Goal: Task Accomplishment & Management: Manage account settings

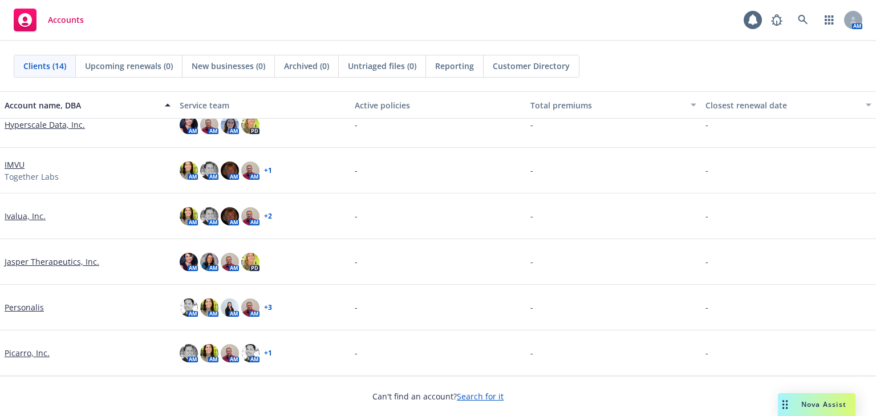
scroll to position [108, 0]
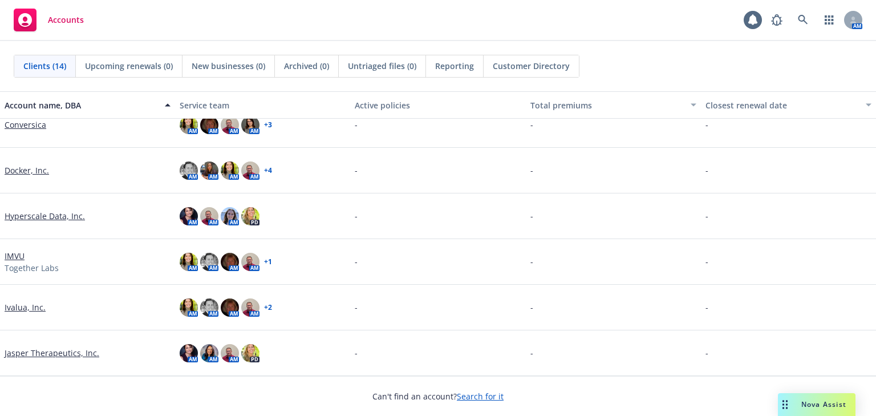
click at [19, 257] on link "IMVU" at bounding box center [15, 256] width 20 height 12
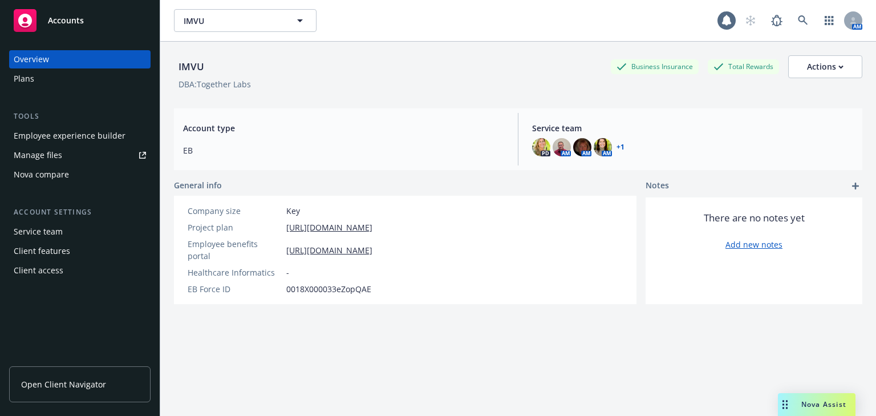
click at [59, 138] on div "Employee experience builder" at bounding box center [70, 136] width 112 height 18
click at [23, 82] on div "Plans" at bounding box center [24, 79] width 21 height 18
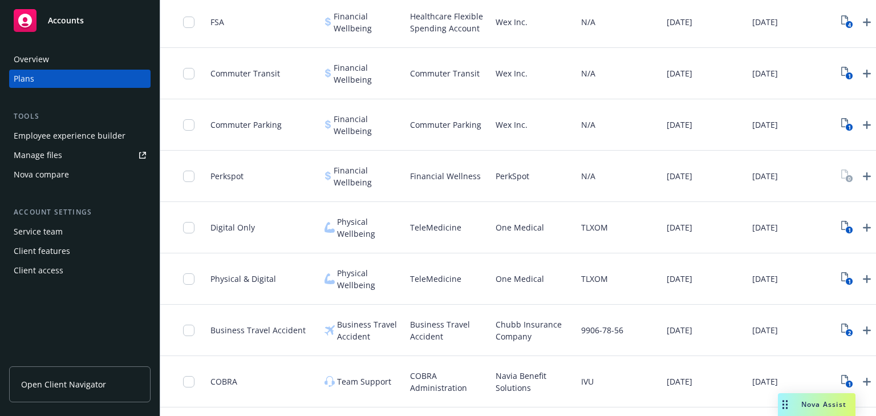
scroll to position [1036, 0]
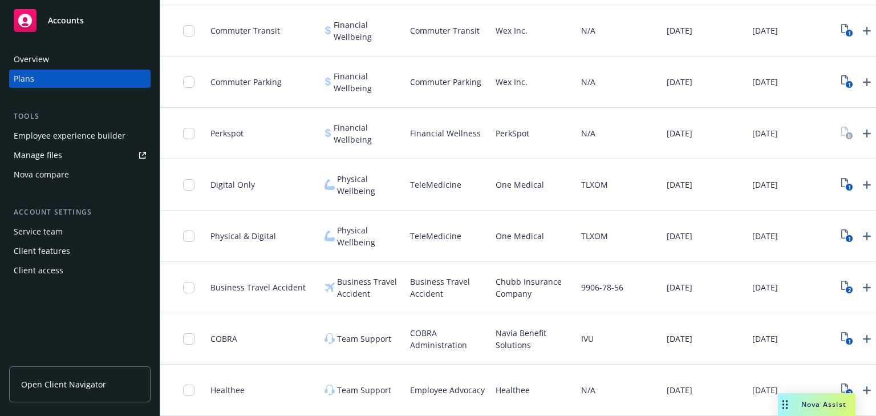
click at [23, 155] on div "Manage files" at bounding box center [38, 155] width 48 height 18
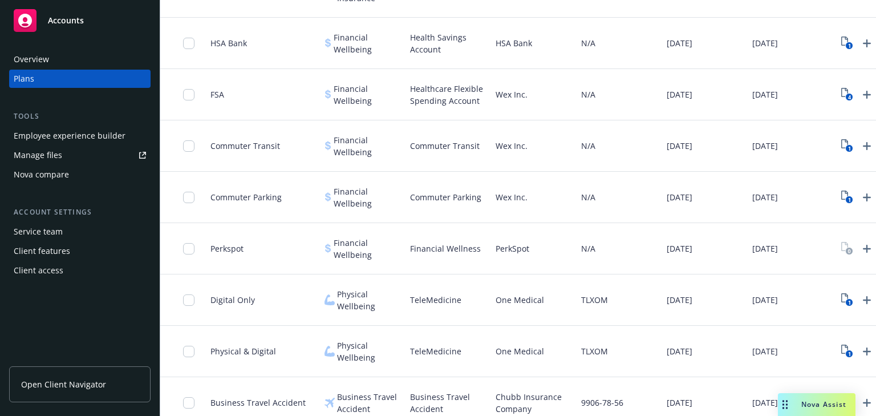
scroll to position [854, 0]
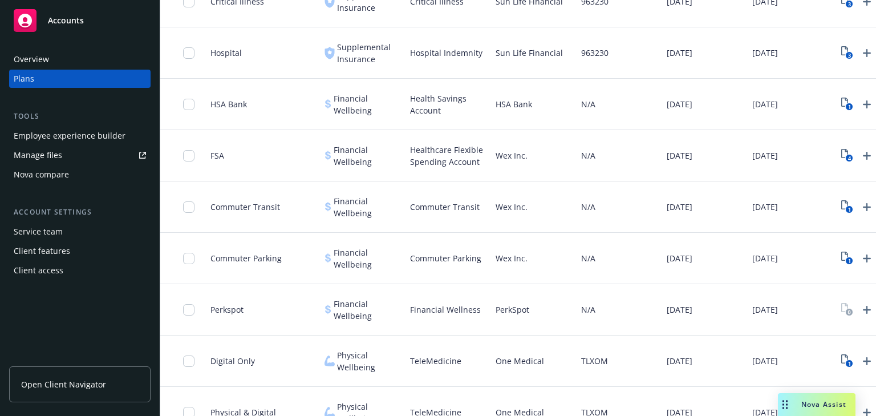
click at [66, 135] on div "Employee experience builder" at bounding box center [70, 136] width 112 height 18
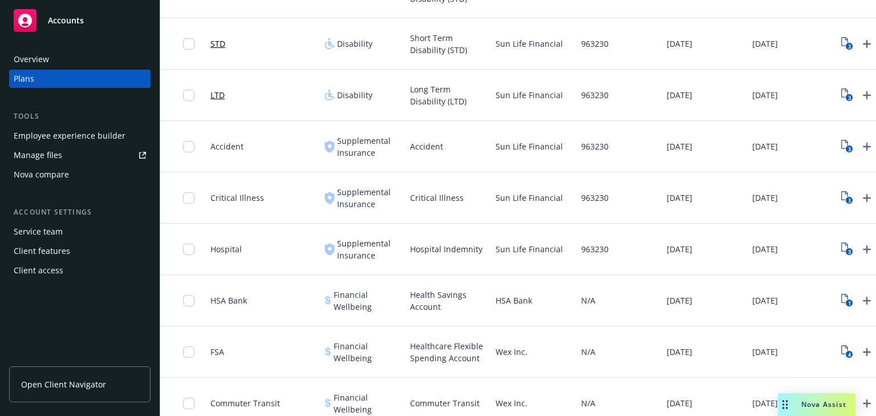
scroll to position [580, 0]
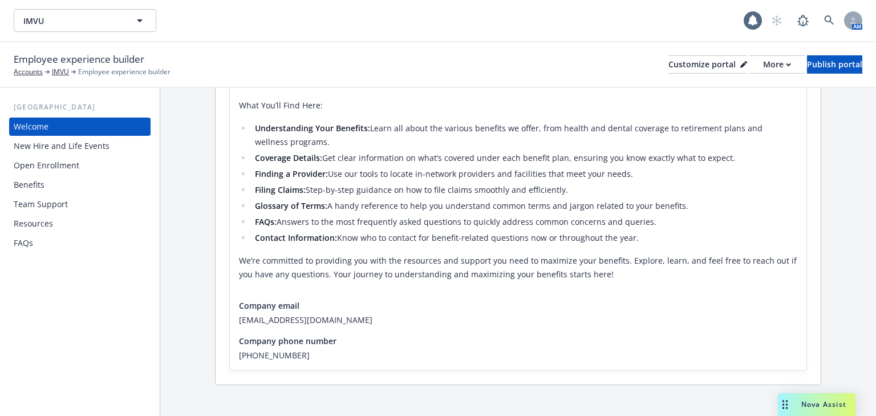
scroll to position [289, 0]
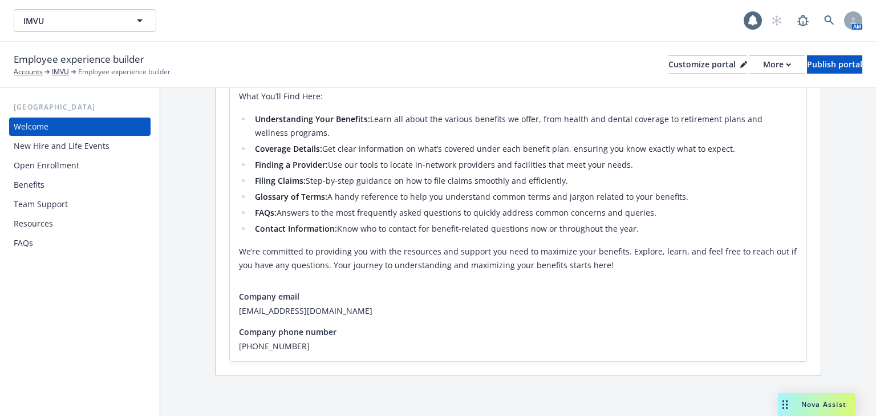
click at [23, 184] on div "Benefits" at bounding box center [29, 185] width 31 height 18
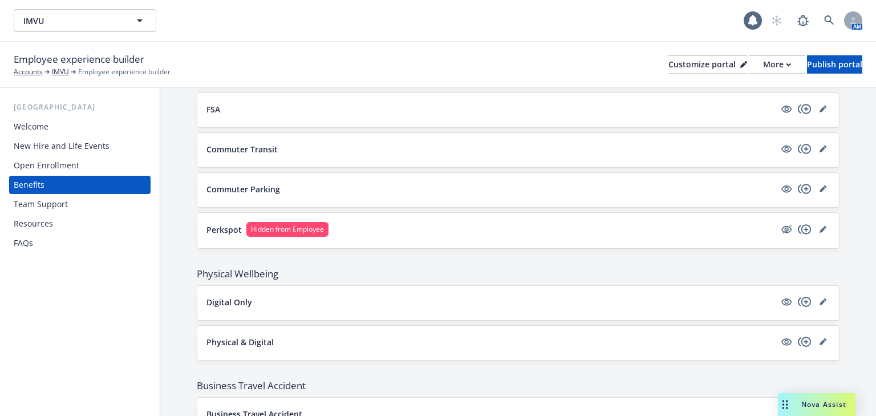
scroll to position [1057, 0]
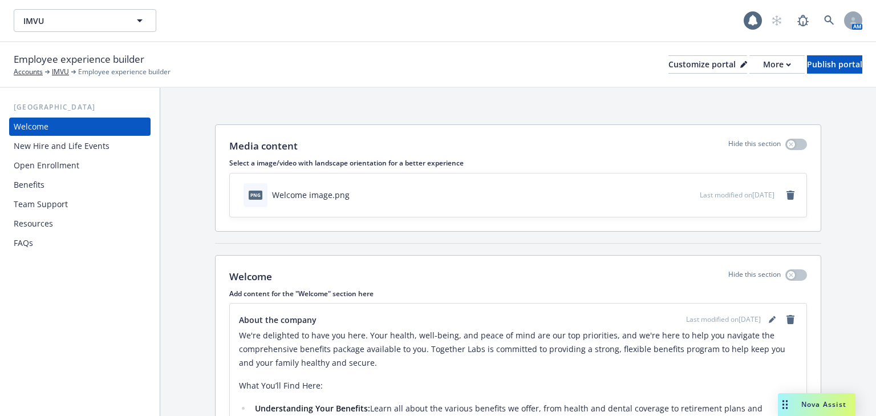
scroll to position [289, 0]
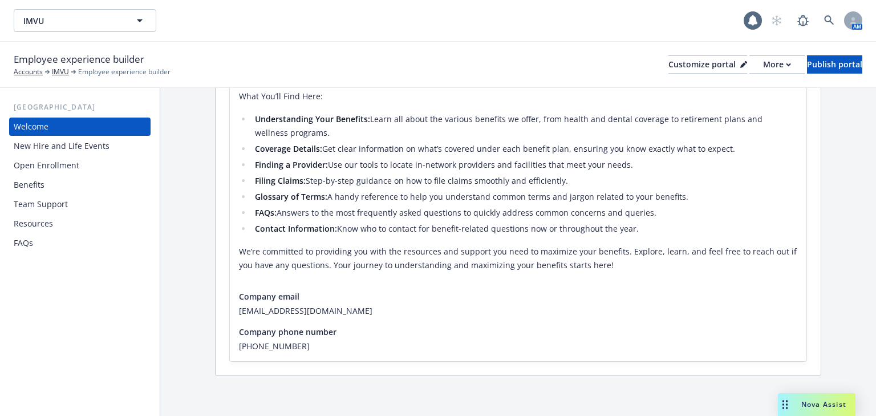
click at [47, 179] on div "Benefits" at bounding box center [80, 185] width 132 height 18
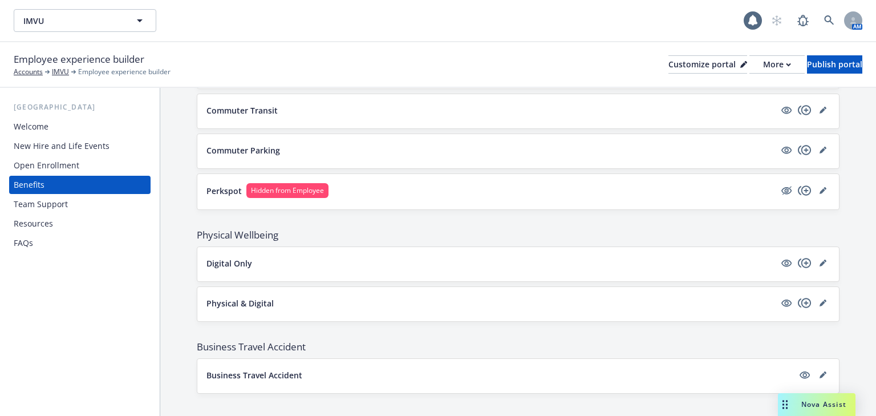
scroll to position [1103, 0]
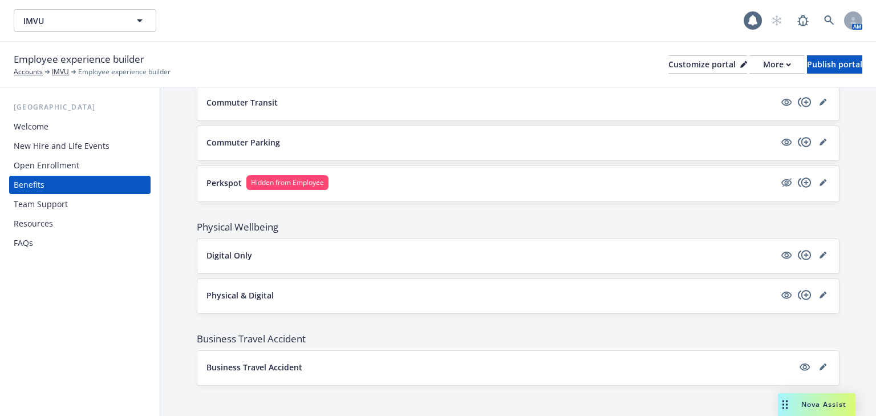
click at [276, 354] on div "Business Travel Accident" at bounding box center [517, 368] width 641 height 34
click at [559, 361] on button "Business Travel Accident" at bounding box center [499, 367] width 587 height 12
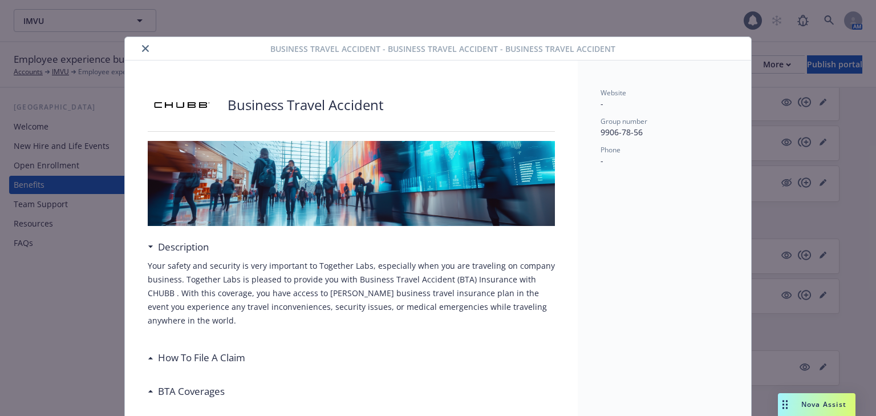
scroll to position [34, 0]
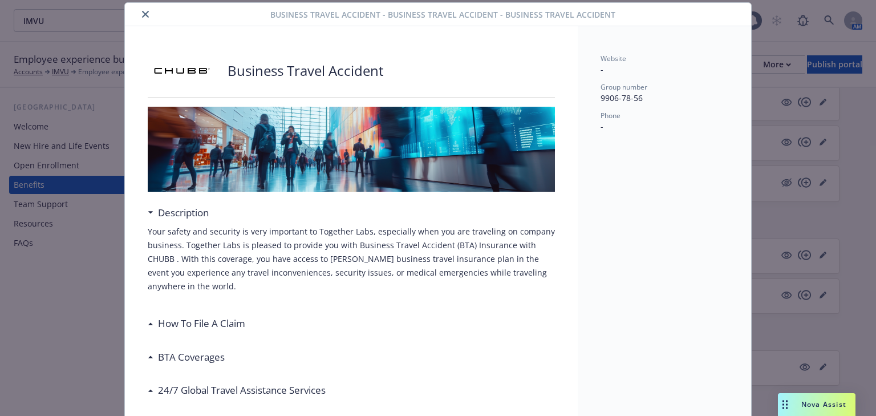
click at [142, 16] on icon "close" at bounding box center [145, 14] width 7 height 7
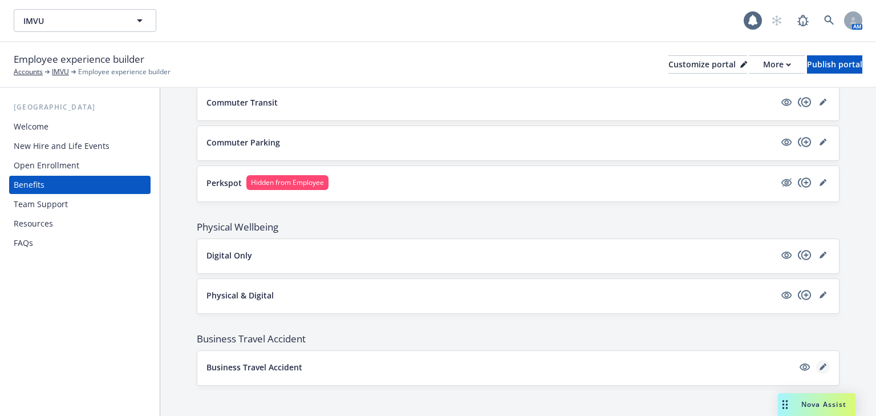
click at [819, 363] on icon "editPencil" at bounding box center [822, 366] width 7 height 7
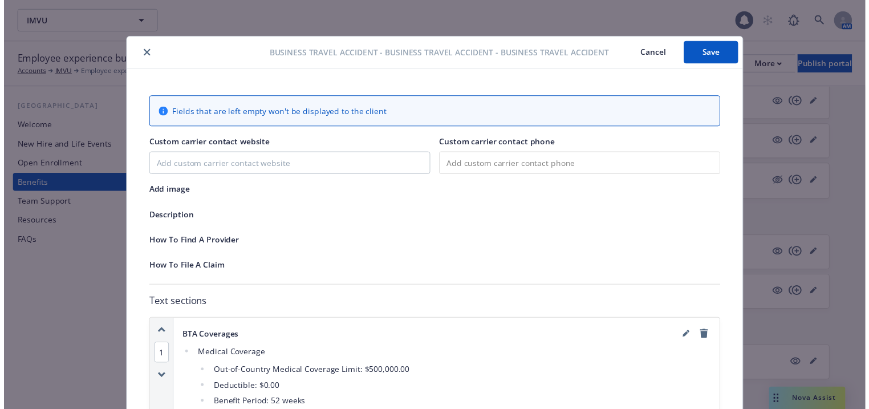
scroll to position [34, 0]
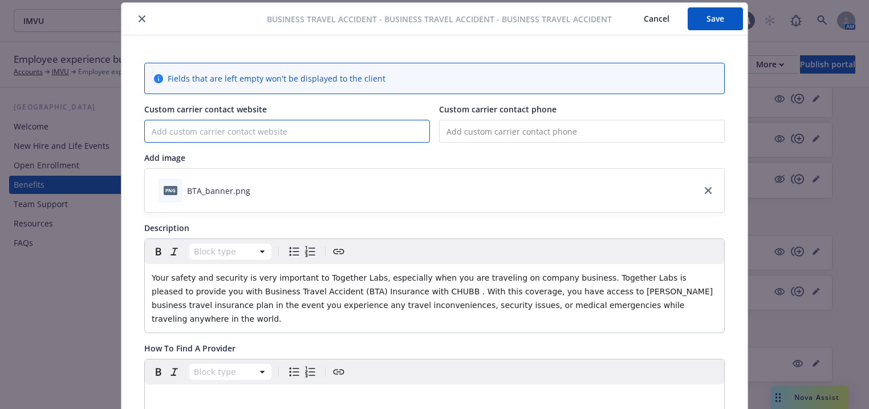
paste input "[URL][DOMAIN_NAME]"
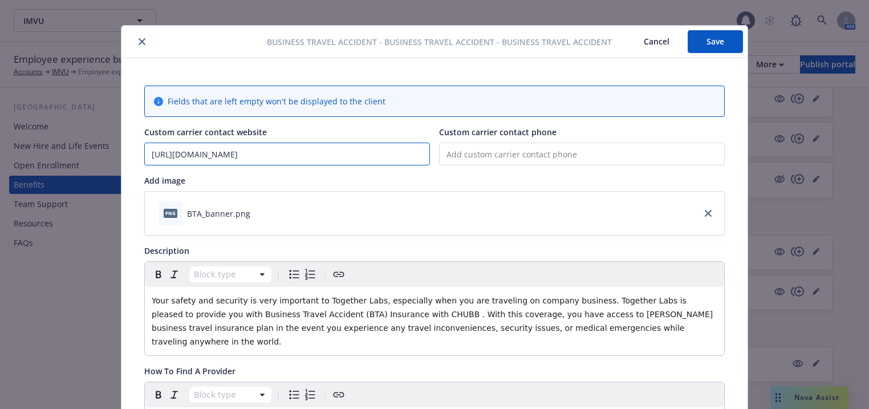
scroll to position [0, 0]
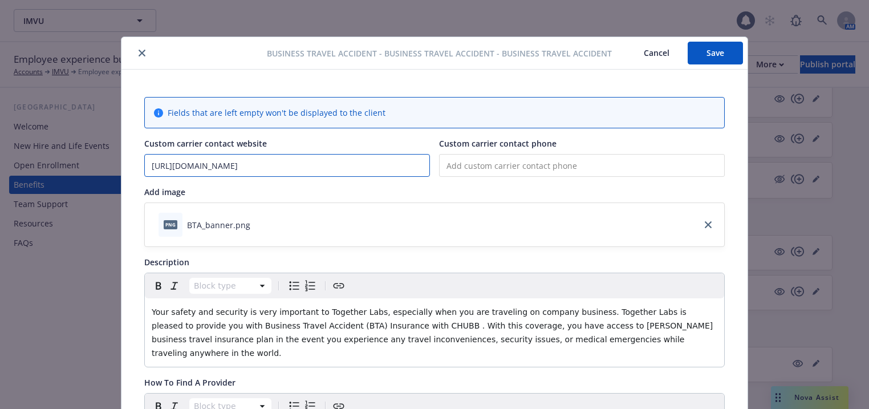
type input "[URL][DOMAIN_NAME]"
click at [468, 170] on input "tel" at bounding box center [582, 165] width 286 height 23
click at [489, 165] on input "tel" at bounding box center [582, 165] width 286 height 23
type input "(1__) ___-____"
type input "[PHONE_NUMBER]"
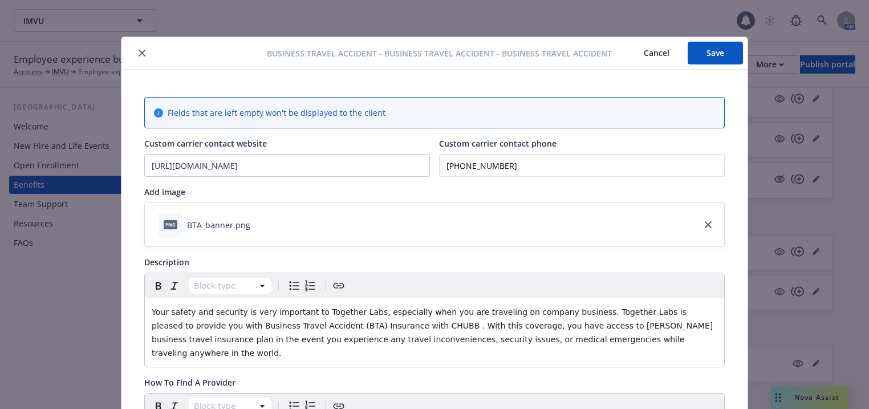
click at [518, 192] on div "Add image" at bounding box center [434, 192] width 580 height 12
click at [699, 55] on button "Save" at bounding box center [715, 53] width 55 height 23
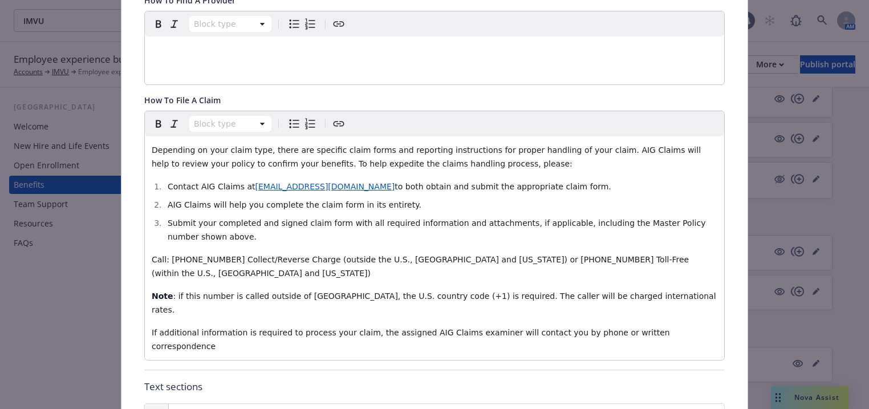
scroll to position [411, 0]
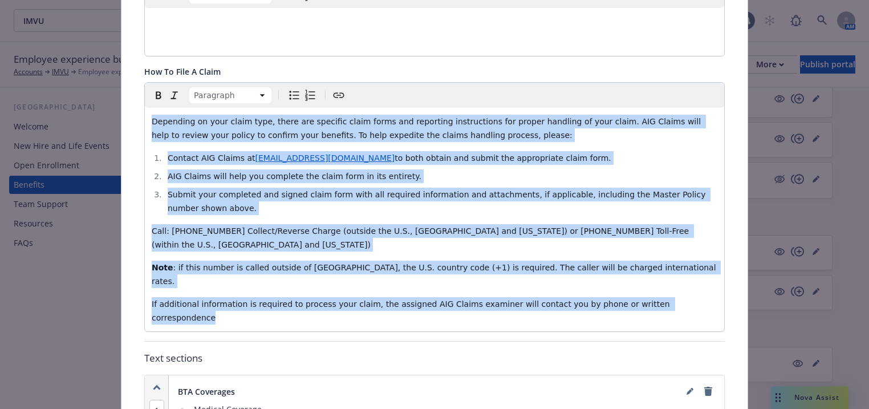
drag, startPoint x: 666, startPoint y: 263, endPoint x: 107, endPoint y: 101, distance: 581.9
click at [107, 99] on div "Business Travel Accident - Business Travel Accident - Business Travel Accident …" at bounding box center [434, 204] width 869 height 409
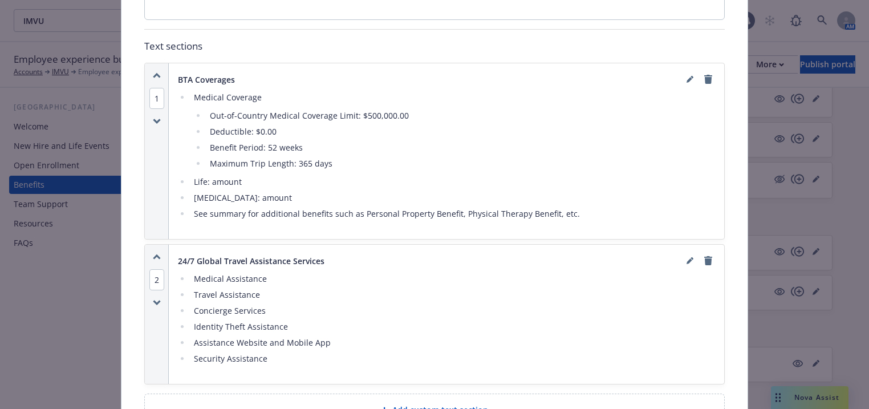
scroll to position [502, 0]
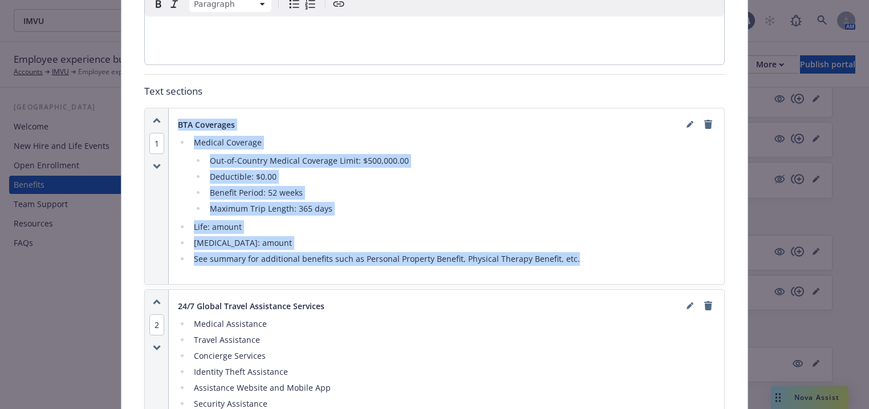
drag, startPoint x: 577, startPoint y: 249, endPoint x: 172, endPoint y: 147, distance: 417.5
click at [170, 109] on div "BTA Coverages Medical Coverage Out-of-Country Medical Coverage Limit: $500,000.…" at bounding box center [446, 196] width 555 height 176
click at [690, 121] on icon "editPencil" at bounding box center [691, 122] width 3 height 3
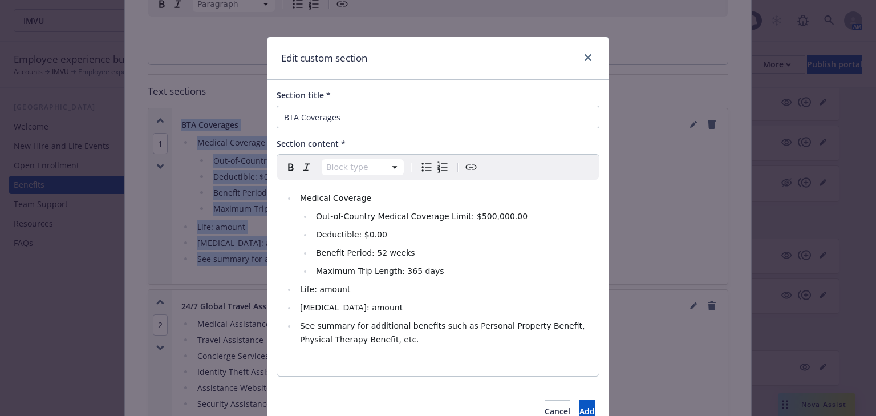
select select
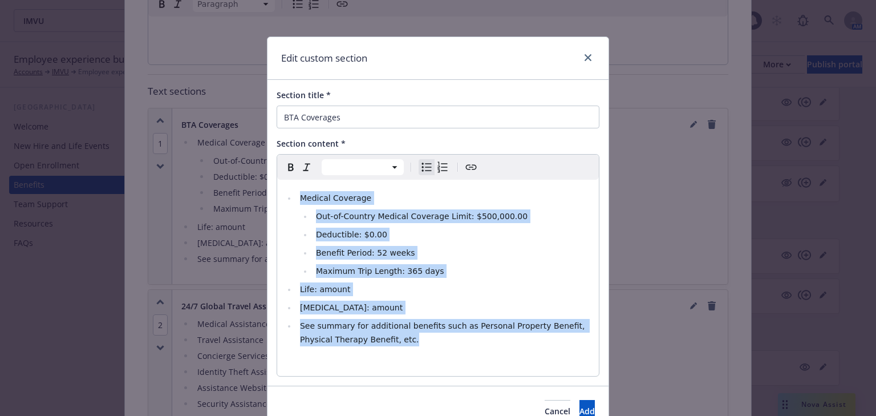
drag, startPoint x: 367, startPoint y: 344, endPoint x: 258, endPoint y: 190, distance: 188.4
click at [258, 190] on div "Edit custom section Section title * BTA Coverages Section content * Paragraph H…" at bounding box center [438, 208] width 876 height 416
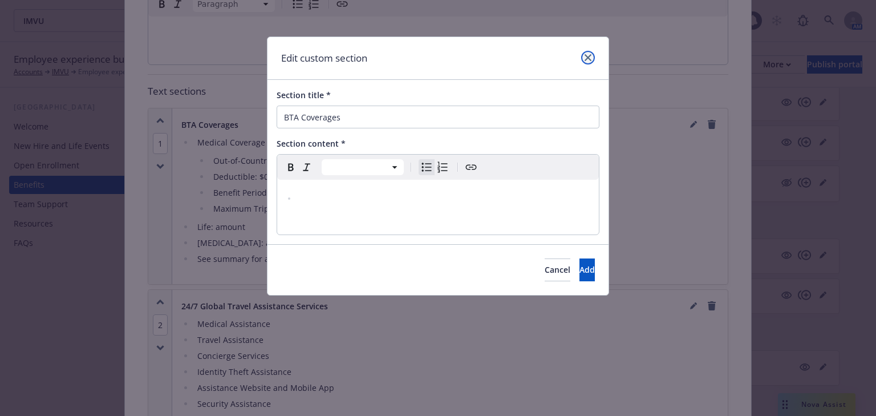
click at [584, 60] on icon "close" at bounding box center [587, 57] width 7 height 7
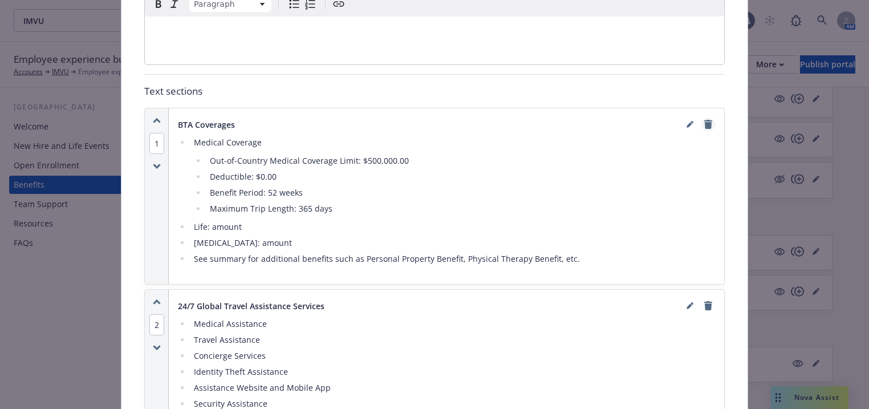
click at [705, 120] on icon "remove" at bounding box center [708, 124] width 9 height 9
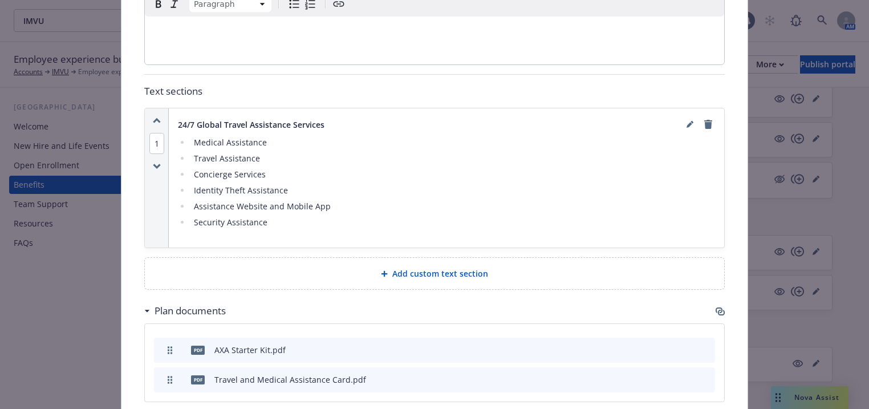
drag, startPoint x: 705, startPoint y: 104, endPoint x: 504, endPoint y: 78, distance: 202.5
click at [505, 84] on p "Text sections" at bounding box center [434, 91] width 580 height 15
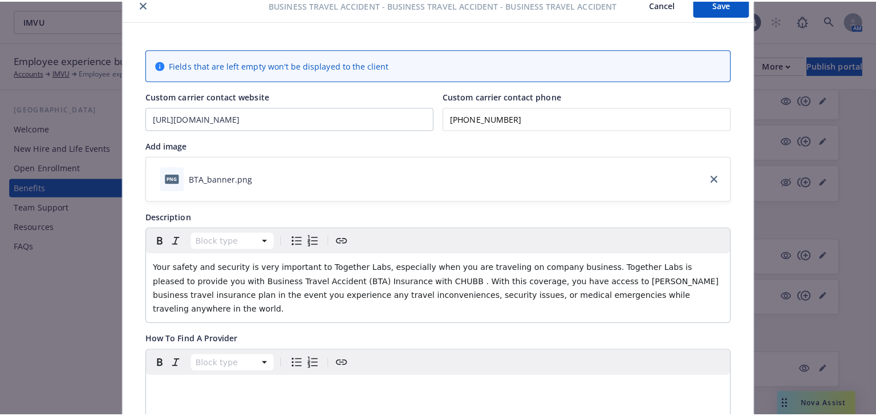
scroll to position [0, 0]
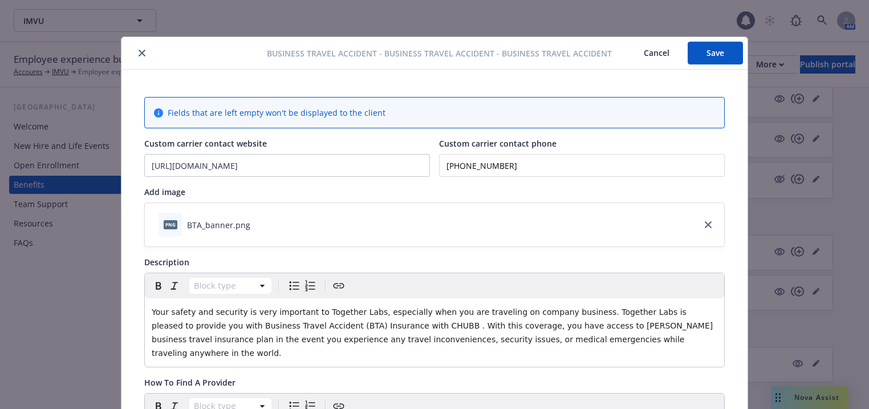
click at [709, 57] on button "Save" at bounding box center [715, 53] width 55 height 23
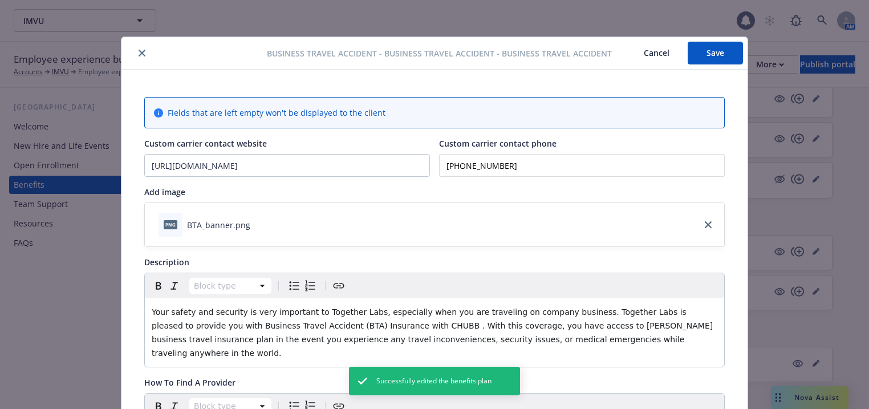
drag, startPoint x: 141, startPoint y: 55, endPoint x: 173, endPoint y: 64, distance: 32.7
click at [141, 55] on button "close" at bounding box center [142, 53] width 14 height 14
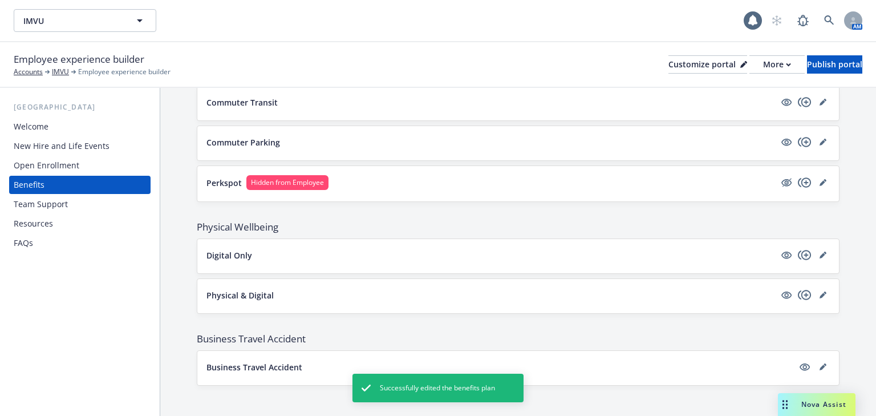
click at [560, 361] on button "Business Travel Accident" at bounding box center [499, 367] width 587 height 12
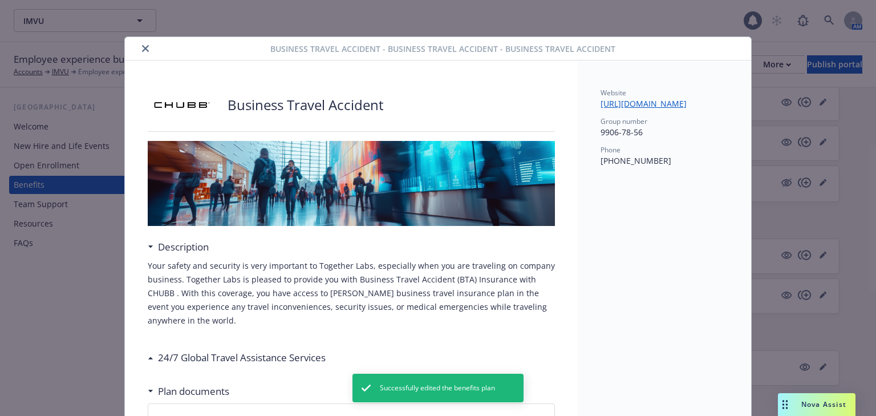
drag, startPoint x: 618, startPoint y: 116, endPoint x: 584, endPoint y: 100, distance: 37.2
click at [588, 99] on div "Website https://travelassistance.chubb.com/ Group number 9906-78-56 Phone (877)…" at bounding box center [664, 319] width 173 height 518
click at [590, 175] on div "Website https://travelassistance.chubb.com/ Group number 9906-78-56 Phone (877)…" at bounding box center [664, 319] width 173 height 518
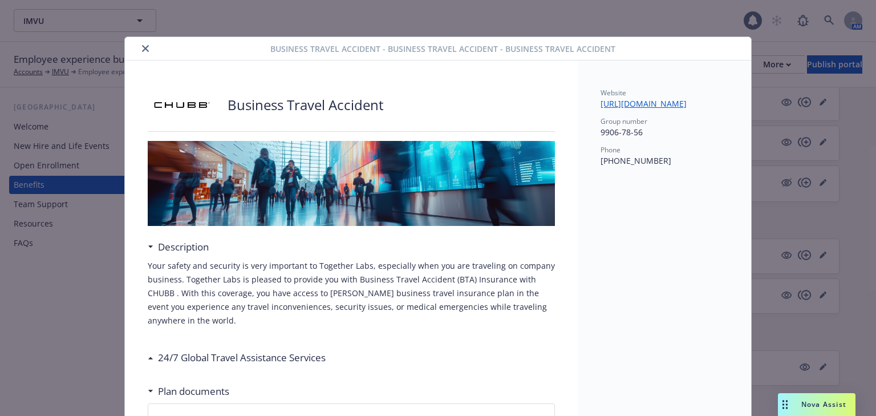
click at [142, 51] on icon "close" at bounding box center [145, 48] width 7 height 7
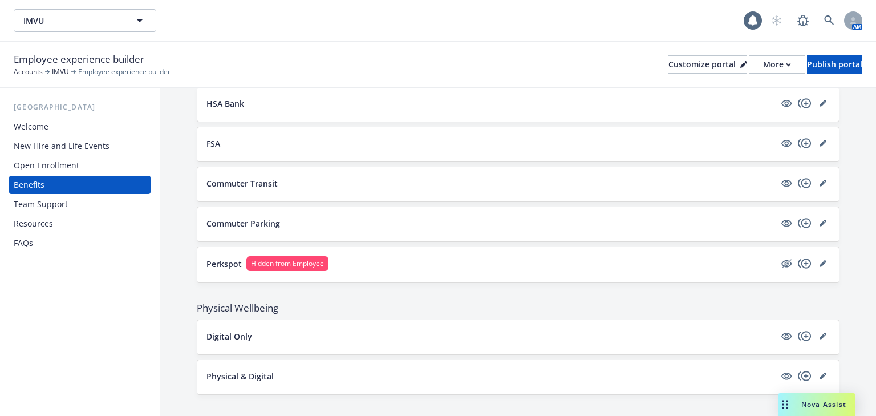
scroll to position [1057, 0]
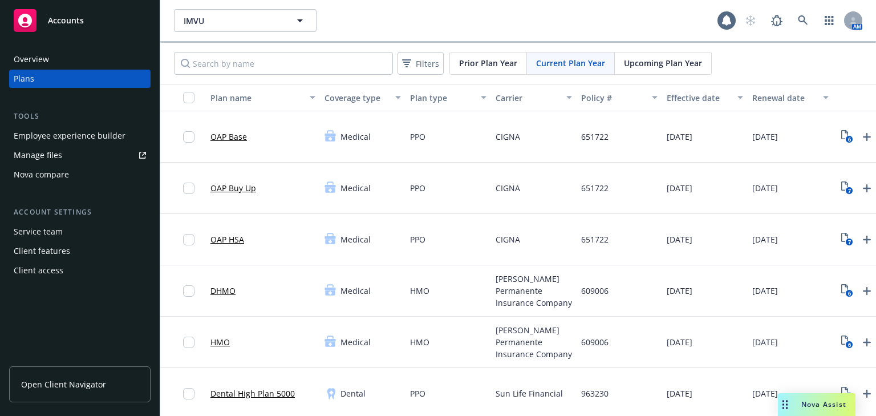
click at [70, 133] on div "Employee experience builder" at bounding box center [70, 136] width 112 height 18
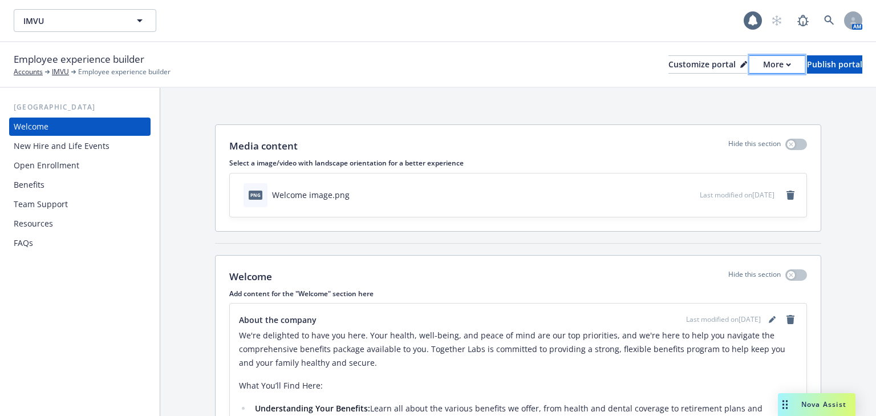
click at [763, 67] on div "More" at bounding box center [777, 64] width 28 height 17
click at [718, 91] on link "Copy preview link" at bounding box center [716, 90] width 104 height 23
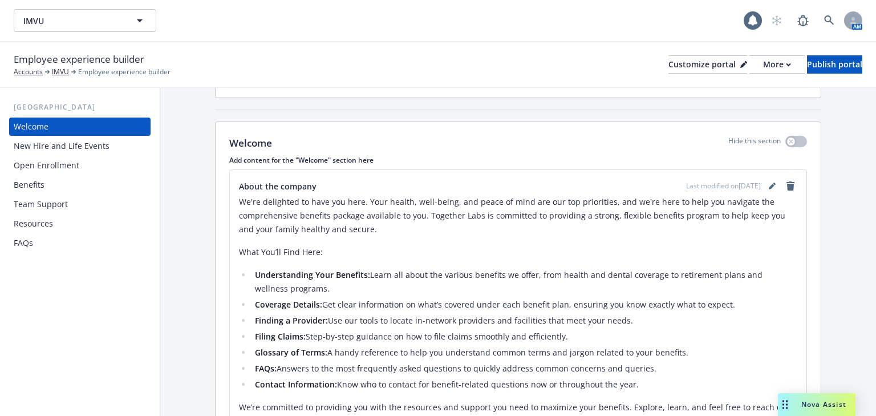
scroll to position [15, 0]
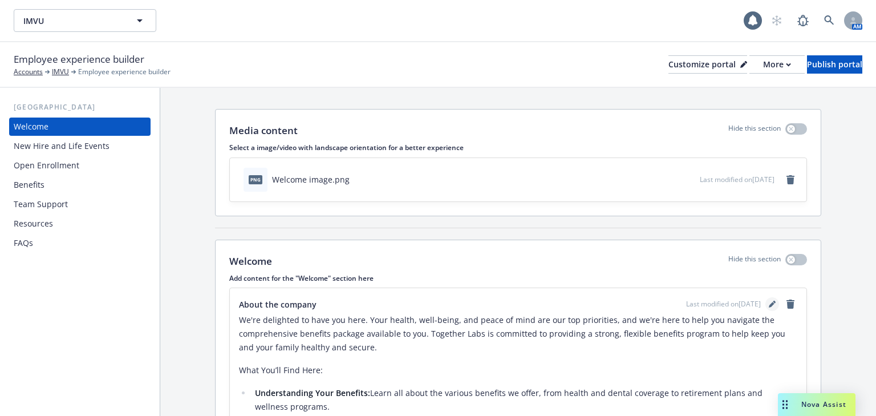
click at [765, 302] on link "editPencil" at bounding box center [772, 304] width 14 height 14
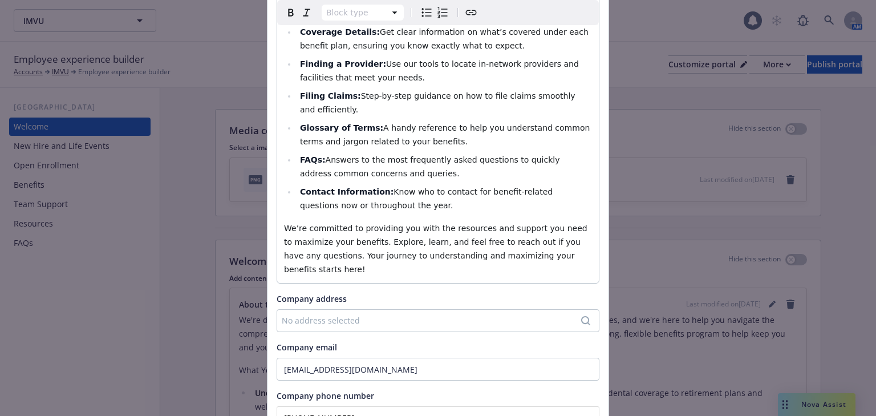
scroll to position [327, 0]
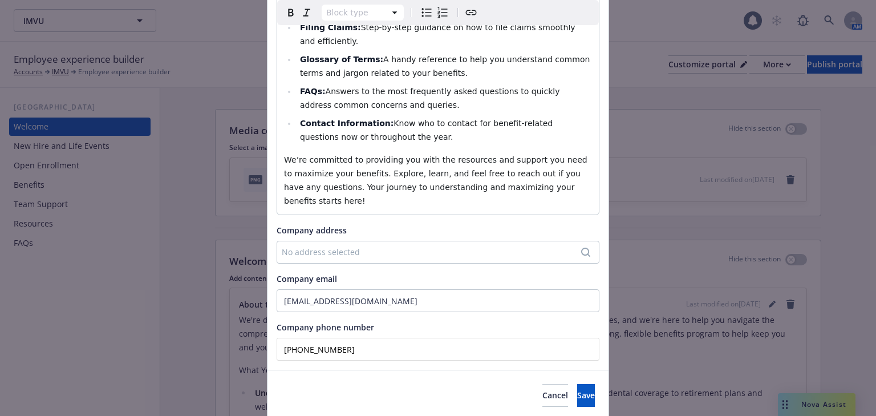
click at [306, 246] on div "No address selected" at bounding box center [432, 252] width 301 height 12
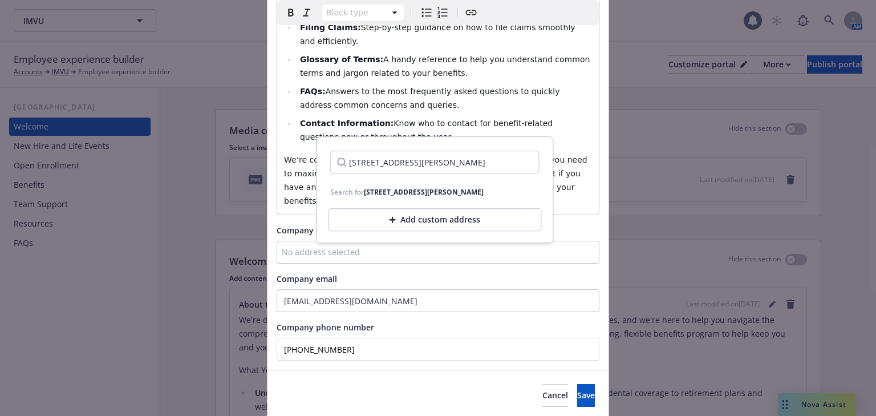
type input "[STREET_ADDRESS][PERSON_NAME]"
click at [577, 389] on span "Save" at bounding box center [586, 394] width 18 height 11
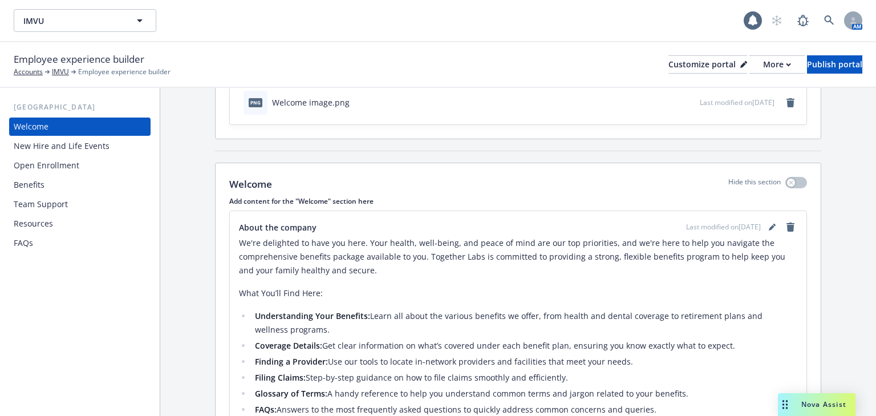
scroll to position [107, 0]
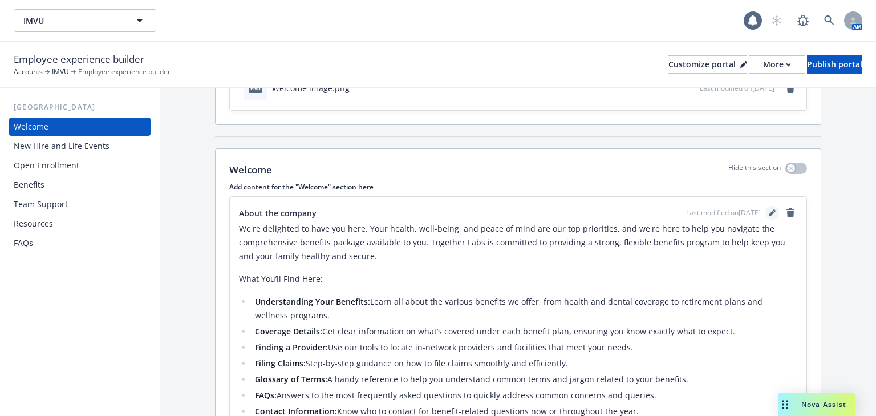
click at [769, 213] on icon "editPencil" at bounding box center [772, 212] width 7 height 7
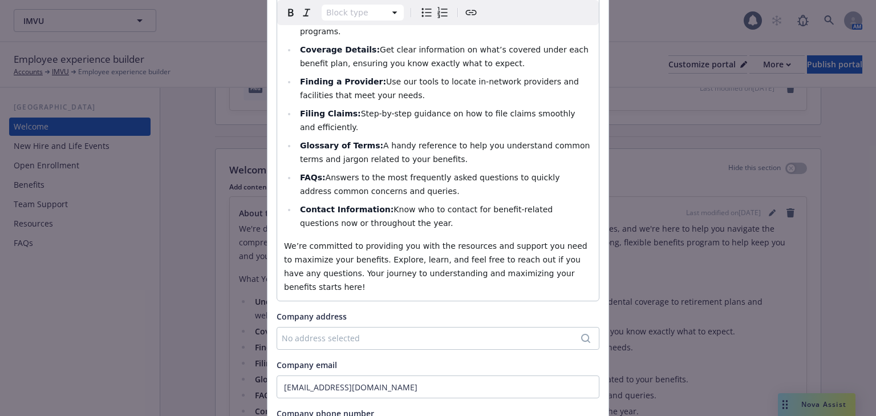
scroll to position [319, 0]
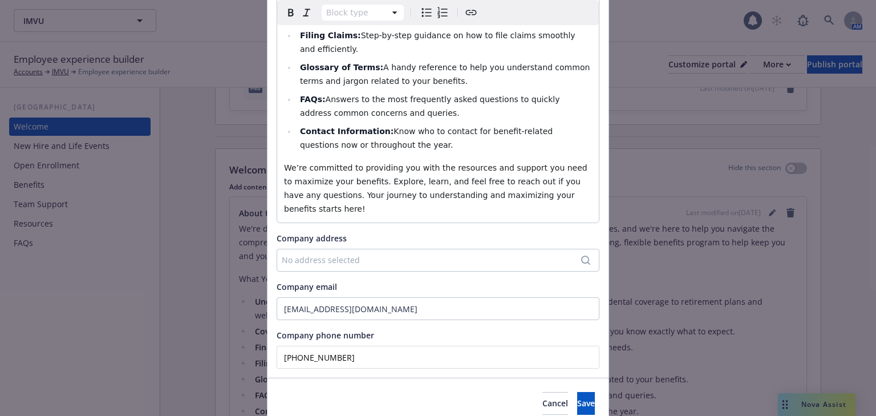
click at [369, 254] on div "No address selected" at bounding box center [432, 260] width 301 height 12
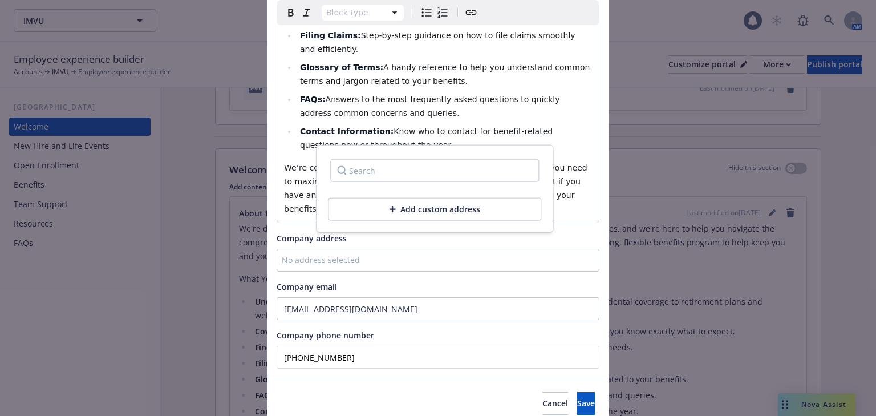
click at [401, 210] on div "Add custom address" at bounding box center [434, 209] width 213 height 23
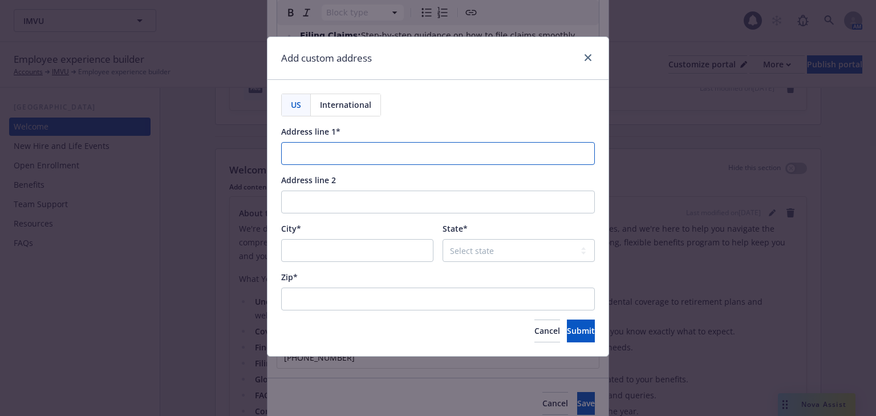
click at [296, 152] on input "Address line 1*" at bounding box center [438, 153] width 314 height 23
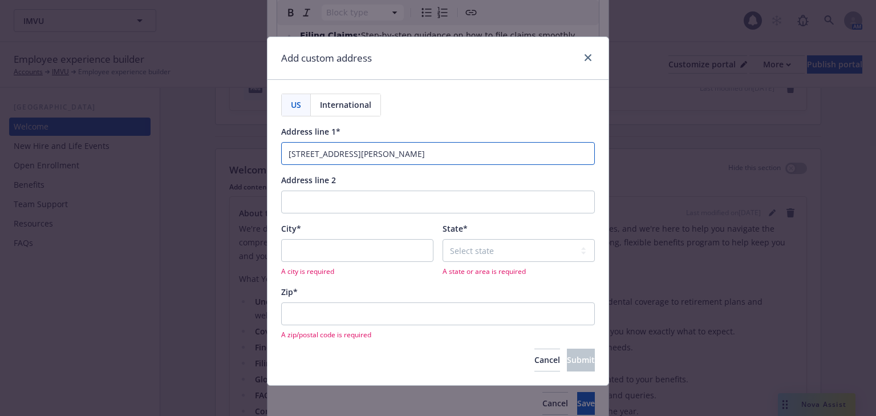
drag, startPoint x: 438, startPoint y: 157, endPoint x: 341, endPoint y: 159, distance: 97.5
click at [341, 159] on input "[STREET_ADDRESS][PERSON_NAME]" at bounding box center [438, 153] width 314 height 23
click at [356, 159] on input "[STREET_ADDRESS][PERSON_NAME]" at bounding box center [438, 153] width 314 height 23
drag, startPoint x: 444, startPoint y: 153, endPoint x: 348, endPoint y: 153, distance: 96.4
click at [348, 153] on input "901 Marshall St. Redwood City, CA 10004" at bounding box center [438, 153] width 314 height 23
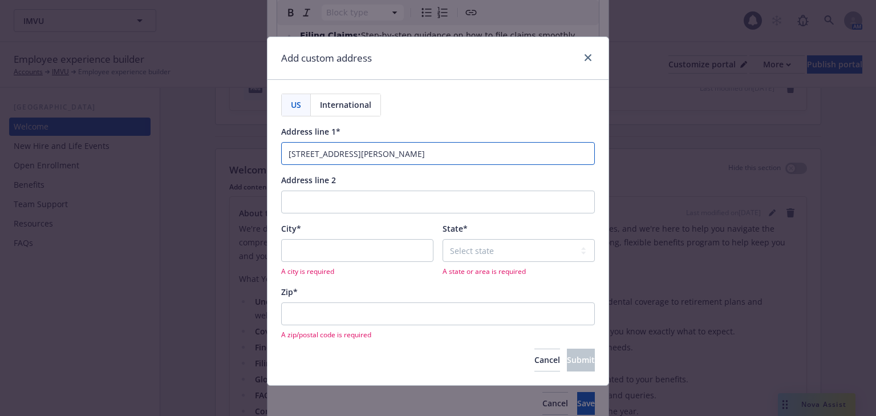
type input "901 Marshall St."
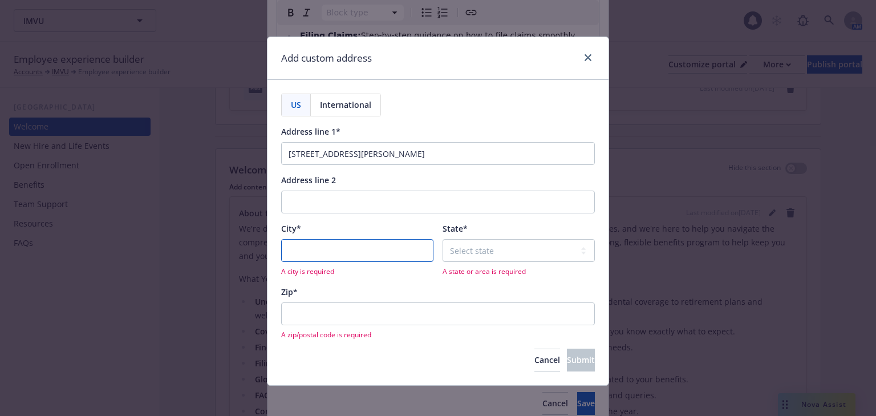
click at [300, 253] on input "City*" at bounding box center [357, 250] width 152 height 23
type input "Redwood City"
click at [464, 256] on select "Select state Alabama Alaska American Samoa Arizona Arkansas Baker Island Califo…" at bounding box center [518, 250] width 152 height 23
select select "CA"
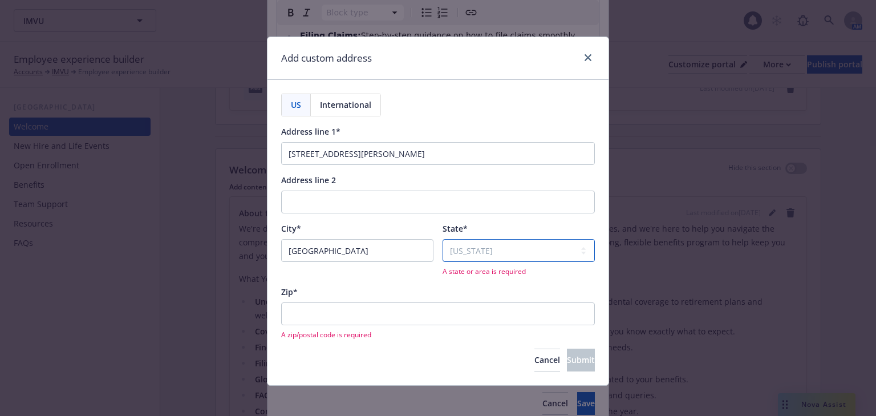
click at [442, 239] on select "Select state Alabama Alaska American Samoa Arizona Arkansas Baker Island Califo…" at bounding box center [518, 250] width 152 height 23
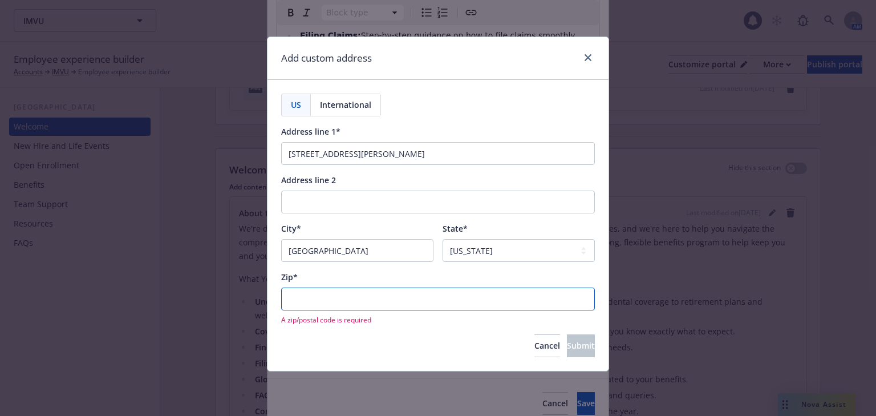
click at [334, 294] on input "Zip*" at bounding box center [438, 298] width 314 height 23
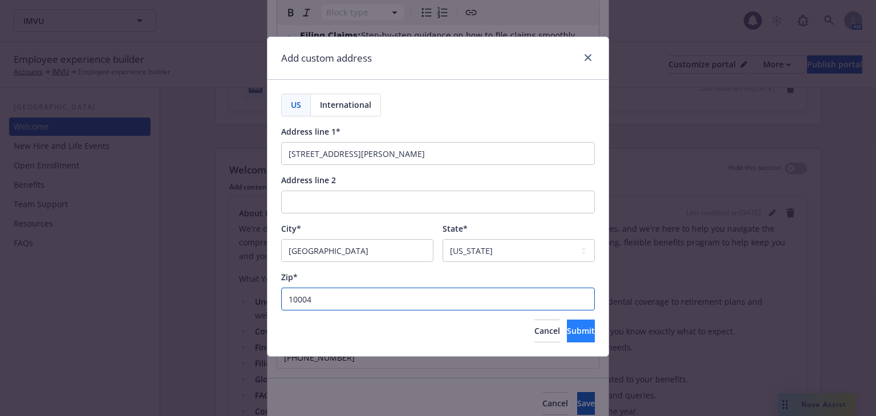
type input "10004"
click at [578, 330] on button "Submit" at bounding box center [581, 330] width 28 height 23
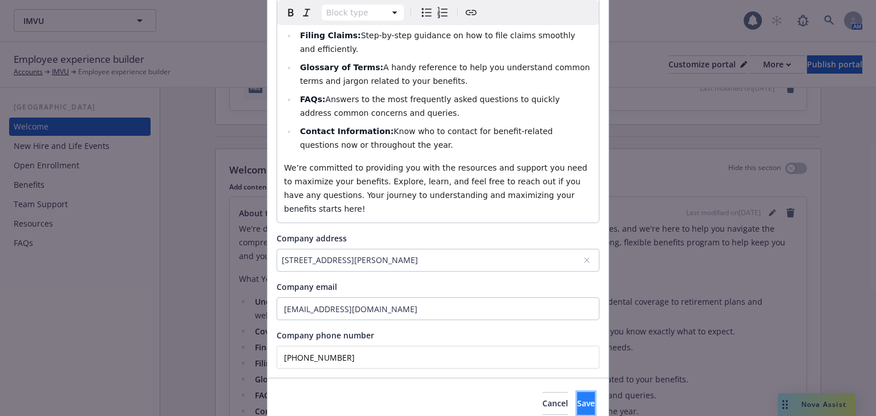
click at [577, 392] on button "Save" at bounding box center [586, 403] width 18 height 23
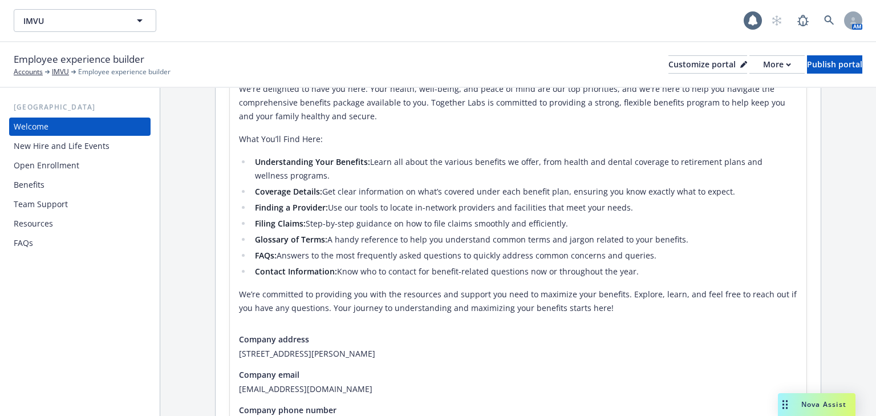
scroll to position [324, 0]
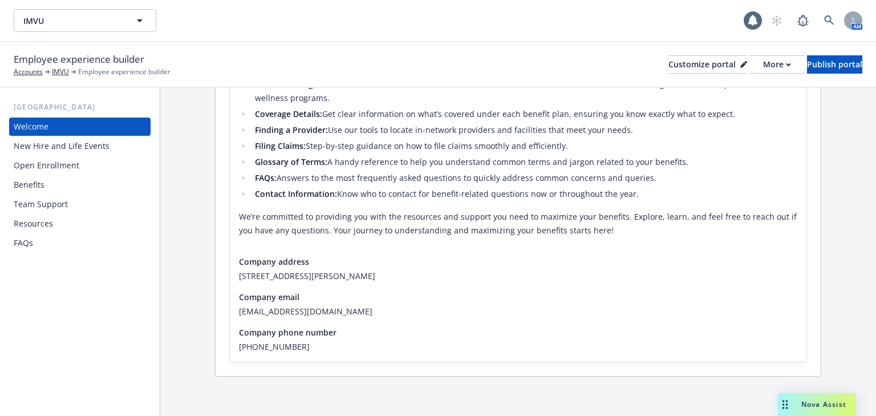
click at [30, 180] on div "Benefits" at bounding box center [29, 185] width 31 height 18
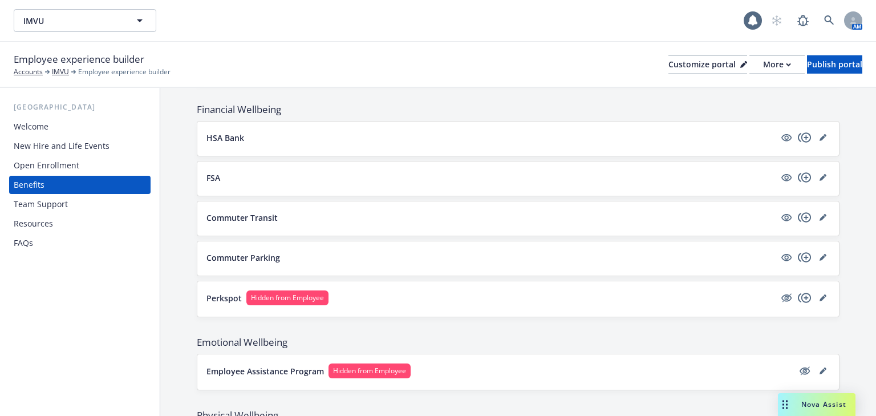
scroll to position [1004, 0]
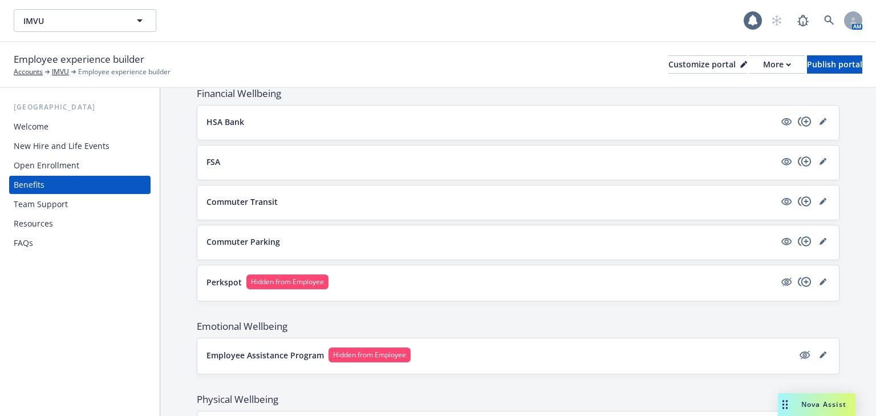
click at [363, 274] on button "Perkspot Hidden from Employee" at bounding box center [490, 281] width 568 height 15
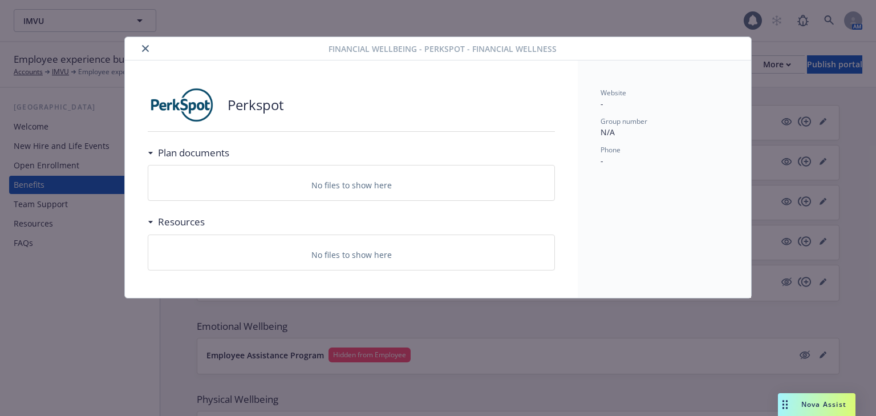
click at [144, 51] on icon "close" at bounding box center [145, 48] width 7 height 7
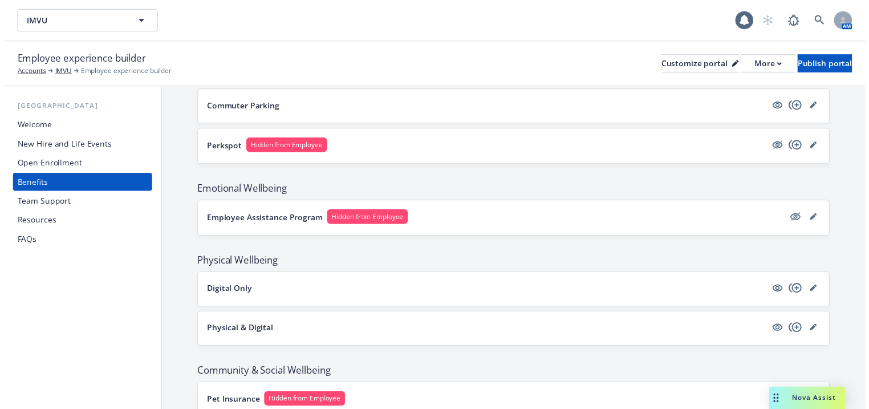
scroll to position [1140, 0]
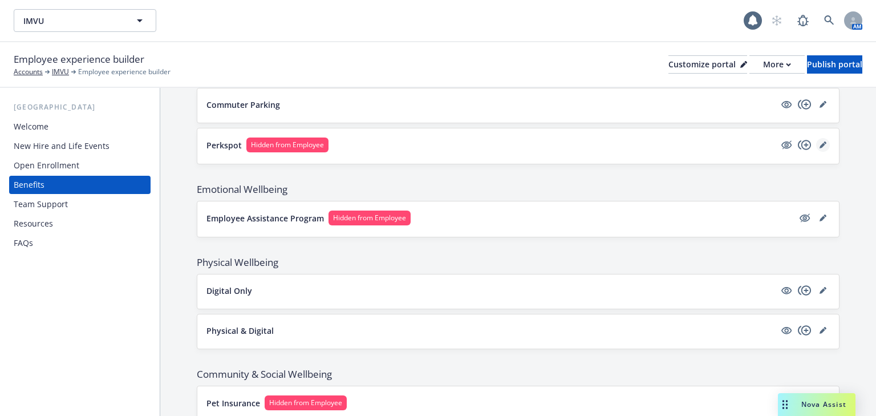
click at [820, 140] on link "editPencil" at bounding box center [823, 145] width 14 height 14
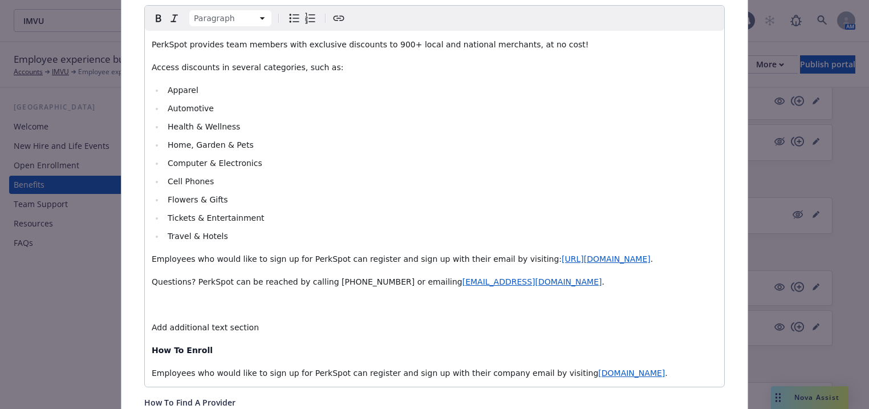
scroll to position [315, 0]
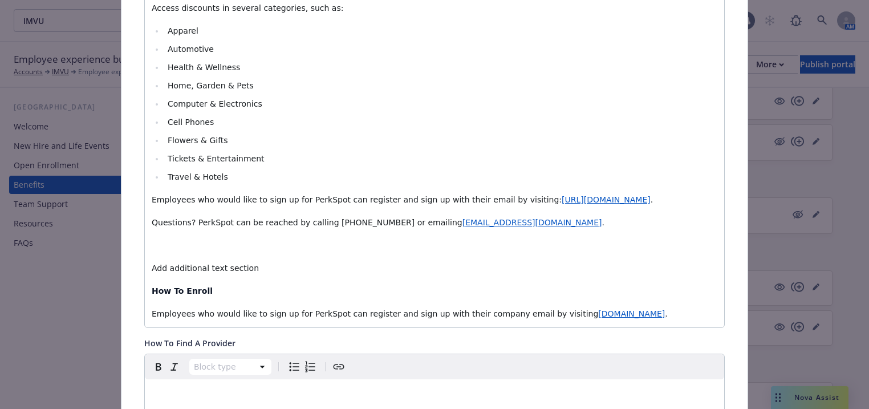
click at [181, 253] on div "PerkSpot provides team members with exclusive discounts to 900+ local and natio…" at bounding box center [434, 149] width 579 height 356
drag, startPoint x: 244, startPoint y: 267, endPoint x: 141, endPoint y: 267, distance: 102.6
click at [145, 267] on div "PerkSpot provides team members with exclusive discounts to 900+ local and natio…" at bounding box center [434, 149] width 579 height 356
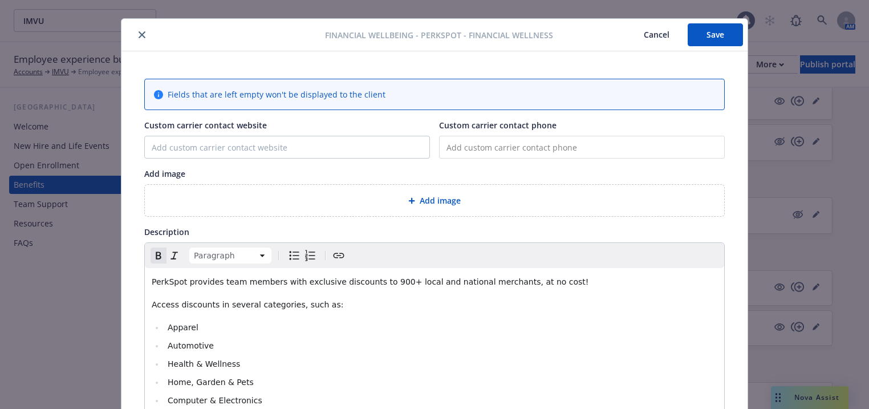
scroll to position [0, 0]
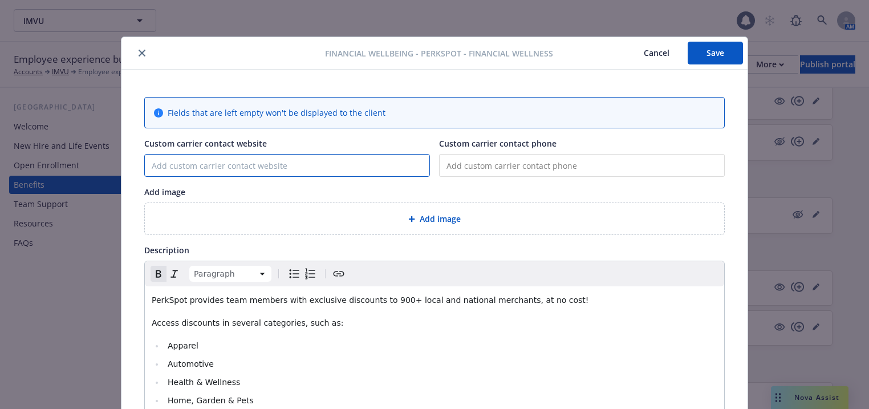
click at [195, 169] on input "Custom carrier contact website" at bounding box center [287, 166] width 285 height 22
paste input "https://newfront.perkspot.com/"
type input "https://newfront.perkspot.com/"
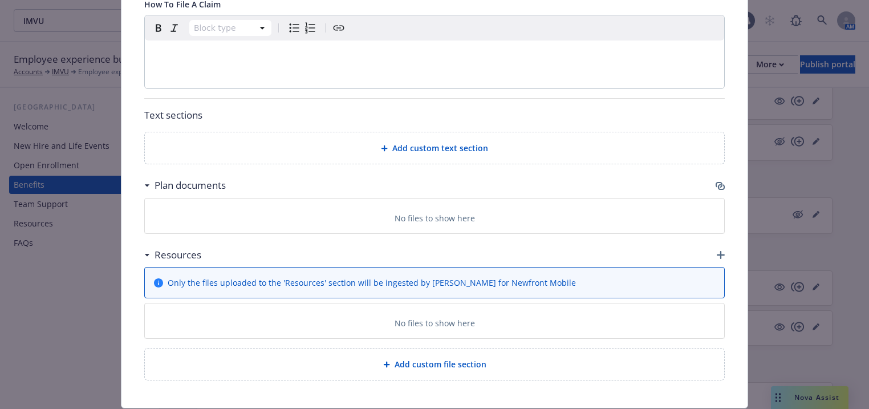
scroll to position [730, 0]
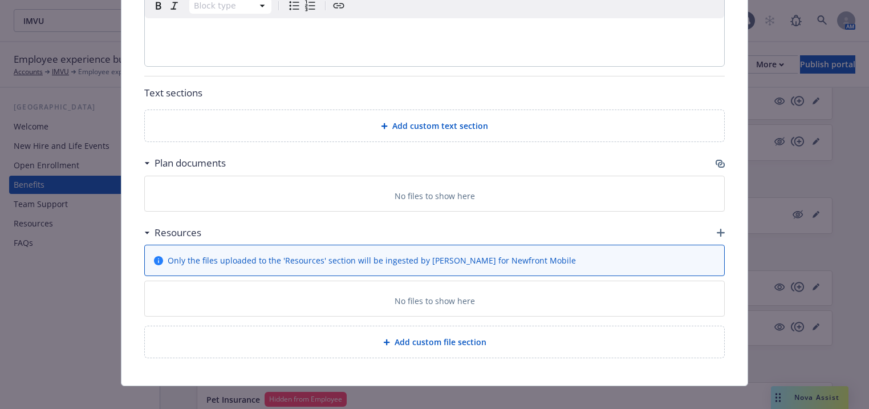
click at [716, 164] on icon "button" at bounding box center [720, 163] width 9 height 9
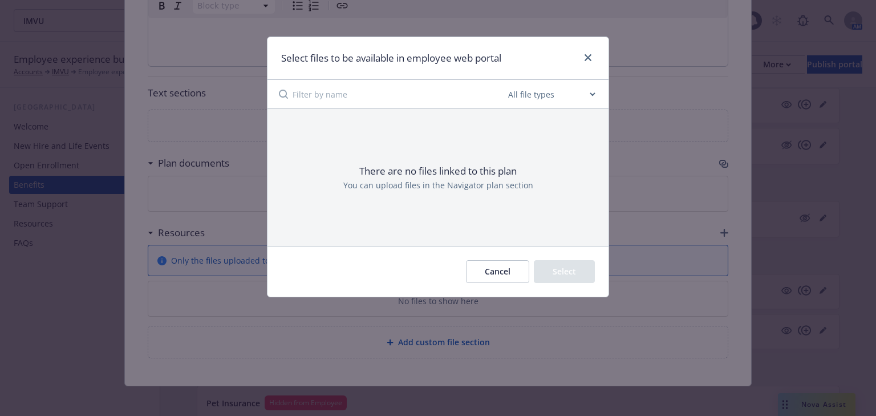
click at [497, 269] on button "Cancel" at bounding box center [497, 271] width 63 height 23
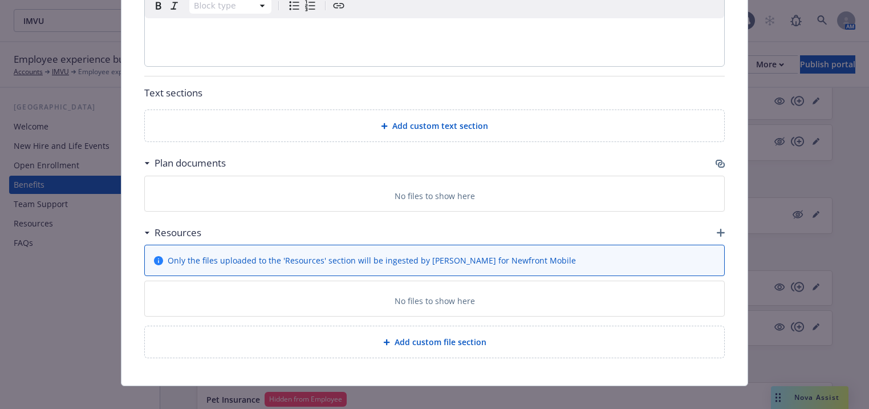
click at [718, 160] on icon "button" at bounding box center [719, 163] width 7 height 6
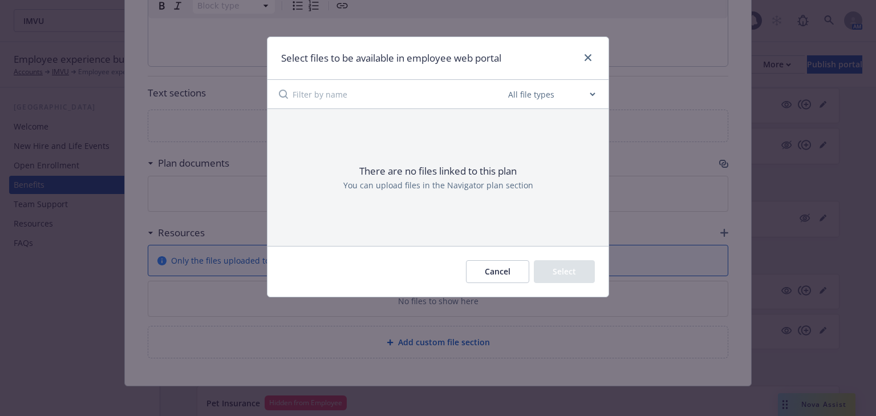
click at [583, 94] on select "All file types Agreements Allocations Annual Service Cycle - Financial snapshot…" at bounding box center [551, 94] width 91 height 23
click at [407, 112] on div "There are no files linked to this plan You can upload files in the Navigator pl…" at bounding box center [437, 177] width 341 height 136
click at [494, 265] on button "Cancel" at bounding box center [497, 271] width 63 height 23
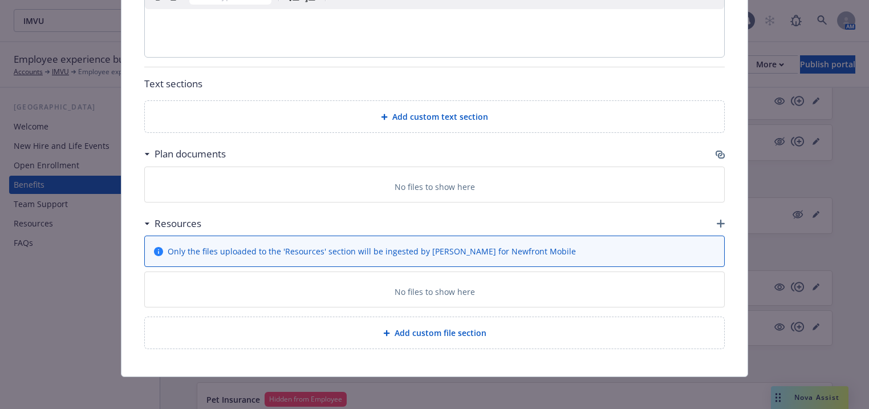
scroll to position [741, 0]
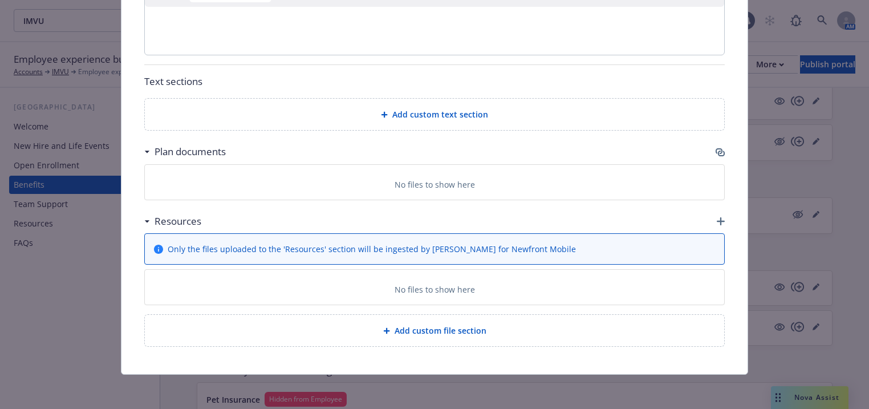
click at [441, 283] on p "No files to show here" at bounding box center [435, 289] width 80 height 12
click at [717, 218] on icon "button" at bounding box center [721, 221] width 8 height 8
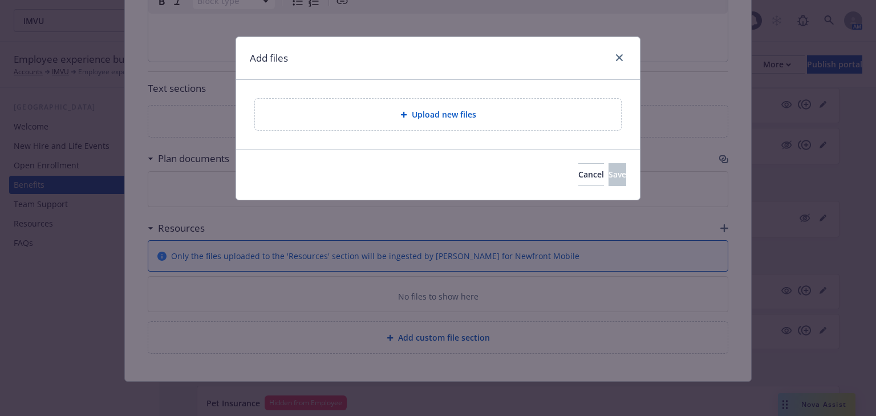
click at [447, 116] on span "Upload new files" at bounding box center [444, 114] width 64 height 12
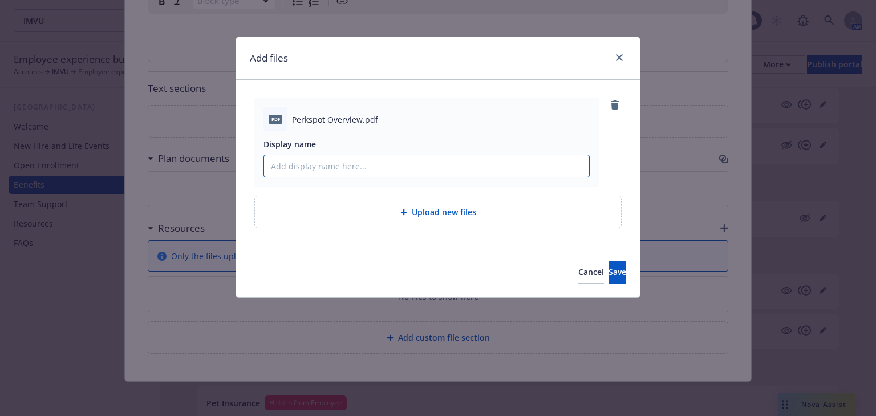
drag, startPoint x: 334, startPoint y: 170, endPoint x: 353, endPoint y: 172, distance: 18.9
click at [334, 170] on input "Display name" at bounding box center [426, 166] width 325 height 22
click at [310, 168] on input "PerkSpot overview" at bounding box center [426, 166] width 325 height 22
type input "PerkSpot Overview"
click at [608, 271] on span "Save" at bounding box center [617, 271] width 18 height 11
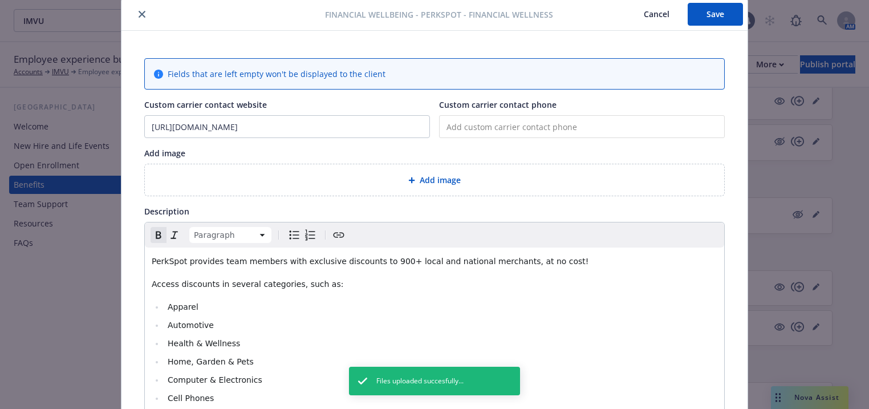
scroll to position [0, 0]
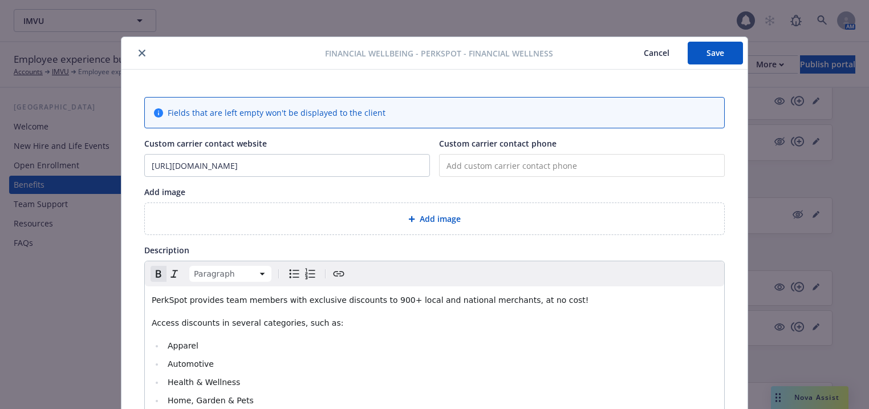
click at [698, 56] on button "Save" at bounding box center [715, 53] width 55 height 23
click at [139, 54] on icon "close" at bounding box center [142, 53] width 7 height 7
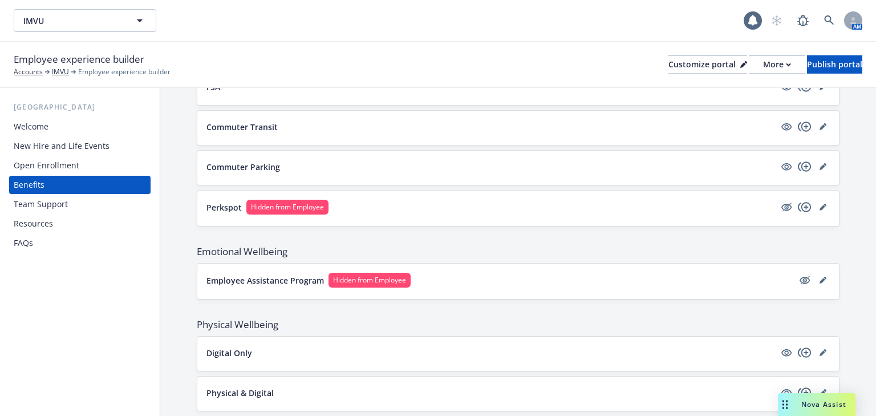
scroll to position [1066, 0]
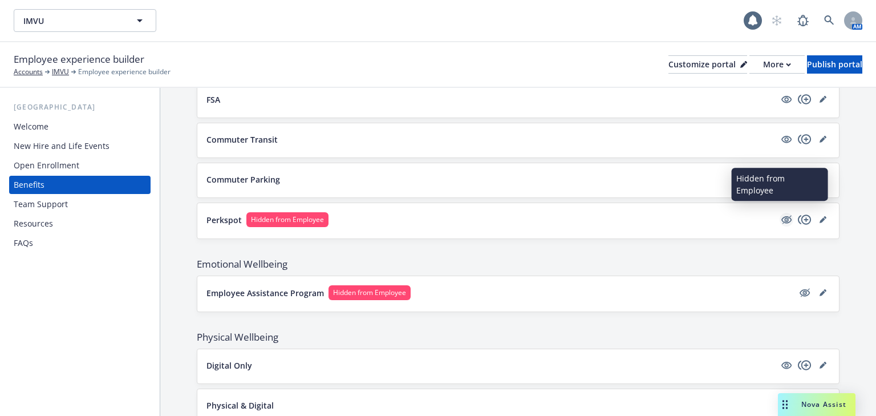
click at [782, 217] on icon "hidden" at bounding box center [786, 219] width 9 height 9
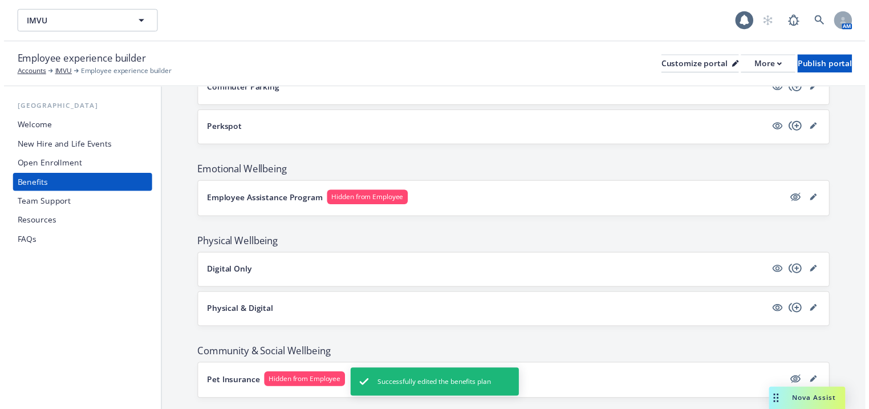
scroll to position [1203, 0]
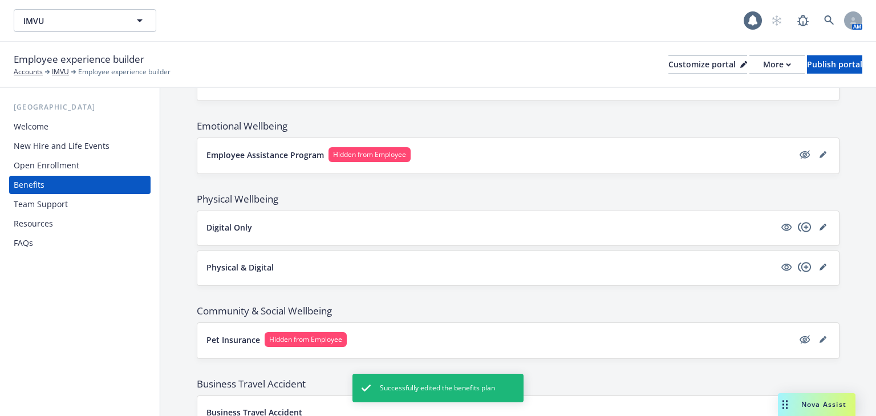
click at [561, 150] on button "Employee Assistance Program Hidden from Employee" at bounding box center [499, 154] width 587 height 15
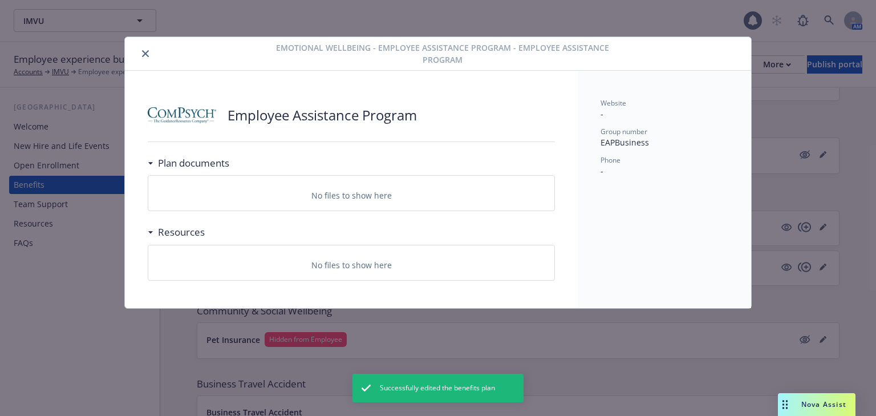
click at [145, 50] on icon "close" at bounding box center [145, 53] width 7 height 7
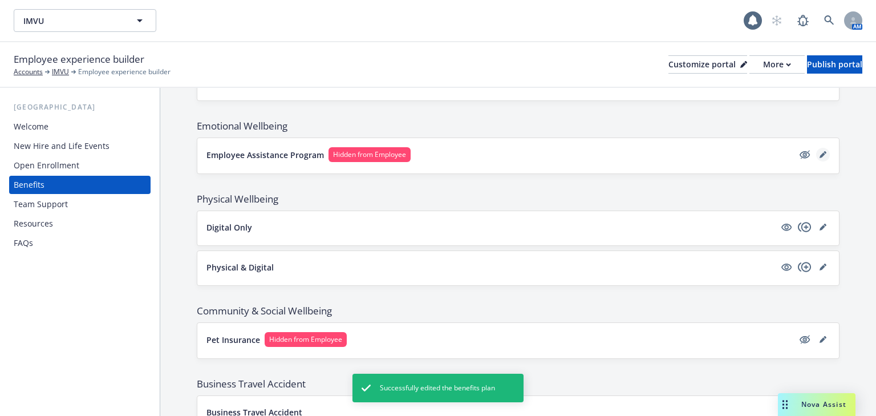
click at [819, 151] on icon "editPencil" at bounding box center [822, 154] width 7 height 7
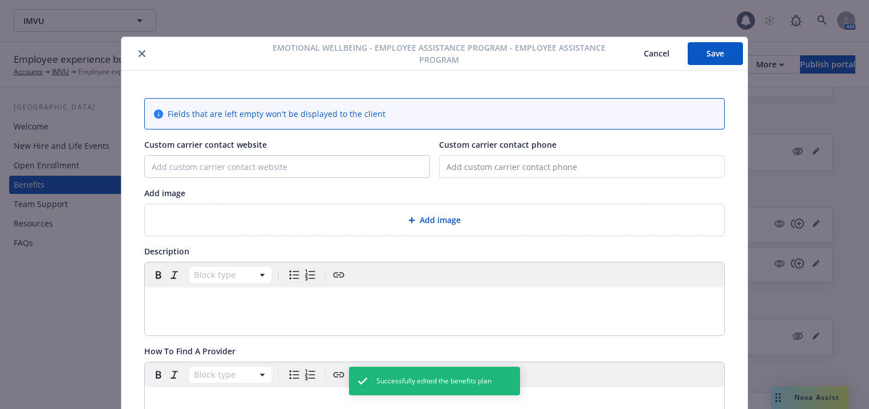
scroll to position [34, 0]
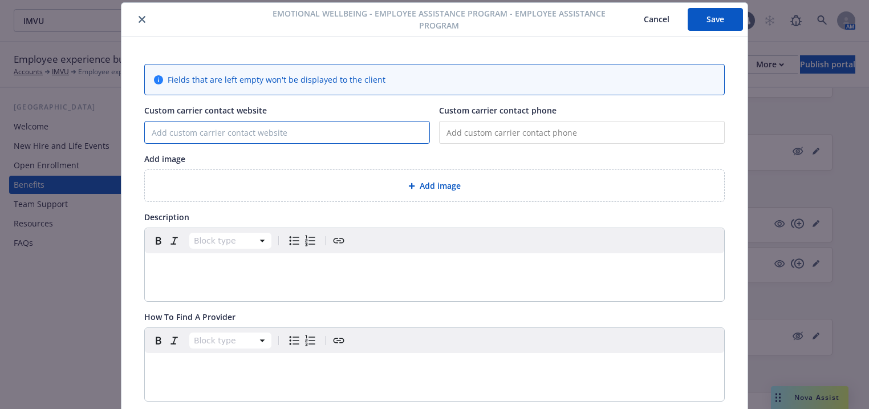
paste input "www.guidanceresources.com."
type input "www.guidanceresources.com"
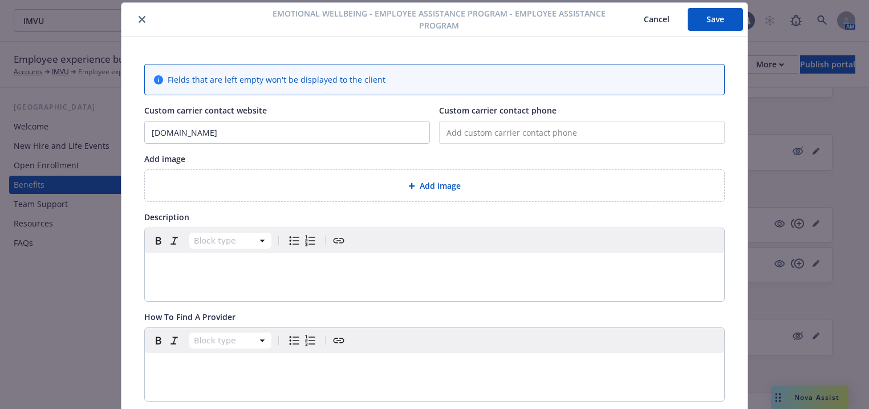
click at [458, 135] on input "tel" at bounding box center [582, 132] width 286 height 23
paste input "(877) 595-5281"
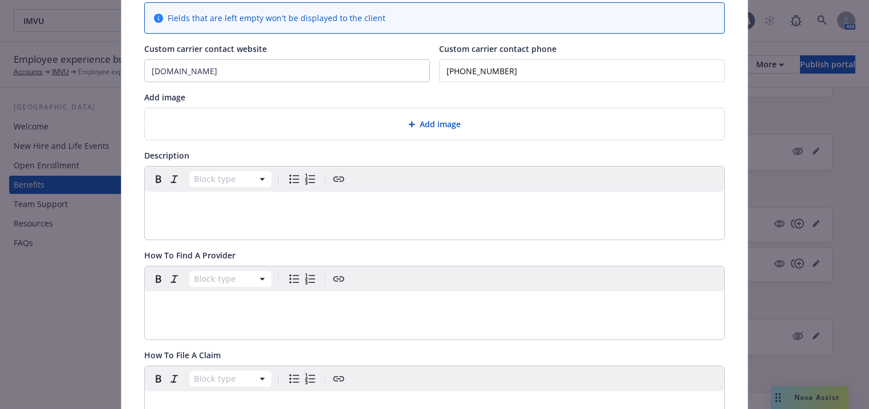
scroll to position [80, 0]
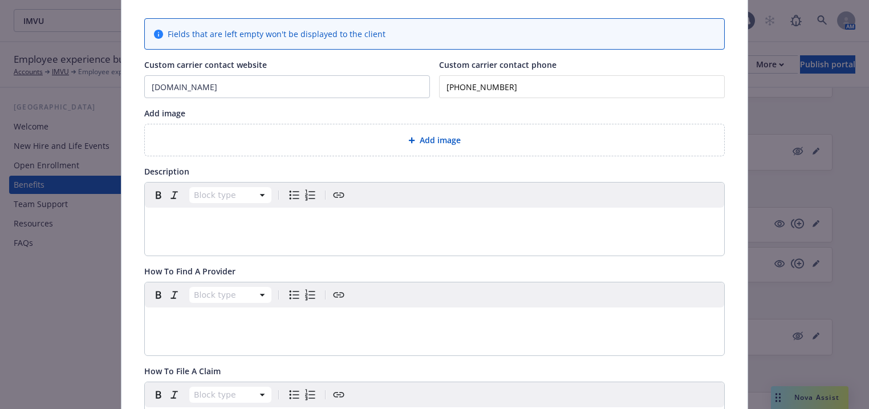
type input "(877) 595-5281"
click at [184, 222] on p "editable markdown" at bounding box center [435, 221] width 566 height 14
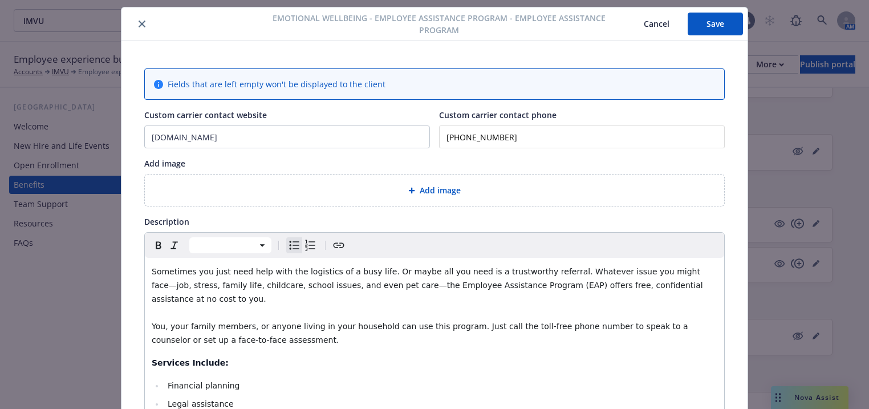
scroll to position [0, 0]
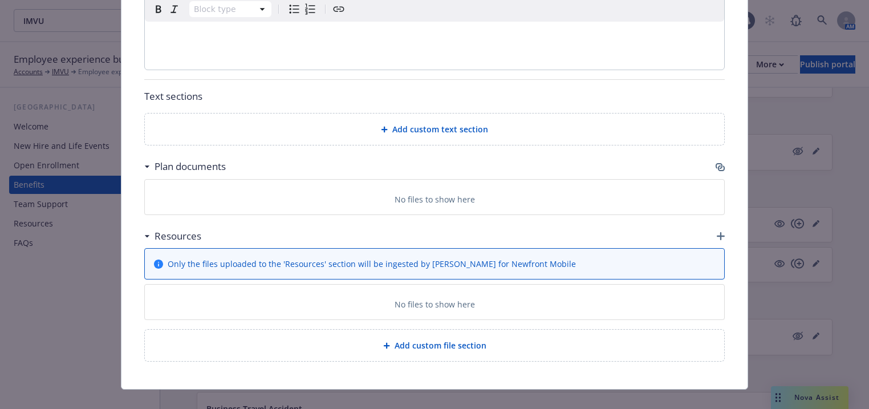
click at [407, 123] on span "Add custom text section" at bounding box center [440, 129] width 96 height 12
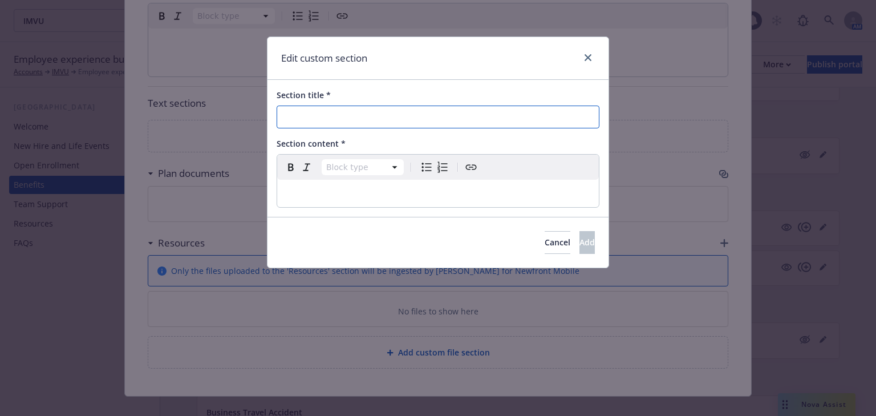
click at [349, 114] on input "Section title *" at bounding box center [438, 116] width 323 height 23
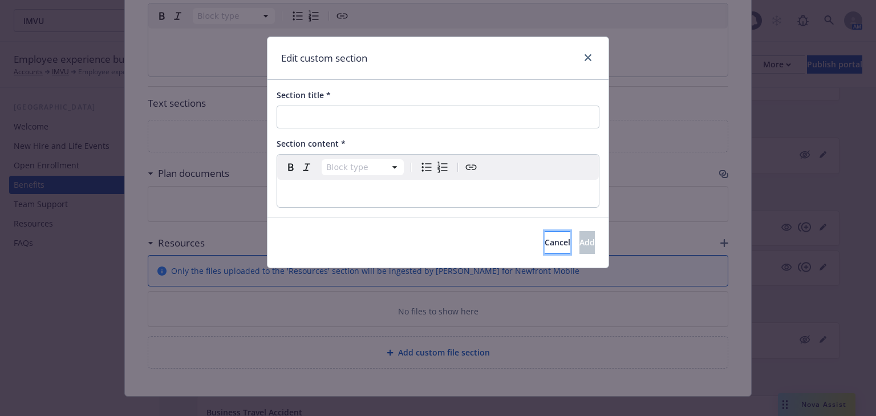
click at [545, 241] on span "Cancel" at bounding box center [558, 242] width 26 height 11
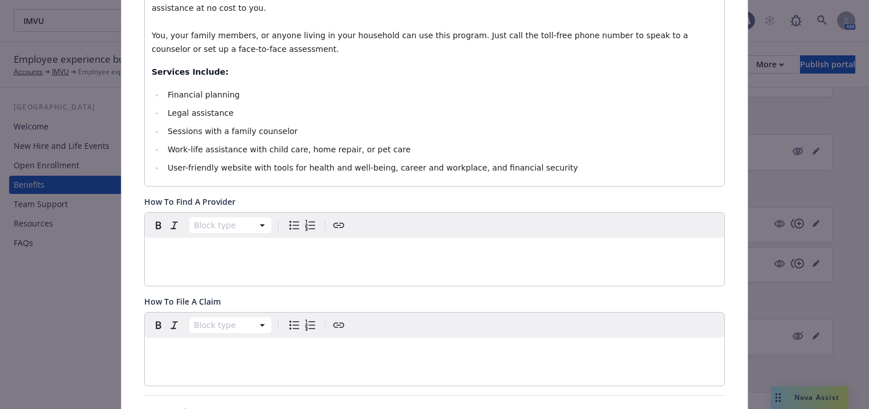
scroll to position [310, 0]
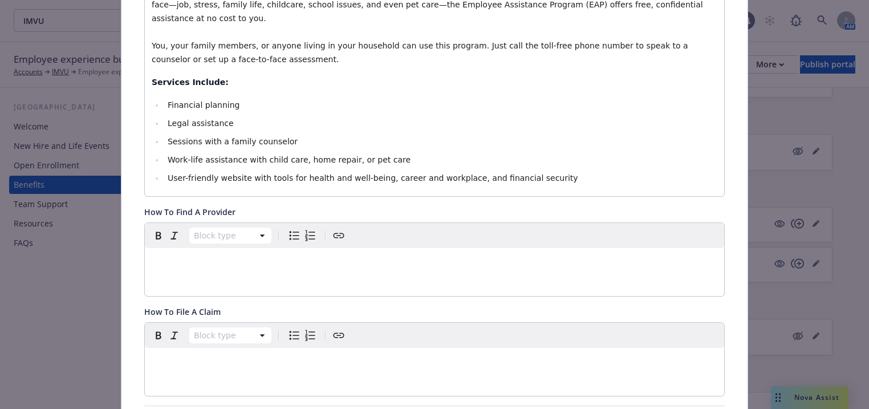
click at [538, 169] on div "Sometimes you just need help with the logistics of a busy life. Or maybe all yo…" at bounding box center [434, 86] width 579 height 219
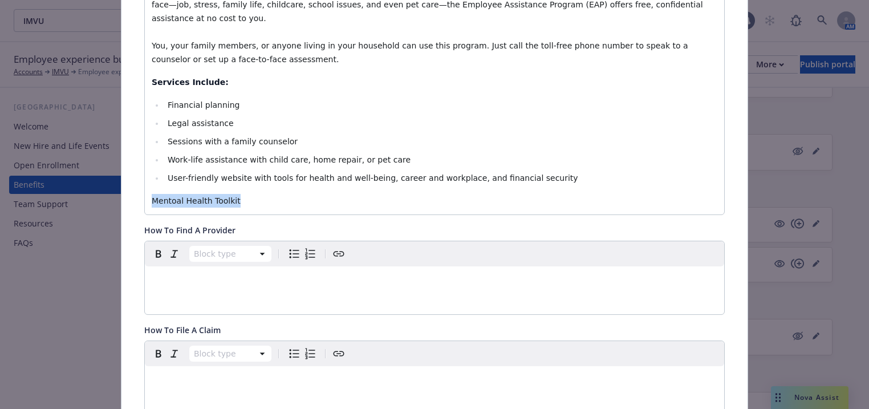
drag, startPoint x: 255, startPoint y: 188, endPoint x: 143, endPoint y: 181, distance: 112.5
click at [145, 181] on div "Sometimes you just need help with the logistics of a busy life. Or maybe all yo…" at bounding box center [434, 95] width 579 height 237
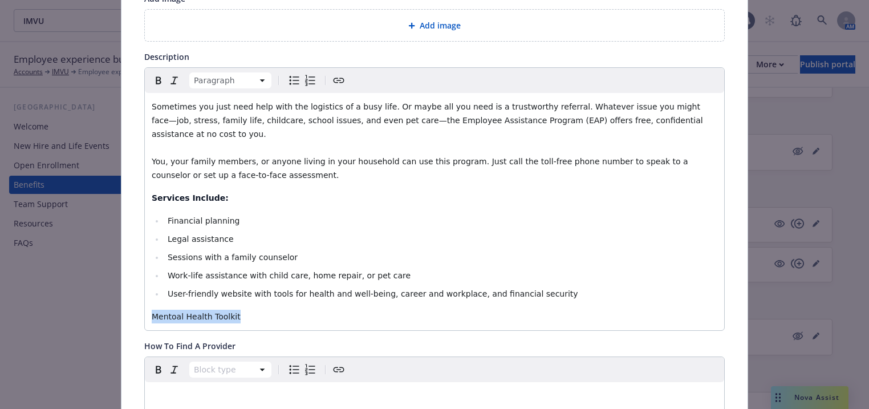
scroll to position [219, 0]
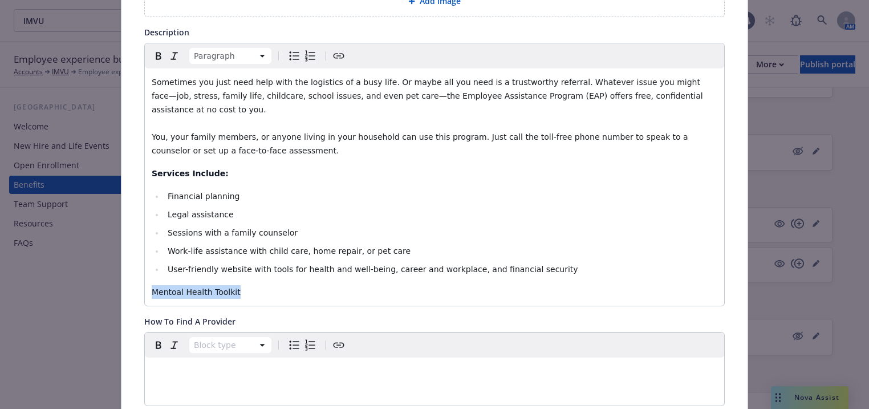
click at [177, 285] on div "Sometimes you just need help with the logistics of a busy life. Or maybe all yo…" at bounding box center [434, 186] width 579 height 237
click at [171, 287] on span "Mentoal Health Toolkit" at bounding box center [196, 291] width 89 height 9
drag, startPoint x: 209, startPoint y: 279, endPoint x: 145, endPoint y: 275, distance: 64.0
click at [139, 278] on div "Fields that are left empty won't be displayed to the client Custom carrier cont…" at bounding box center [434, 338] width 626 height 973
click at [334, 53] on icon "Create link" at bounding box center [339, 55] width 11 height 5
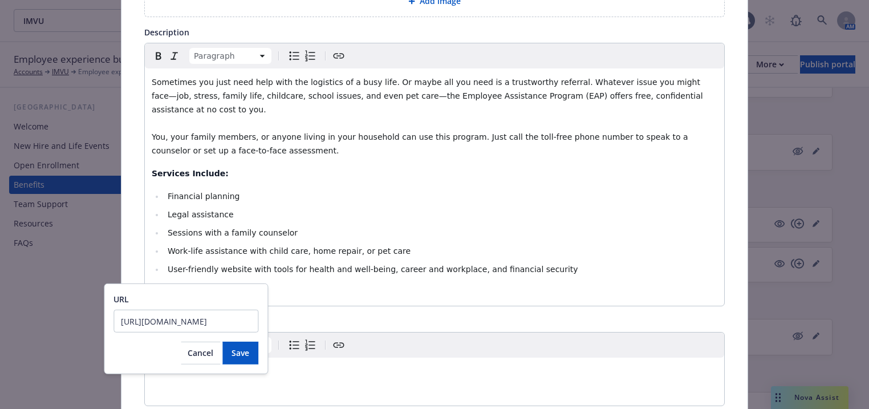
scroll to position [0, 41]
type input "https://pages.e2ma.net/pages/1807892/21299"
click at [229, 352] on button "Save" at bounding box center [240, 353] width 36 height 23
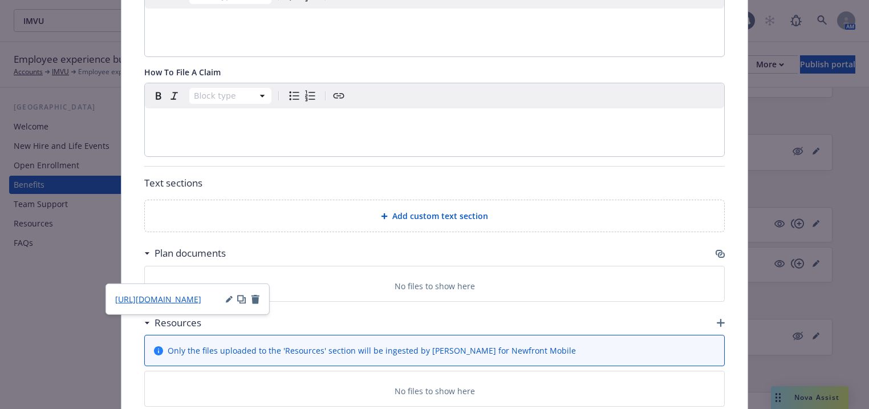
scroll to position [584, 0]
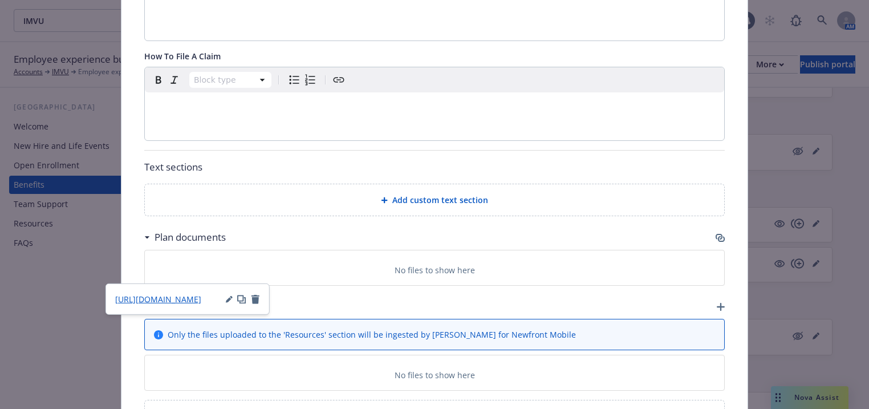
click at [713, 295] on div "Resources" at bounding box center [434, 307] width 580 height 24
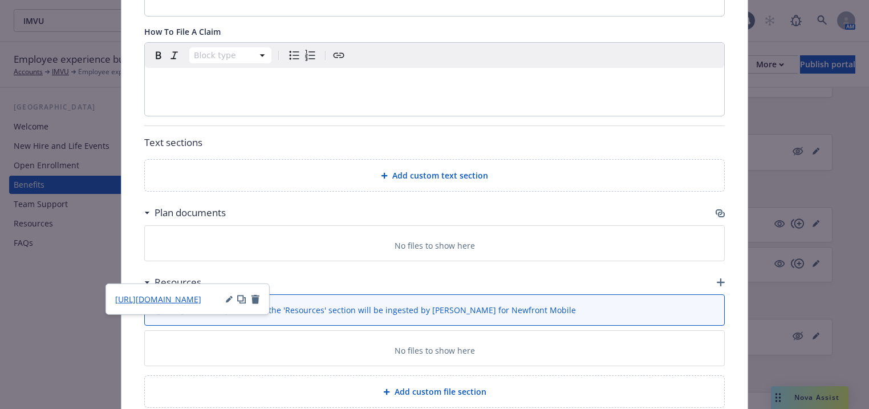
scroll to position [629, 0]
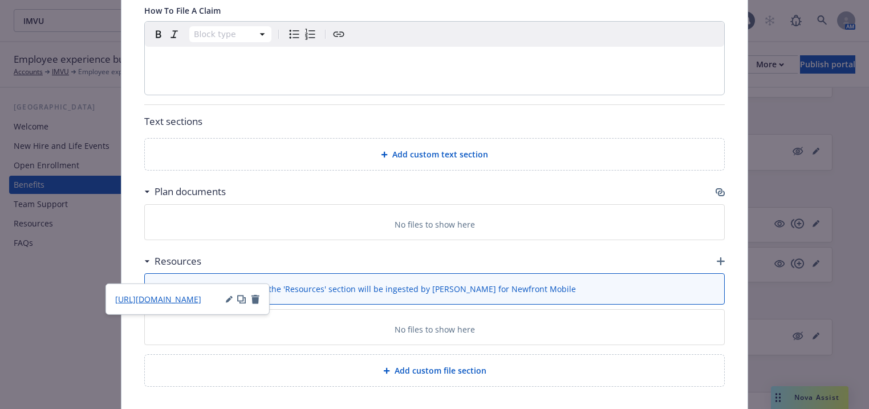
click at [717, 286] on div "Only the files uploaded to the 'Resources' section will be ingested by Benji fo…" at bounding box center [434, 289] width 579 height 30
click at [718, 257] on icon "button" at bounding box center [721, 261] width 8 height 8
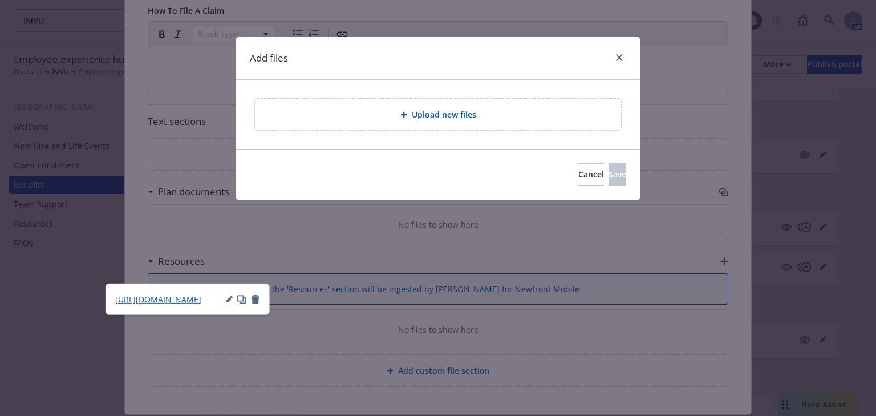
click at [429, 119] on span "Upload new files" at bounding box center [444, 114] width 64 height 12
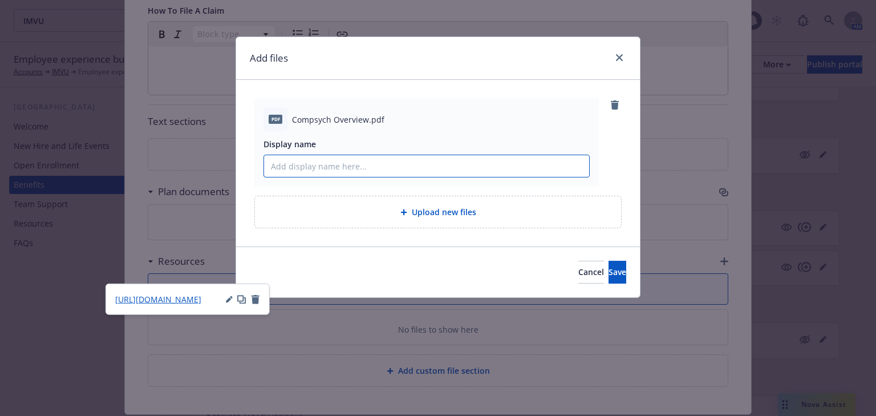
click at [358, 173] on input "Display name" at bounding box center [426, 166] width 325 height 22
type input "EAP Overview"
click at [608, 274] on span "Save" at bounding box center [617, 271] width 18 height 11
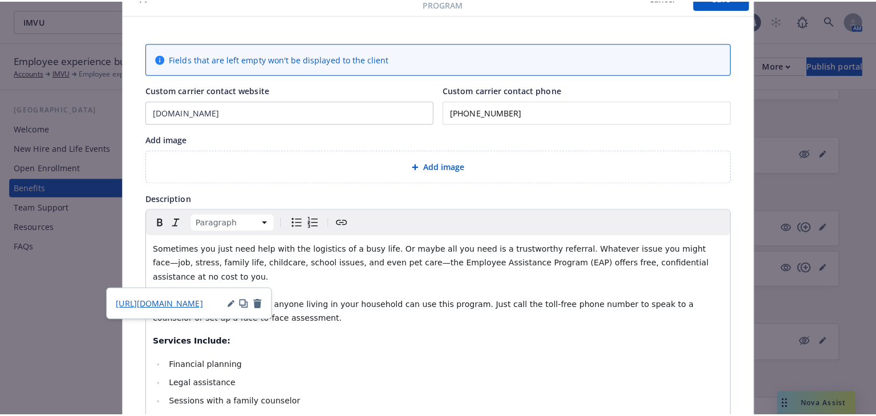
scroll to position [0, 0]
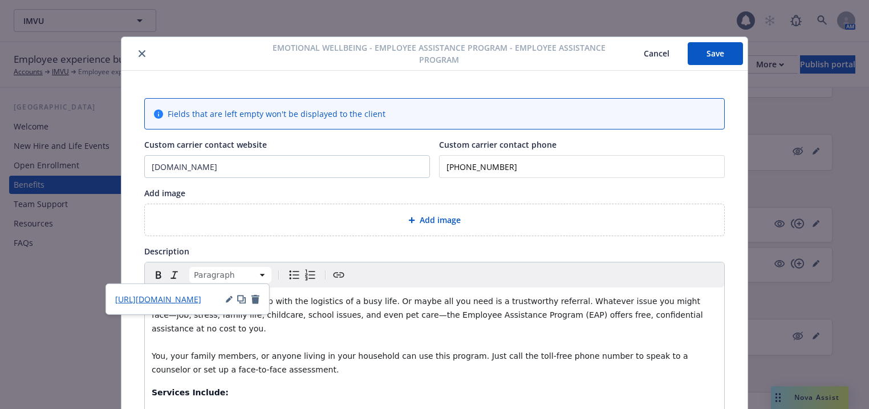
click at [698, 62] on button "Save" at bounding box center [715, 53] width 55 height 23
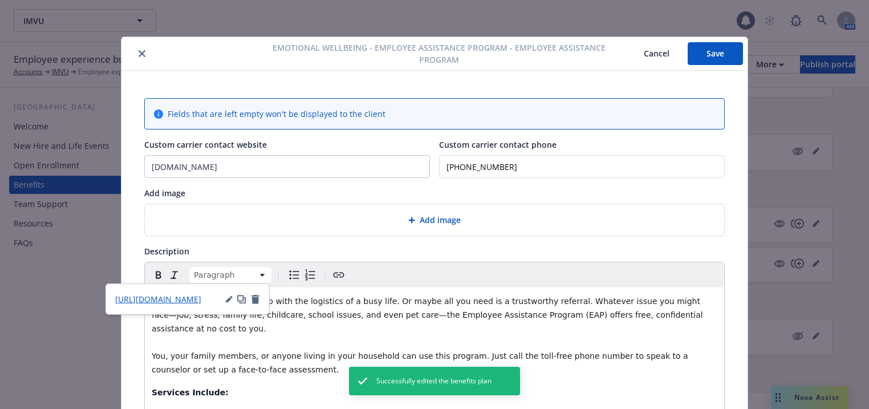
click at [139, 52] on icon "close" at bounding box center [142, 53] width 7 height 7
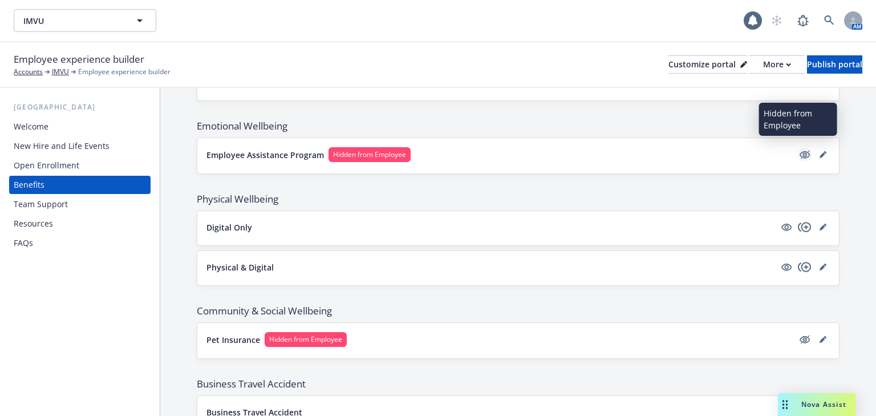
click at [798, 150] on icon "hidden" at bounding box center [805, 155] width 14 height 14
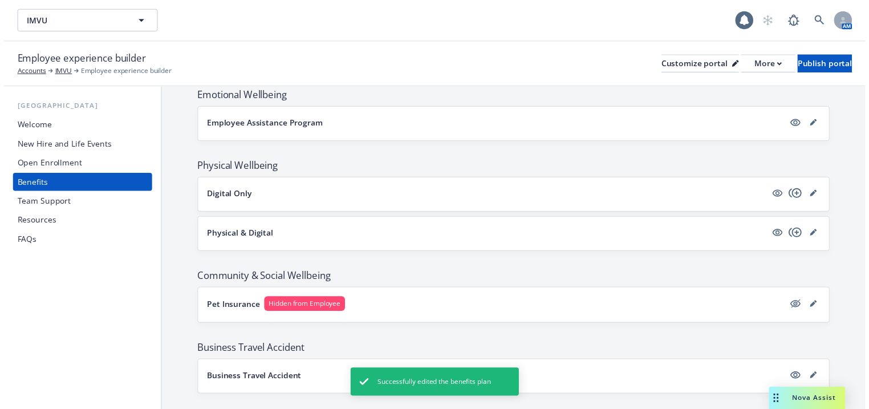
scroll to position [1246, 0]
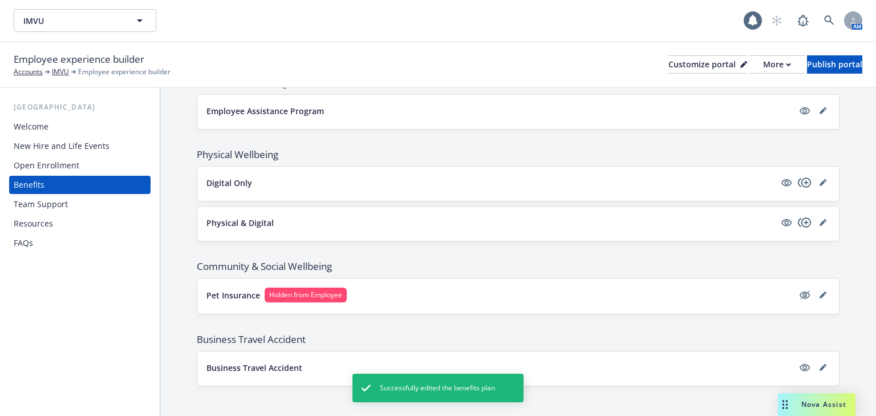
click at [365, 287] on button "Pet Insurance Hidden from Employee" at bounding box center [499, 294] width 587 height 15
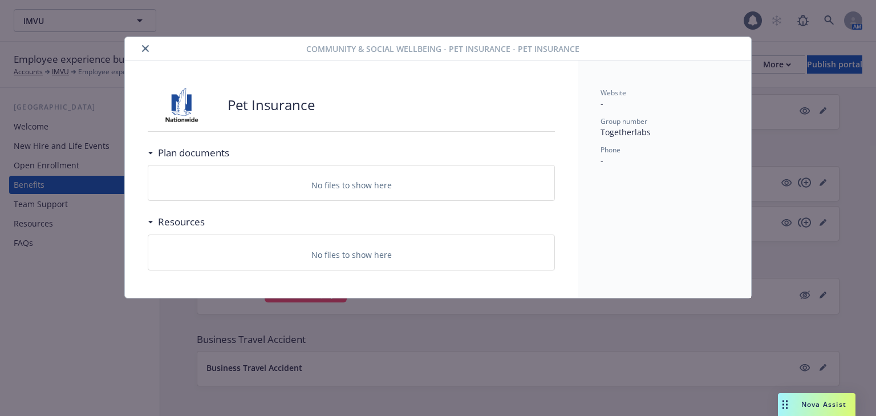
click at [144, 54] on button "close" at bounding box center [146, 49] width 14 height 14
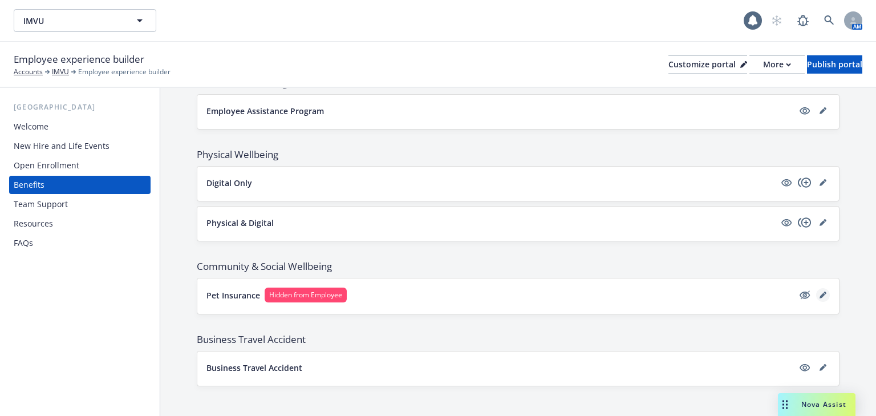
click at [819, 293] on icon "editPencil" at bounding box center [822, 296] width 6 height 6
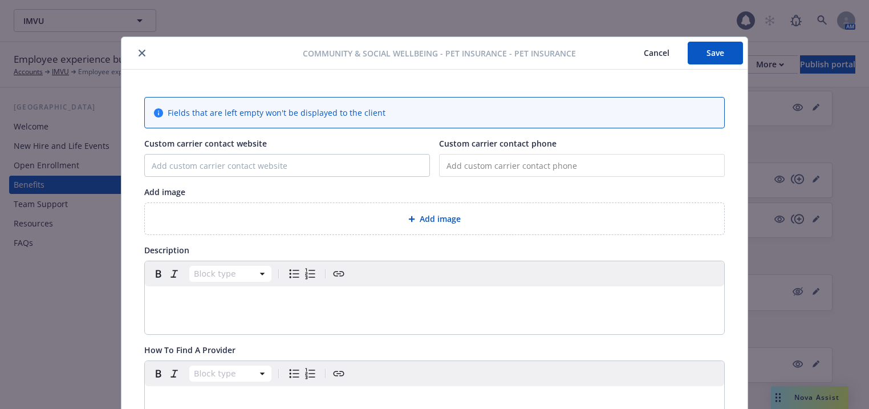
scroll to position [34, 0]
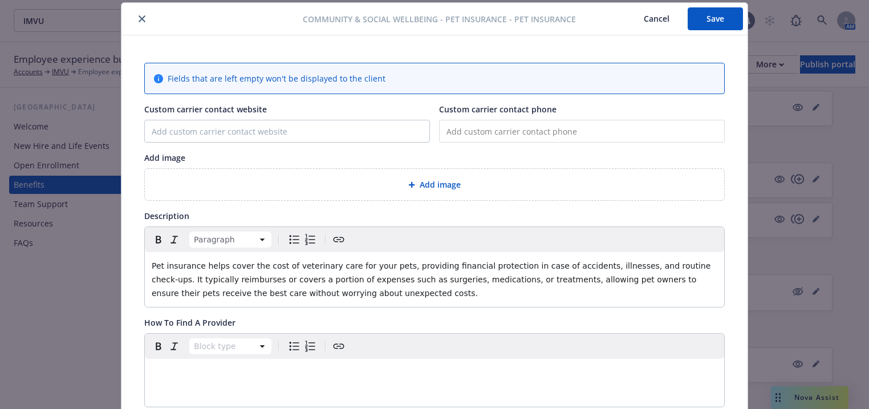
click at [431, 181] on span "Add image" at bounding box center [440, 184] width 41 height 12
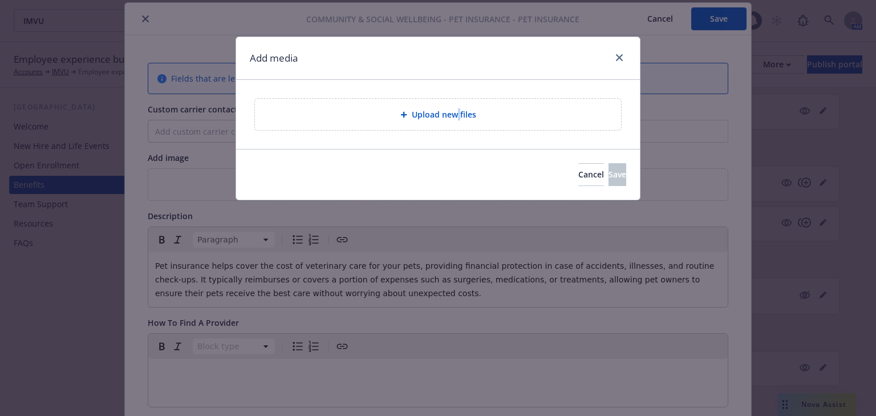
click at [459, 109] on span "Upload new files" at bounding box center [444, 114] width 64 height 12
click at [446, 116] on span "Upload new files" at bounding box center [444, 114] width 64 height 12
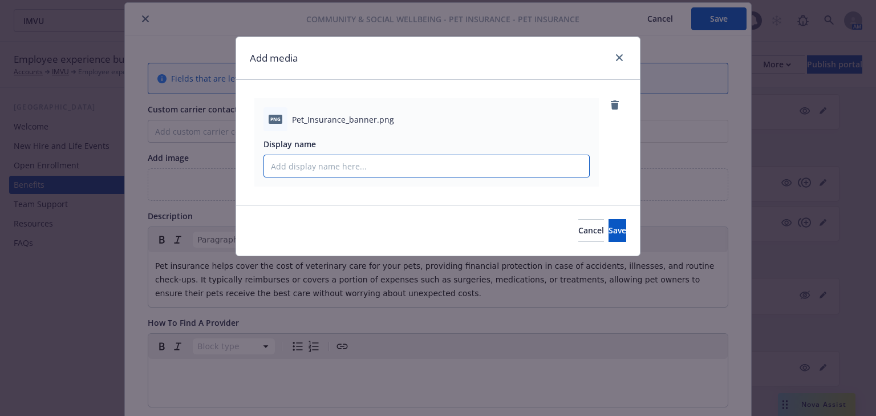
click at [348, 168] on input "Display name" at bounding box center [426, 166] width 325 height 22
type input "Pet Insurance"
click at [608, 235] on button "Save" at bounding box center [617, 230] width 18 height 23
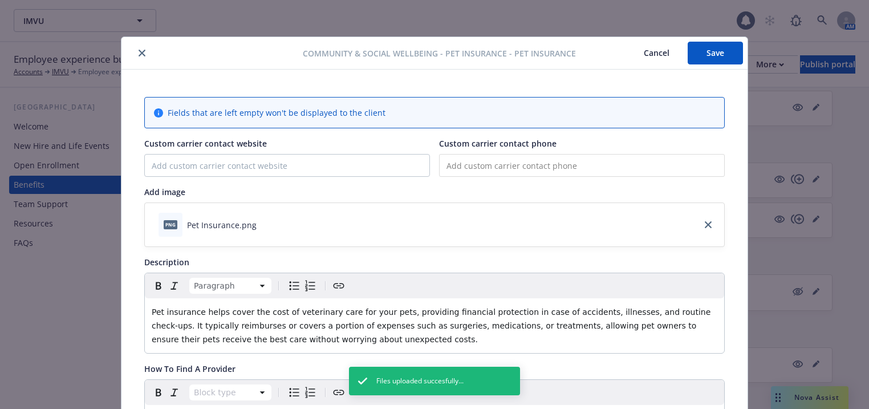
scroll to position [0, 0]
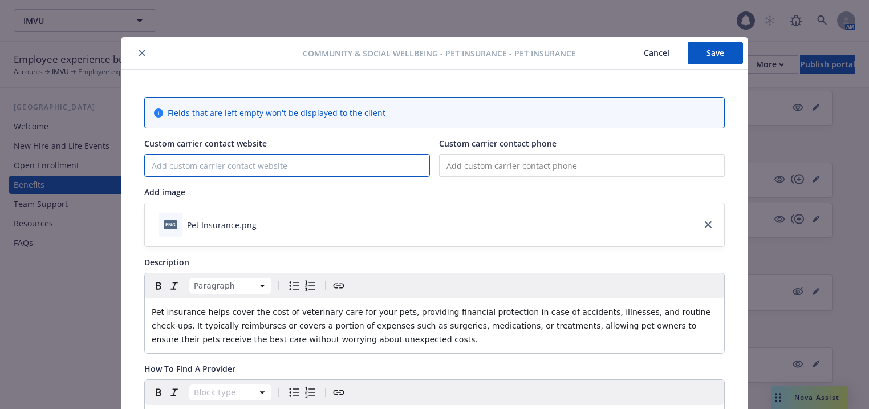
paste input "PetsNationwide.com"
drag, startPoint x: 233, startPoint y: 166, endPoint x: 145, endPoint y: 169, distance: 88.4
click at [145, 169] on input "PetsNationwide.com" at bounding box center [287, 166] width 285 height 22
drag, startPoint x: 226, startPoint y: 166, endPoint x: 234, endPoint y: 167, distance: 8.0
click at [226, 166] on input "PetsNationwide.com" at bounding box center [287, 166] width 285 height 22
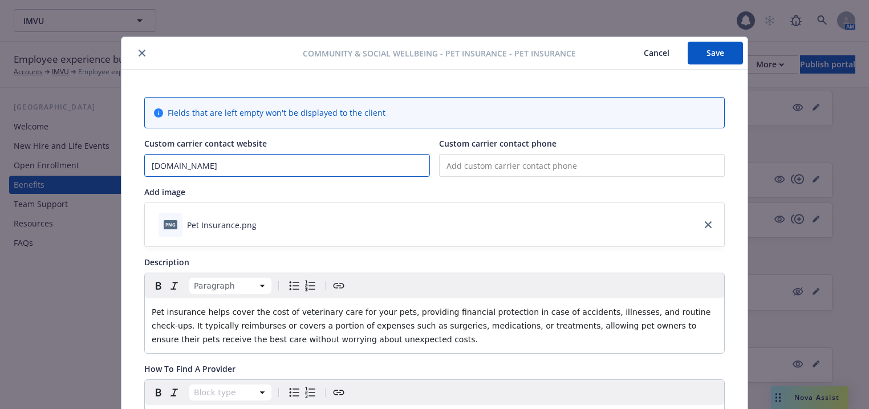
paste input "http://www.petsnationwide.com/"
type input "http://www.petsnationwide.com/"
paste input "(877) 738-7874"
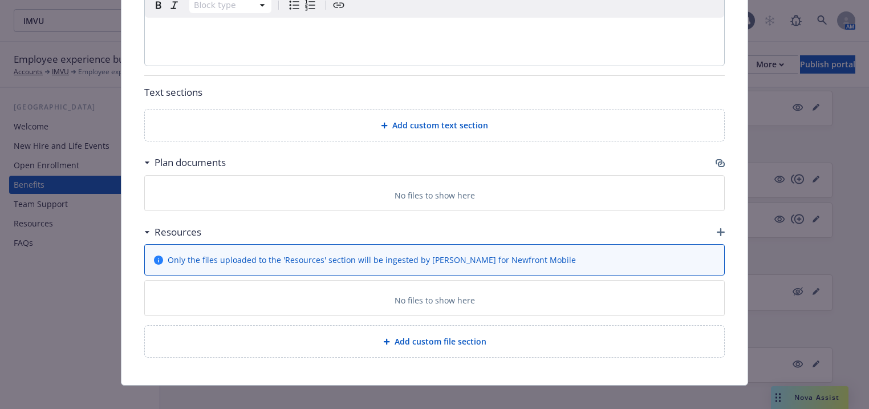
scroll to position [497, 0]
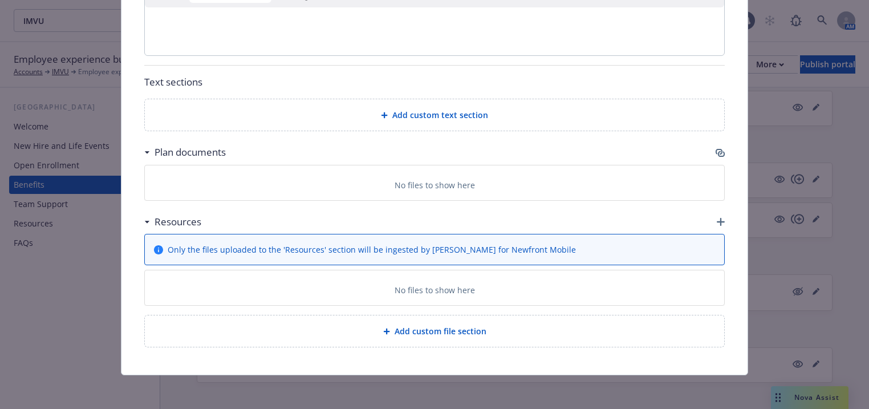
type input "(877) 738-7874"
click at [717, 218] on icon "button" at bounding box center [721, 222] width 8 height 8
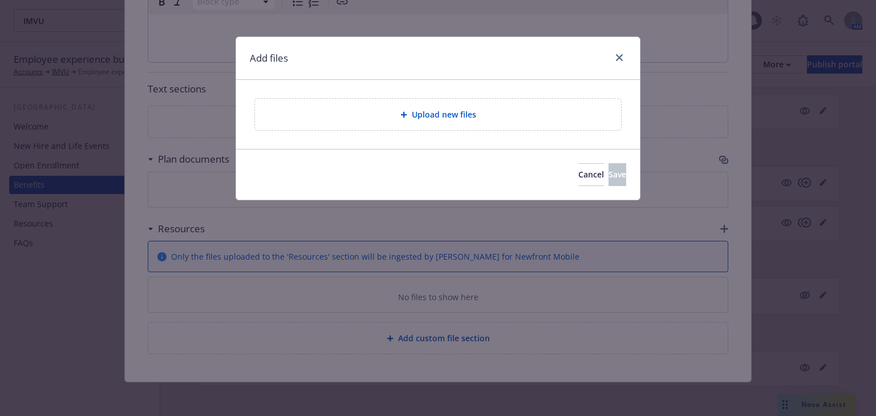
click at [447, 116] on span "Upload new files" at bounding box center [444, 114] width 64 height 12
drag, startPoint x: 620, startPoint y: 62, endPoint x: 604, endPoint y: 82, distance: 26.0
click at [619, 58] on link "close" at bounding box center [619, 58] width 14 height 14
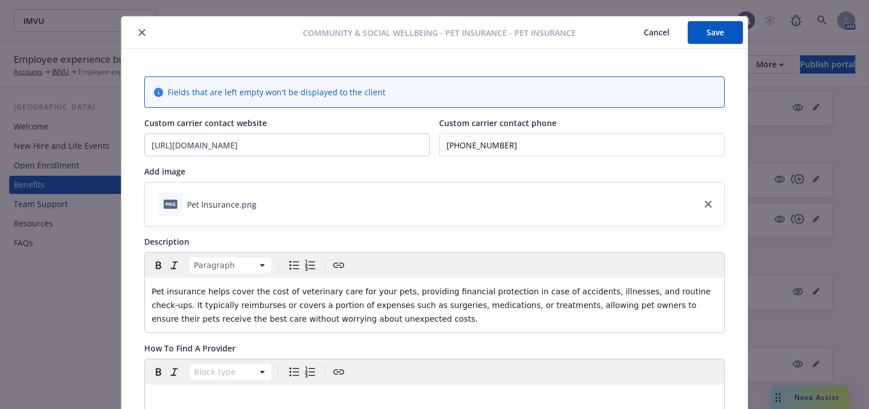
scroll to position [0, 0]
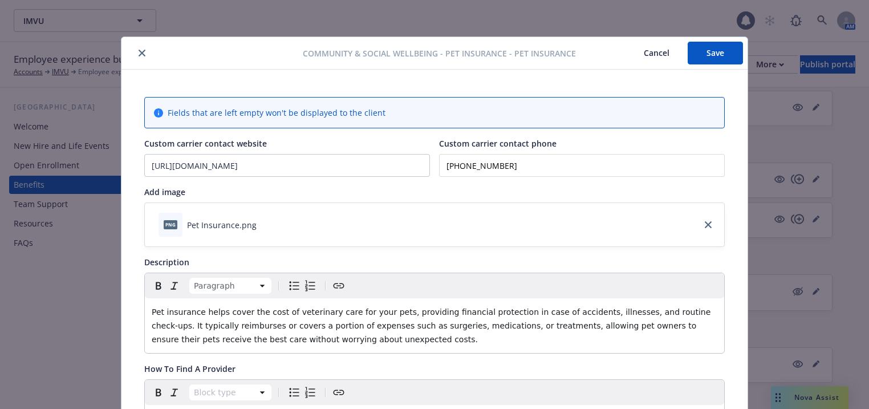
click at [708, 61] on button "Save" at bounding box center [715, 53] width 55 height 23
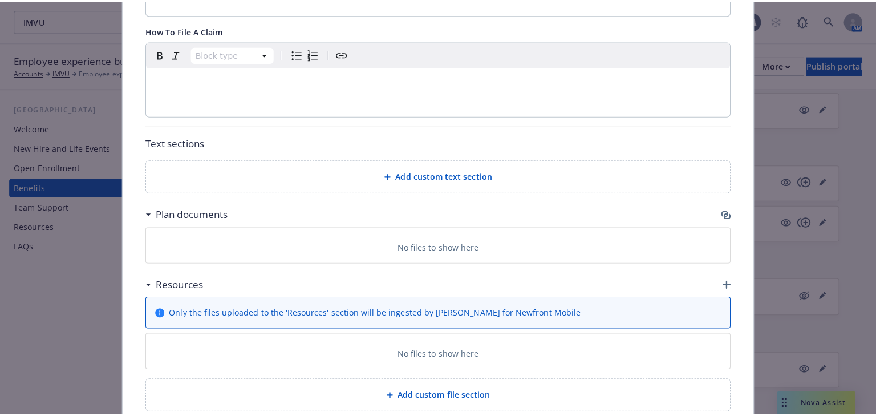
scroll to position [497, 0]
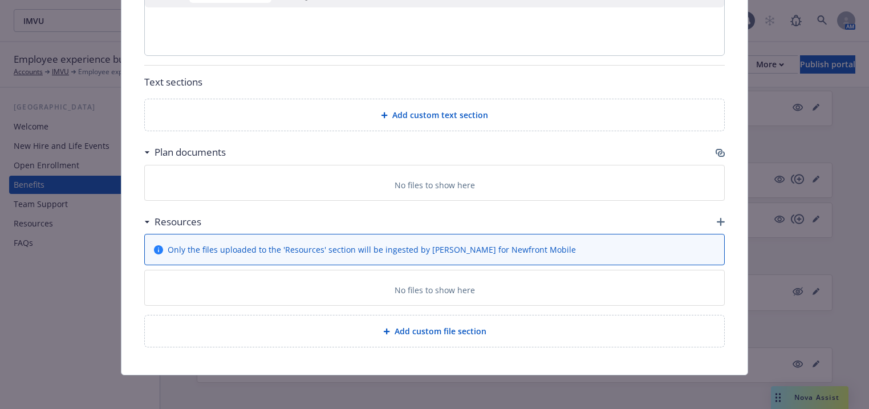
click at [717, 220] on icon "button" at bounding box center [721, 222] width 8 height 8
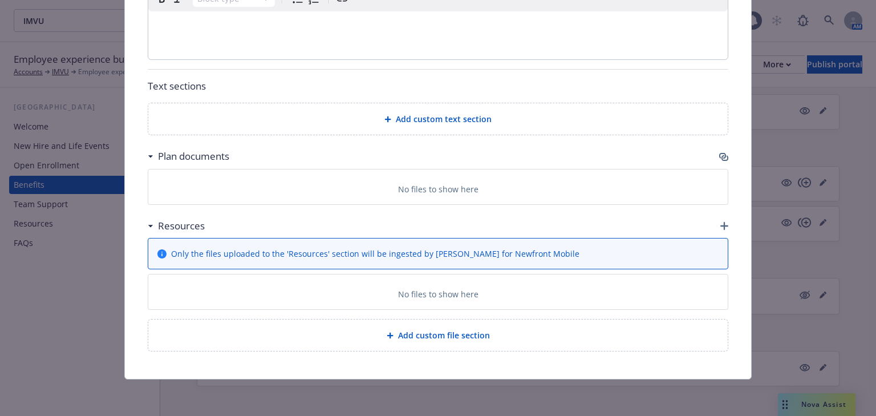
scroll to position [490, 0]
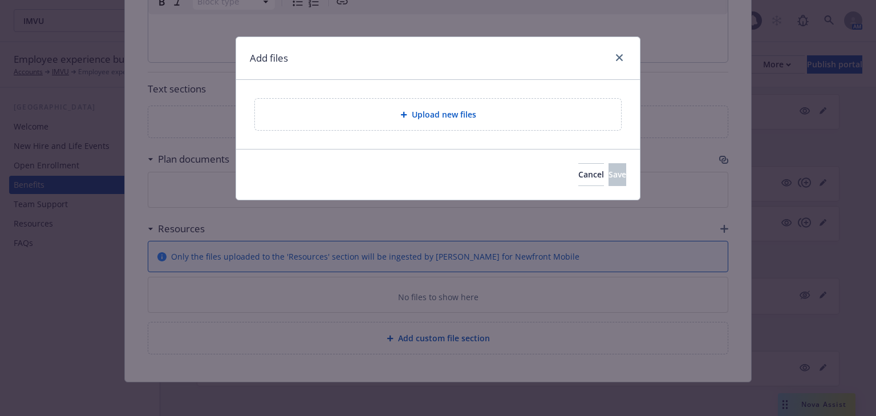
click at [441, 117] on span "Upload new files" at bounding box center [444, 114] width 64 height 12
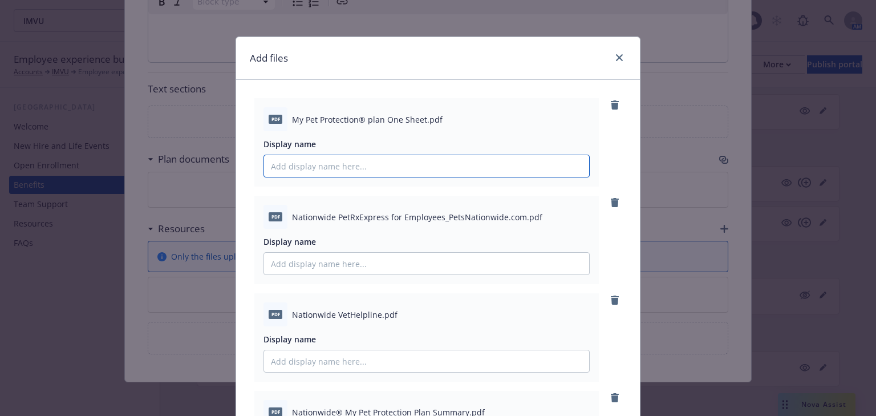
click at [292, 174] on input "Display name" at bounding box center [426, 166] width 325 height 22
type input "P"
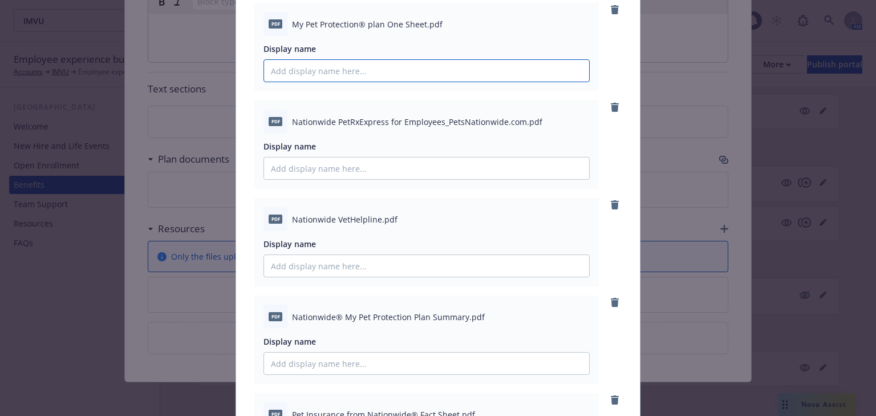
scroll to position [46, 0]
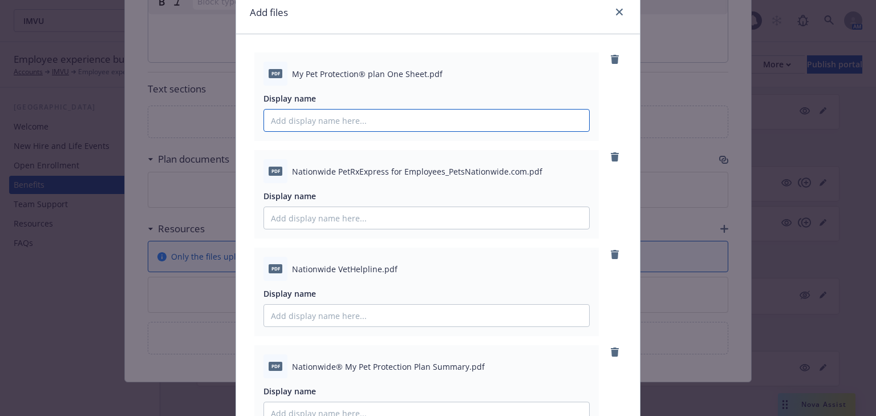
click at [326, 123] on input "Display name" at bounding box center [426, 120] width 325 height 22
click at [306, 322] on input "Display name" at bounding box center [426, 315] width 325 height 22
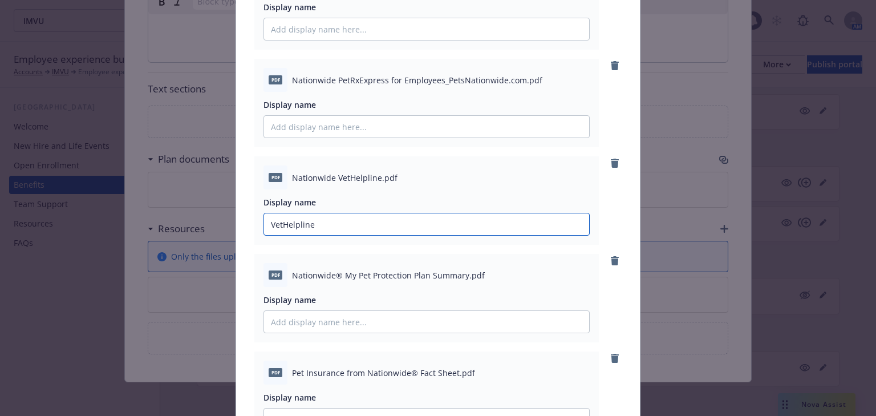
scroll to position [182, 0]
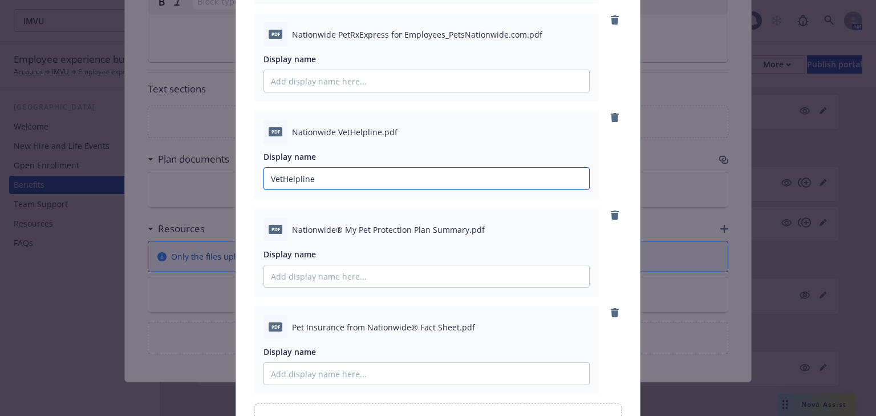
type input "VetHelpline"
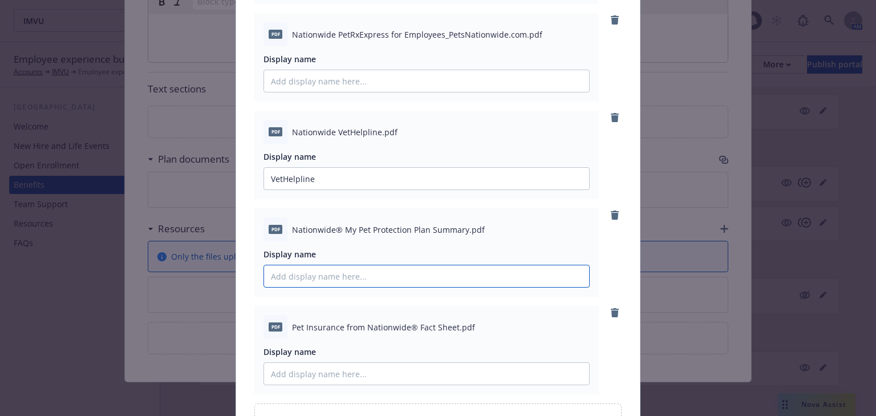
click at [330, 283] on input "Display name" at bounding box center [426, 276] width 325 height 22
type input "PlanSummary"
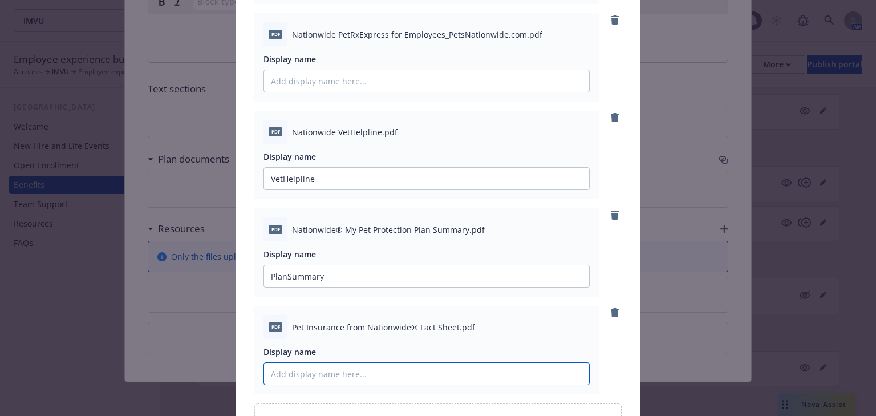
drag, startPoint x: 322, startPoint y: 373, endPoint x: 312, endPoint y: 370, distance: 9.7
click at [322, 374] on input "Display name" at bounding box center [426, 374] width 325 height 22
type input "Nat"
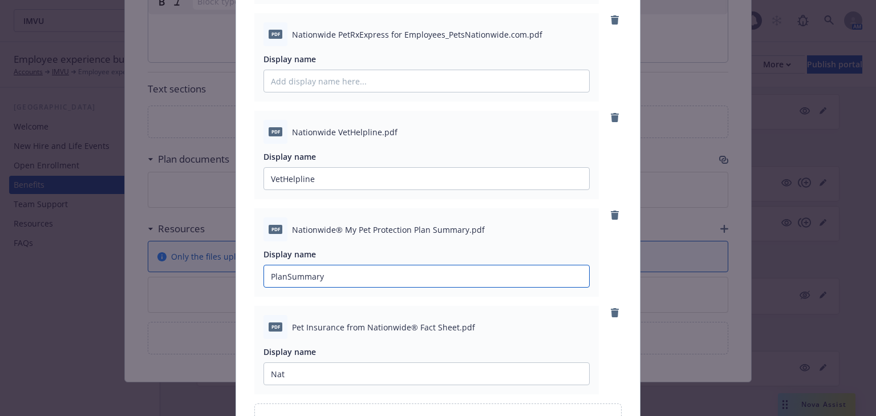
click at [285, 276] on input "PlanSummary" at bounding box center [426, 276] width 325 height 22
type input "Plan Summary"
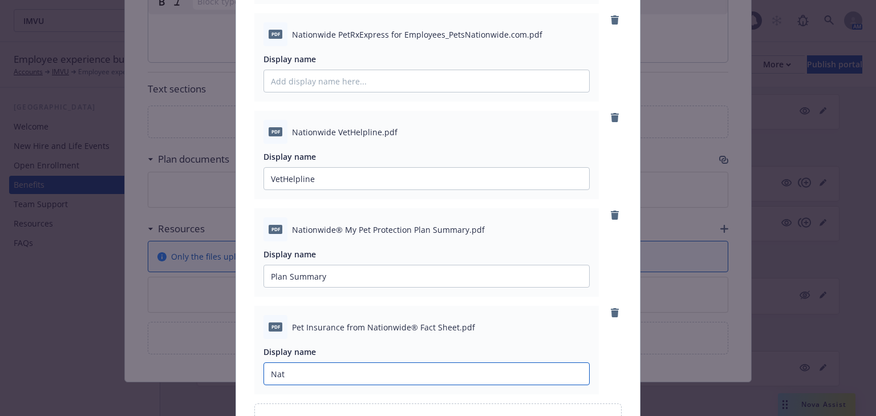
click at [285, 373] on input "Nat" at bounding box center [426, 374] width 325 height 22
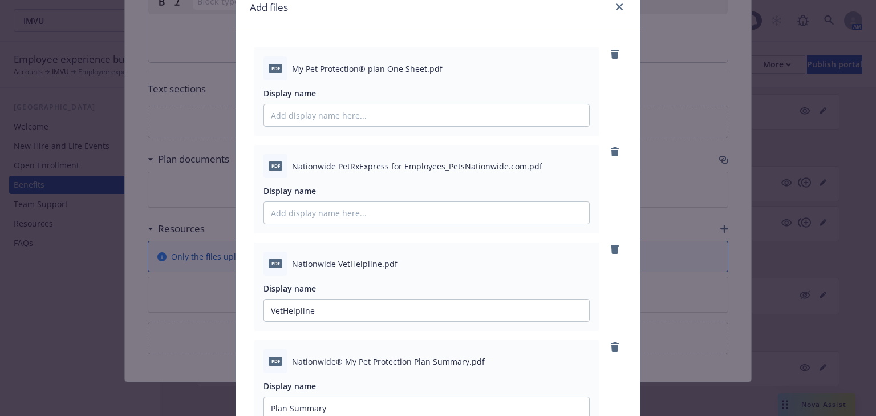
scroll to position [34, 0]
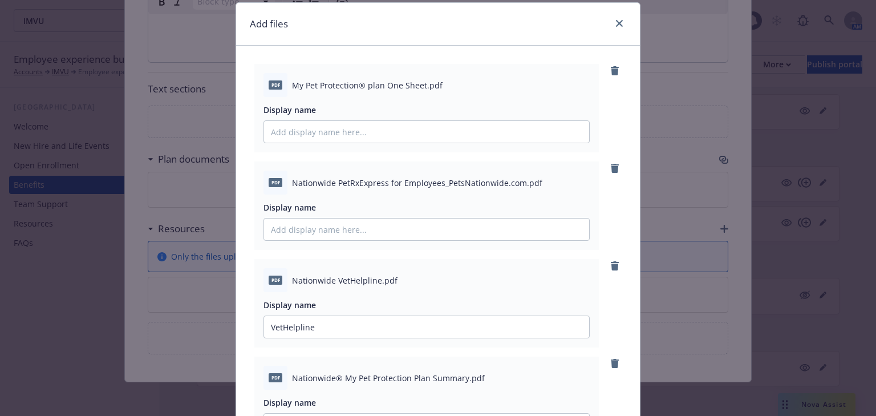
type input "Nationwide Fact Sheet"
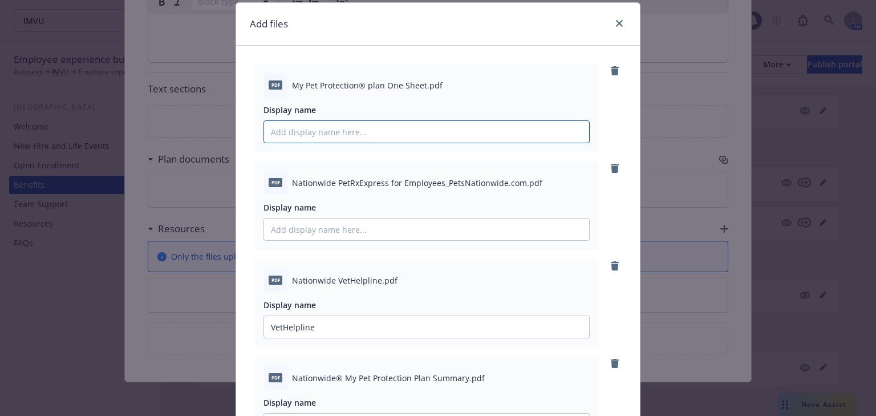
click at [336, 132] on input "Display name" at bounding box center [426, 132] width 325 height 22
type input "Product Sheet"
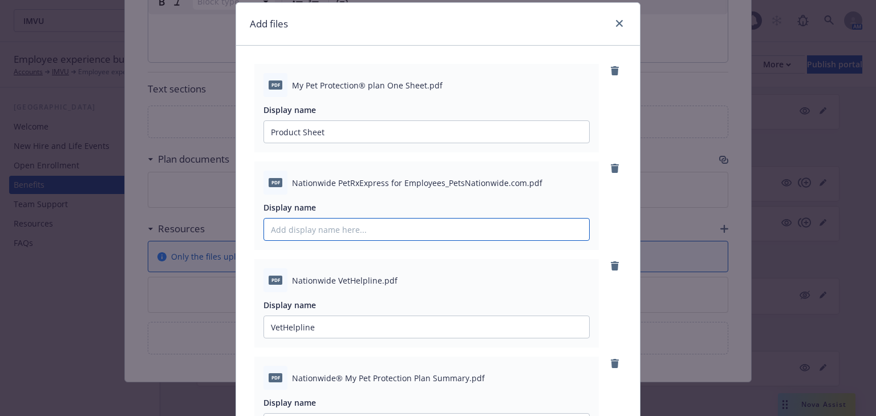
click at [303, 233] on input "Display name" at bounding box center [426, 229] width 325 height 22
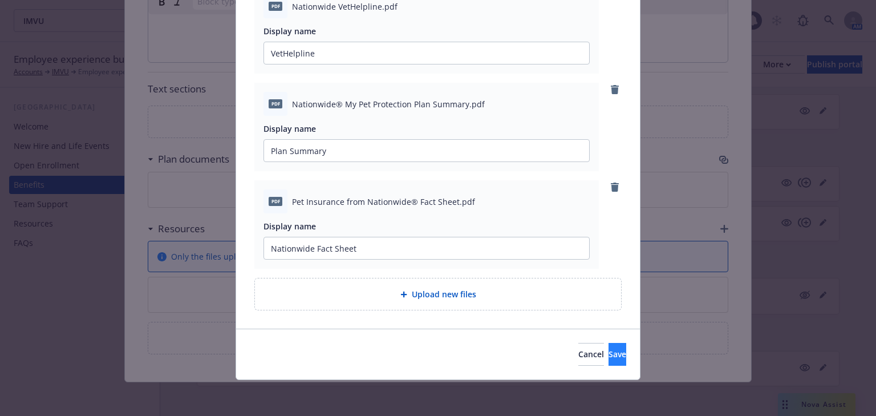
type input "PetRX FAQ's"
click at [608, 350] on span "Save" at bounding box center [617, 353] width 18 height 11
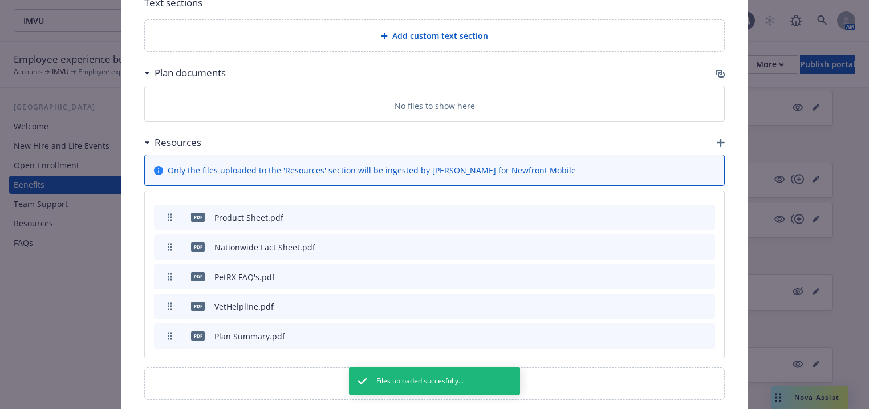
scroll to position [582, 0]
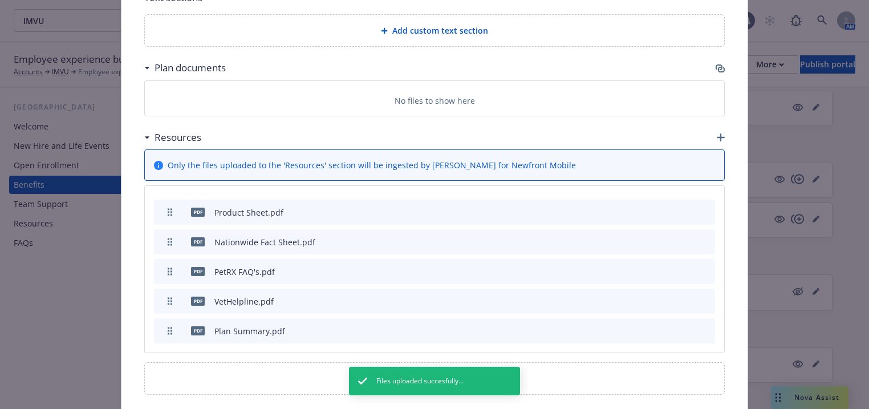
click at [682, 210] on icon "preview file" at bounding box center [686, 212] width 10 height 8
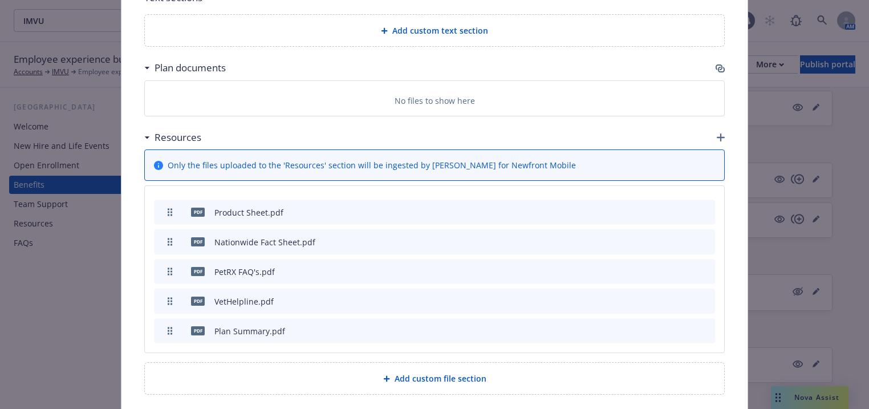
click at [685, 238] on icon "preview file" at bounding box center [686, 241] width 10 height 8
click at [685, 270] on icon "preview file" at bounding box center [686, 271] width 10 height 8
drag, startPoint x: 682, startPoint y: 297, endPoint x: 676, endPoint y: 296, distance: 5.7
click at [682, 296] on icon "preview file" at bounding box center [686, 300] width 10 height 8
click at [685, 328] on icon "preview file" at bounding box center [686, 330] width 10 height 8
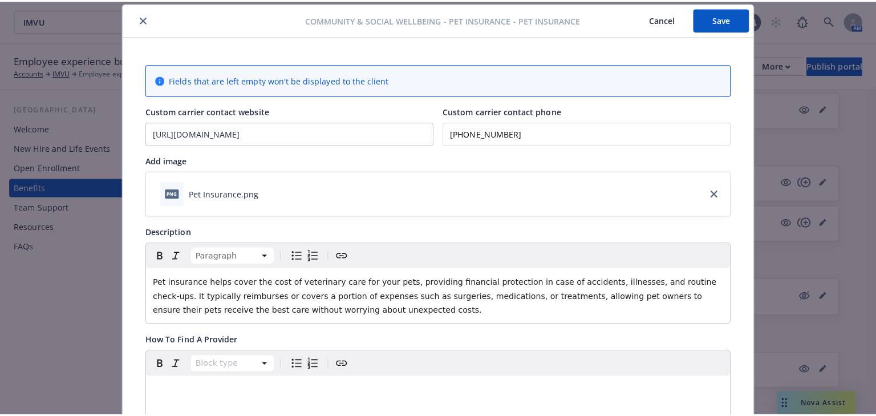
scroll to position [0, 0]
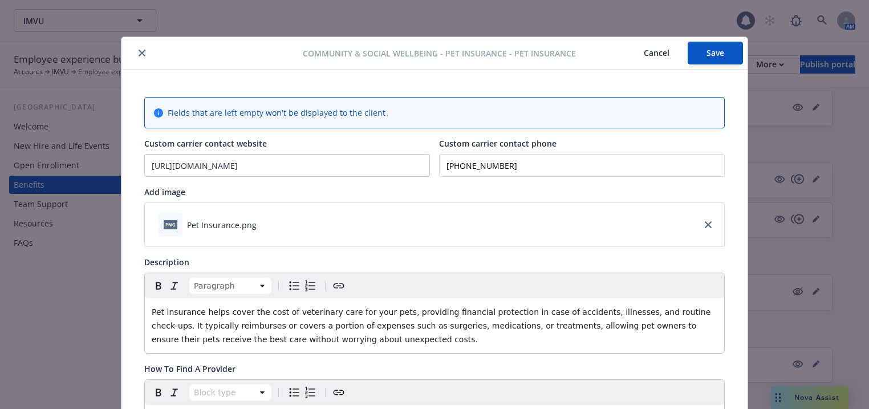
click at [704, 58] on button "Save" at bounding box center [715, 53] width 55 height 23
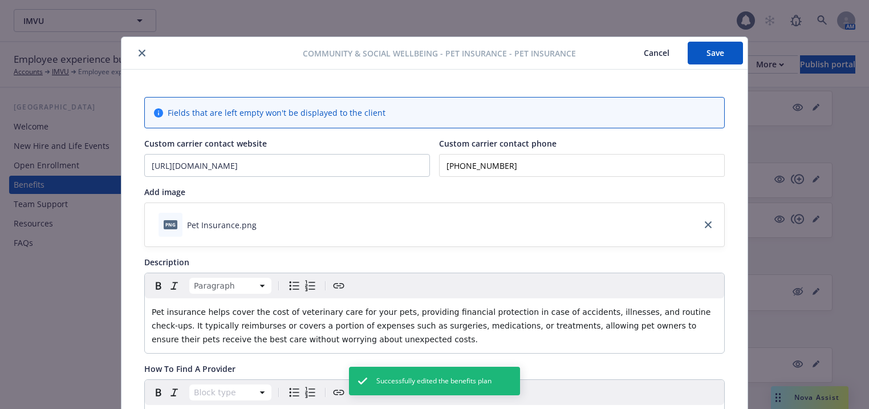
click at [139, 50] on icon "close" at bounding box center [142, 53] width 7 height 7
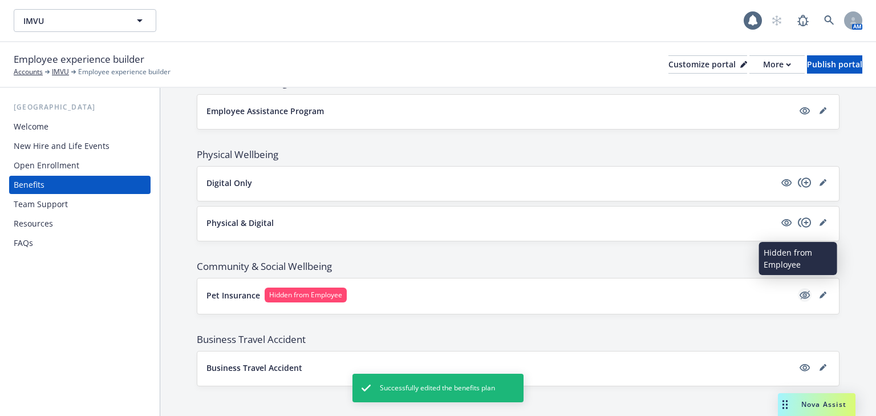
click at [798, 288] on icon "hidden" at bounding box center [805, 295] width 14 height 14
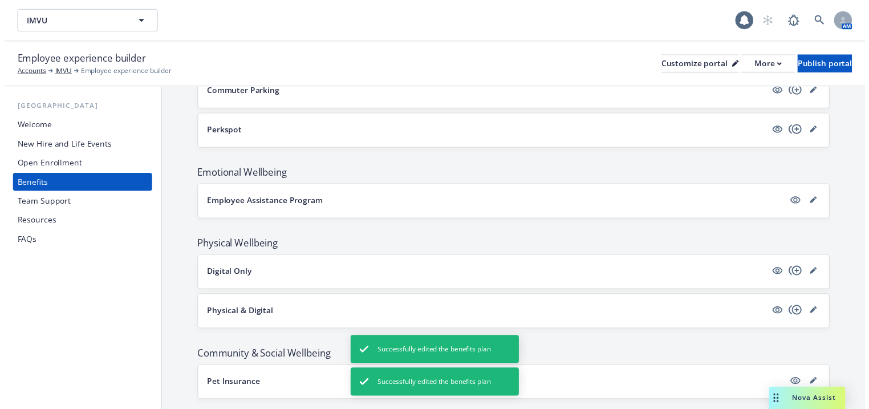
scroll to position [1108, 0]
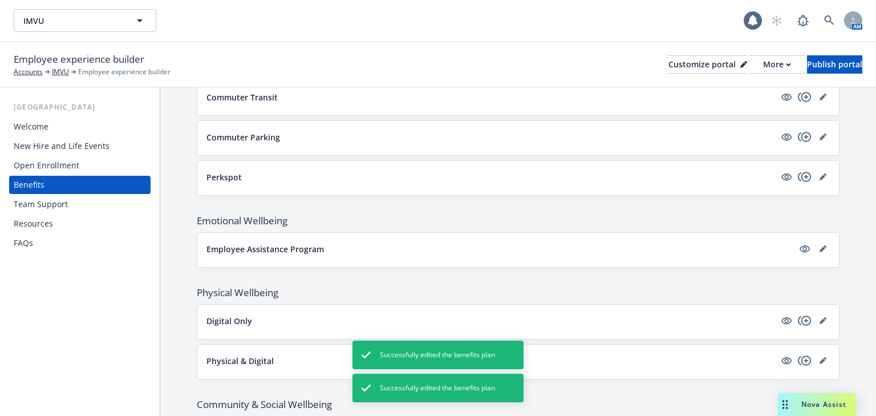
click at [302, 180] on div "Perkspot" at bounding box center [517, 178] width 641 height 34
click at [694, 163] on div "Perkspot" at bounding box center [517, 178] width 641 height 34
click at [816, 170] on link "editPencil" at bounding box center [823, 177] width 14 height 14
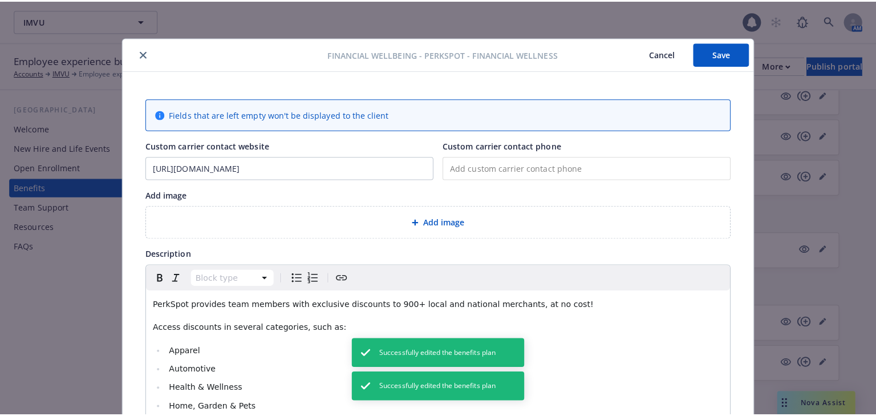
scroll to position [34, 0]
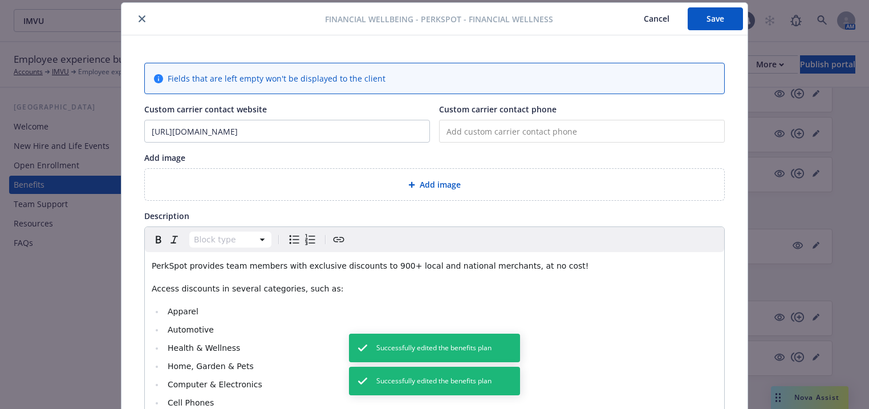
click at [421, 180] on span "Add image" at bounding box center [440, 184] width 41 height 12
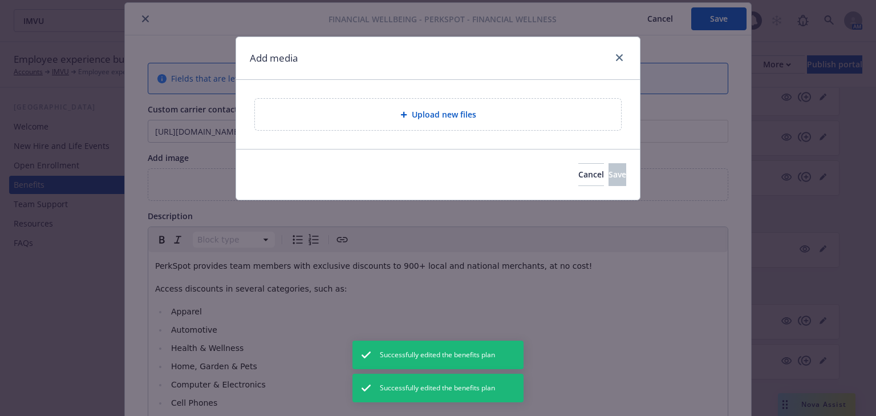
click at [456, 115] on span "Upload new files" at bounding box center [444, 114] width 64 height 12
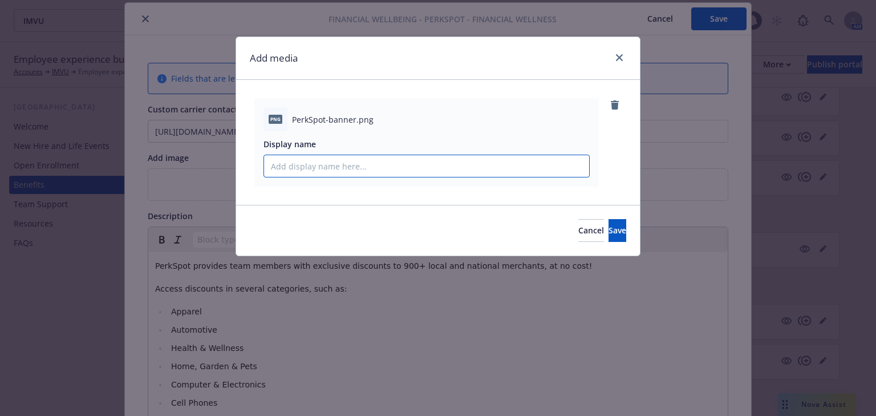
click at [336, 166] on input "Display name" at bounding box center [426, 166] width 325 height 22
type input "PerkSpot"
click at [608, 226] on button "Save" at bounding box center [617, 230] width 18 height 23
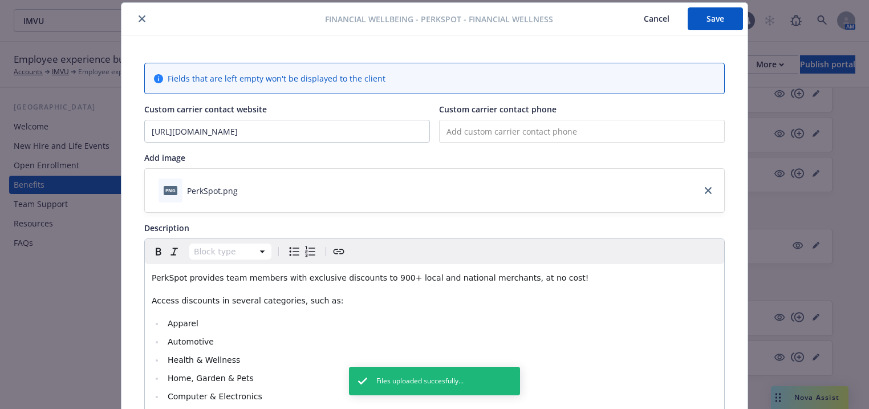
click at [713, 19] on button "Save" at bounding box center [715, 18] width 55 height 23
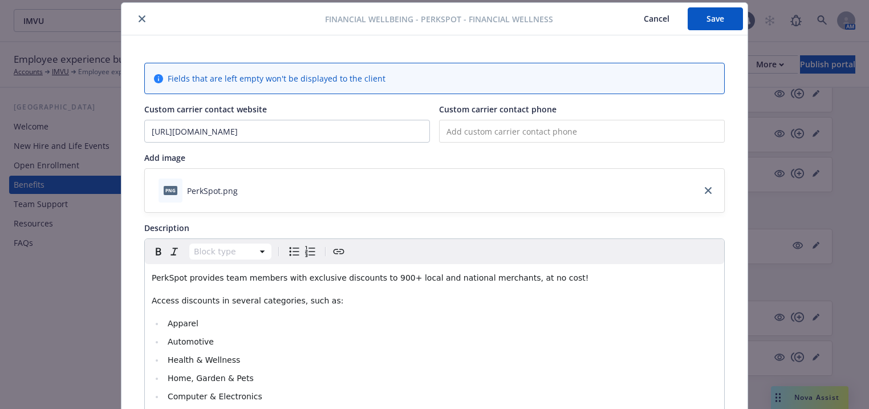
click at [697, 18] on button "Save" at bounding box center [715, 18] width 55 height 23
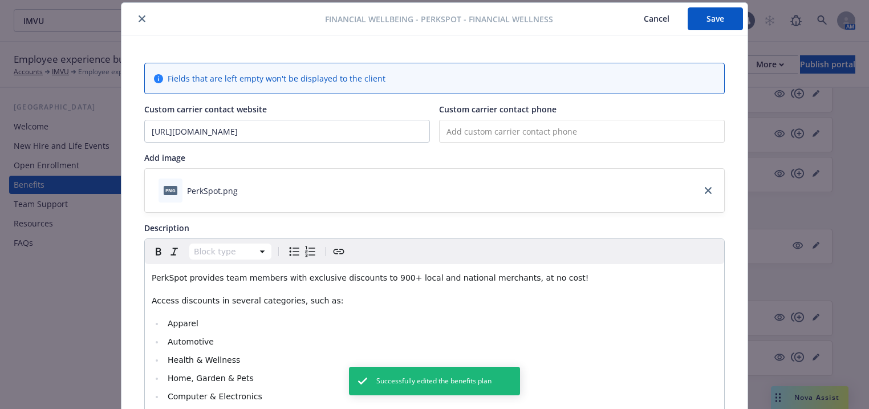
click at [141, 19] on button "close" at bounding box center [142, 19] width 14 height 14
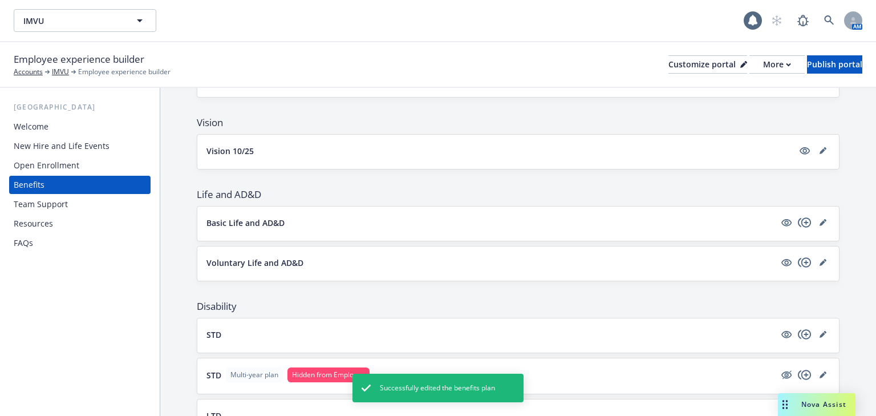
scroll to position [547, 0]
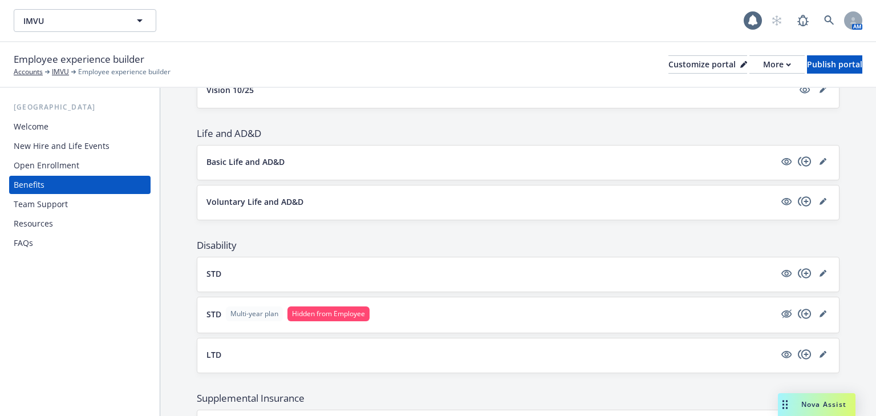
click at [43, 219] on div "Resources" at bounding box center [33, 223] width 39 height 18
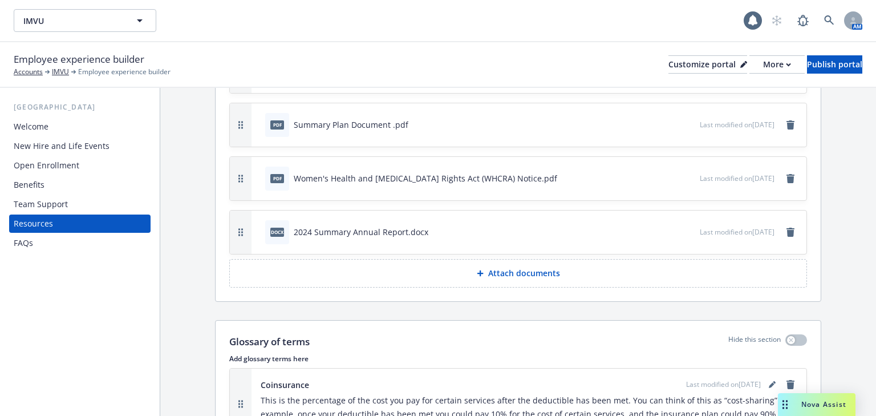
scroll to position [684, 0]
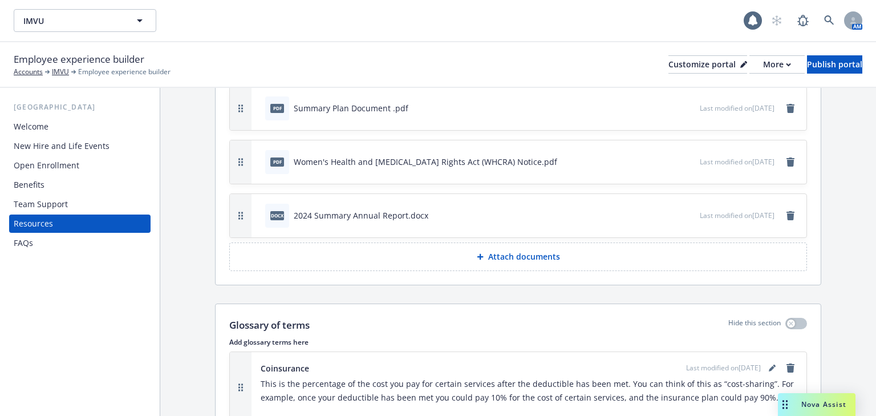
click at [51, 204] on div "Team Support" at bounding box center [41, 204] width 54 height 18
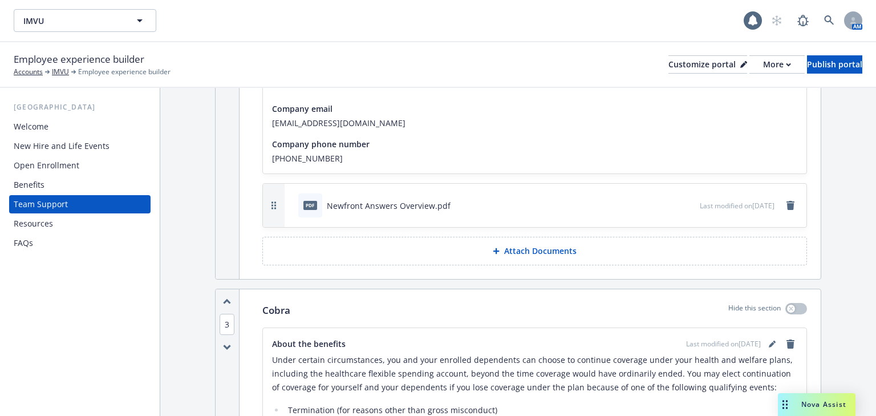
scroll to position [821, 0]
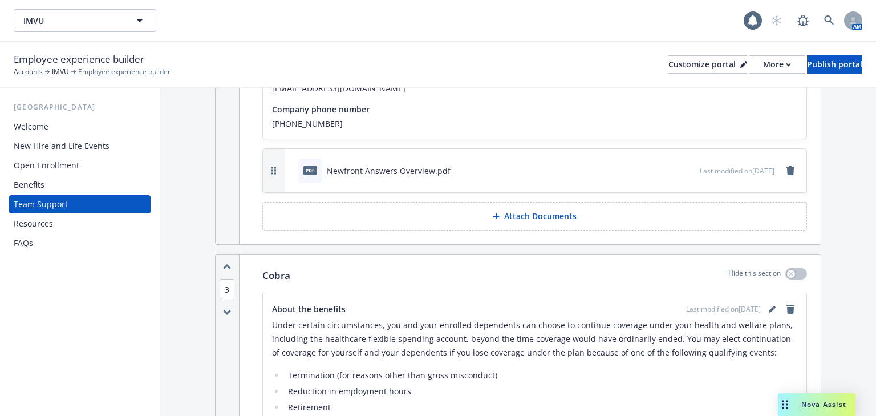
click at [39, 132] on div "Welcome" at bounding box center [31, 126] width 35 height 18
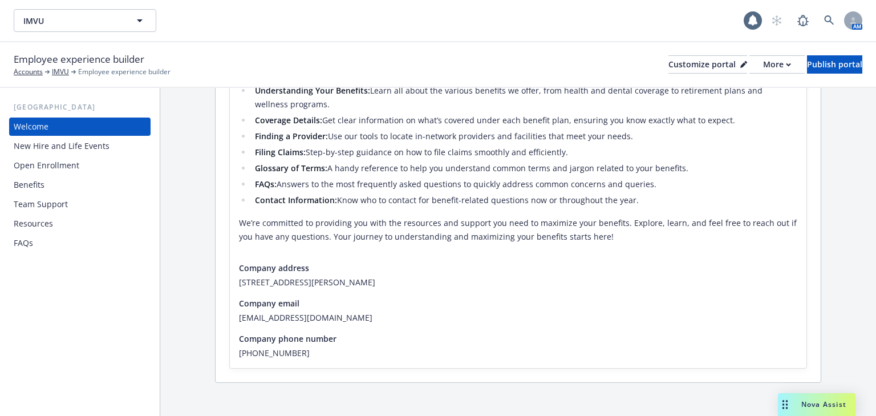
scroll to position [324, 0]
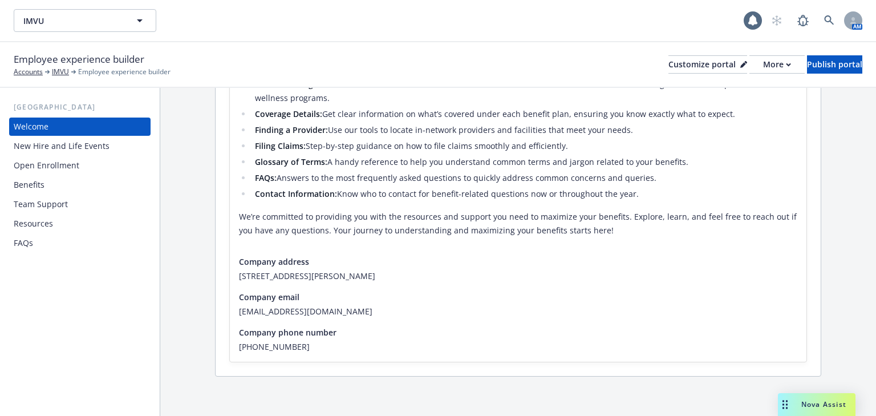
click at [39, 152] on div "New Hire and Life Events" at bounding box center [62, 146] width 96 height 18
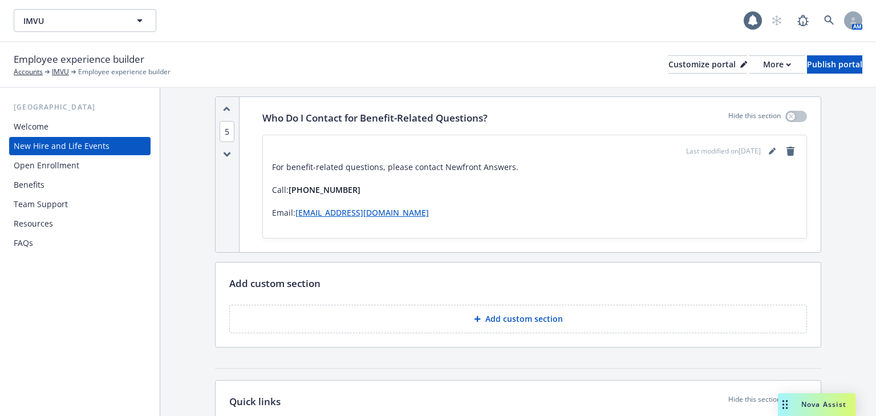
scroll to position [2098, 0]
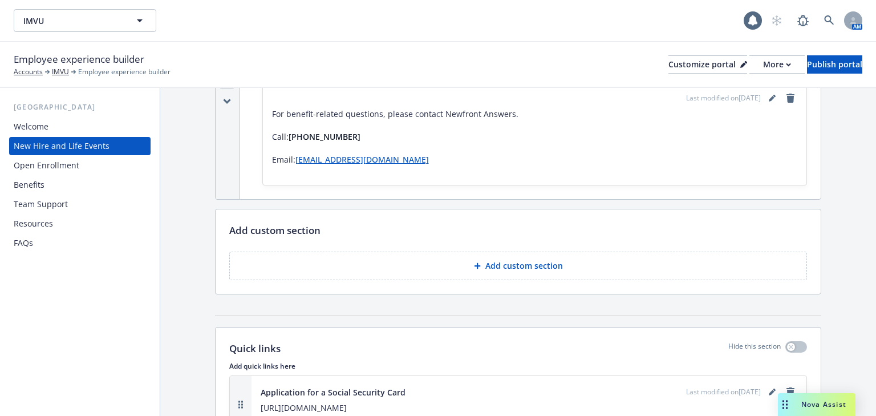
click at [38, 179] on div "Benefits" at bounding box center [29, 185] width 31 height 18
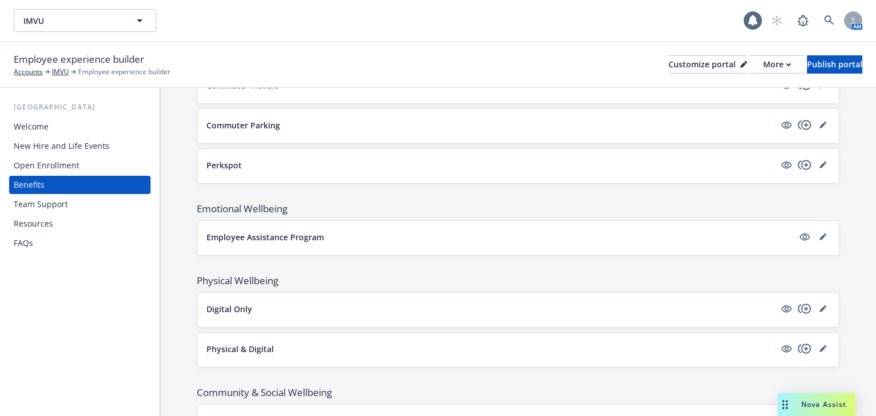
scroll to position [1108, 0]
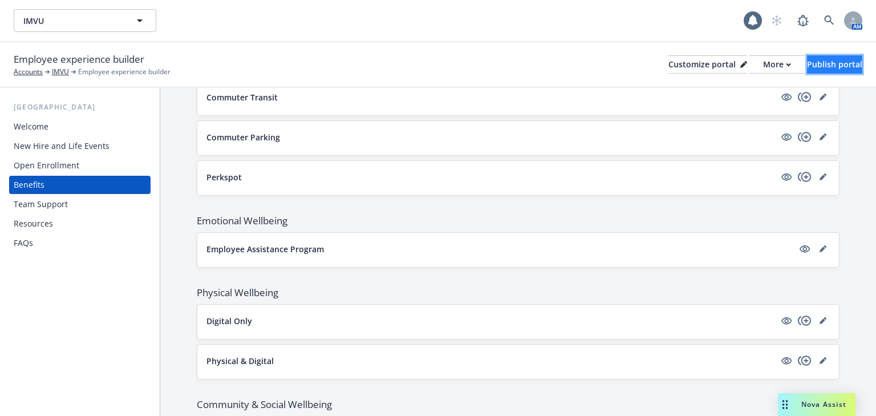
click at [829, 58] on div "Publish portal" at bounding box center [834, 64] width 55 height 17
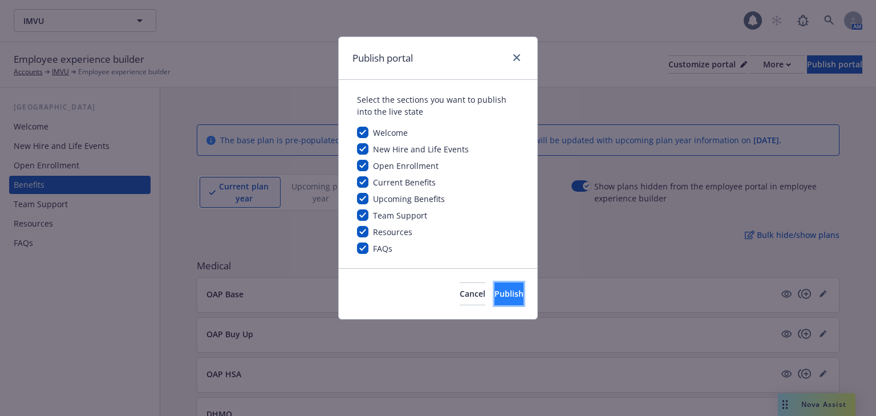
click at [494, 292] on button "Publish" at bounding box center [508, 293] width 29 height 23
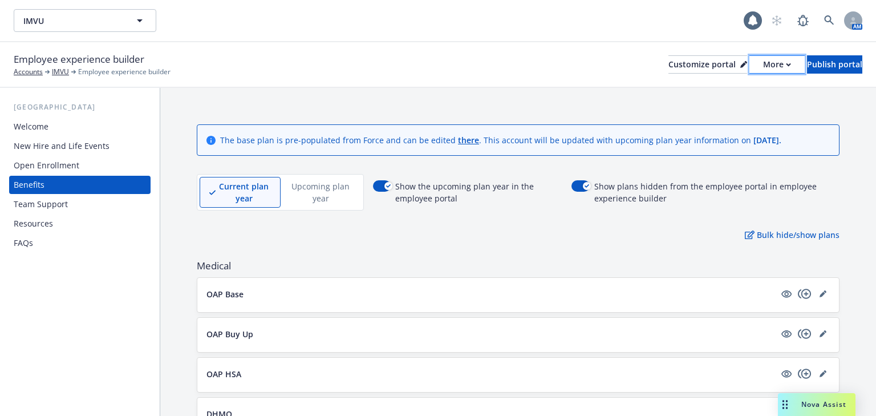
click at [763, 67] on div "More" at bounding box center [777, 64] width 28 height 17
click at [716, 87] on link "Copy preview link" at bounding box center [716, 90] width 104 height 23
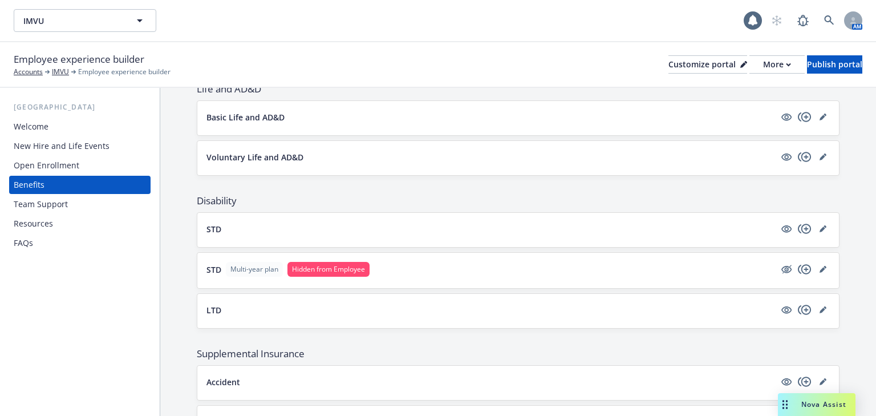
scroll to position [593, 0]
click at [328, 226] on button "STD" at bounding box center [490, 228] width 568 height 12
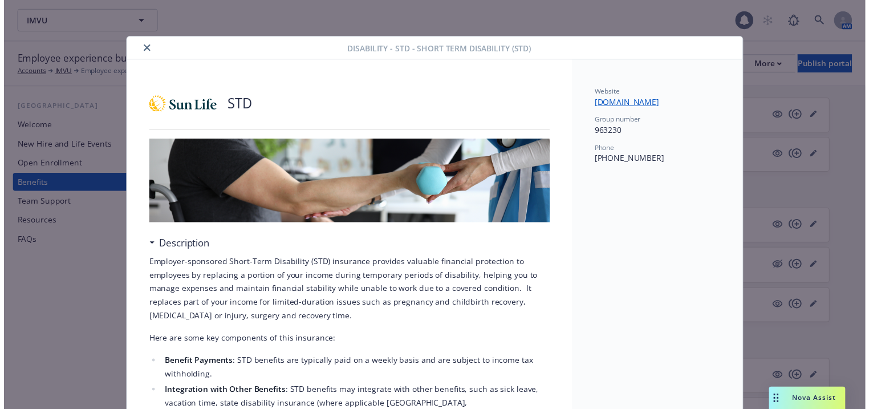
scroll to position [34, 0]
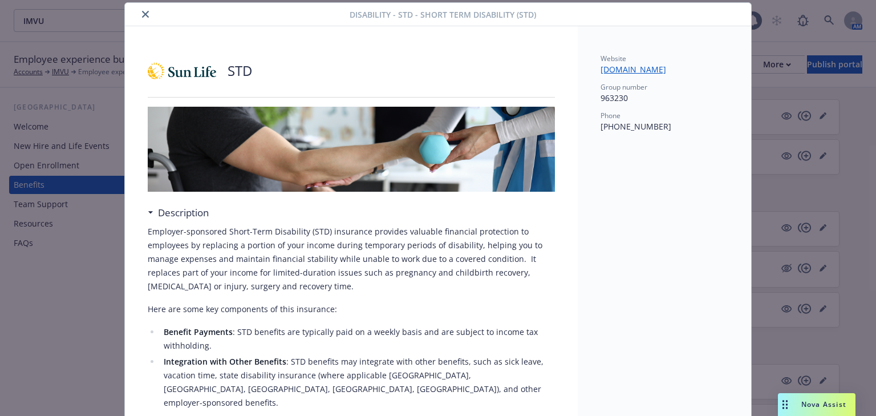
click at [146, 16] on button "close" at bounding box center [146, 14] width 14 height 14
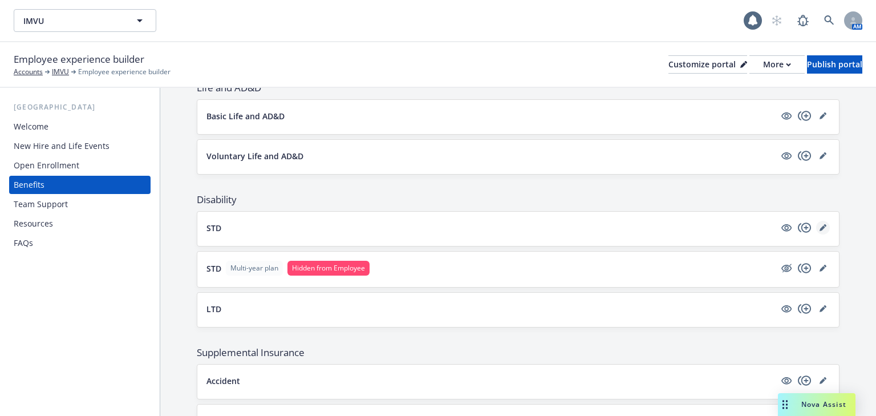
click at [816, 225] on link "editPencil" at bounding box center [823, 228] width 14 height 14
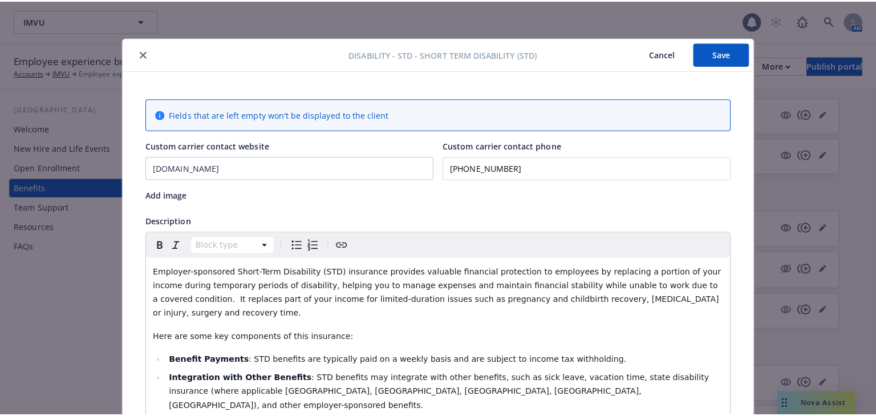
scroll to position [34, 0]
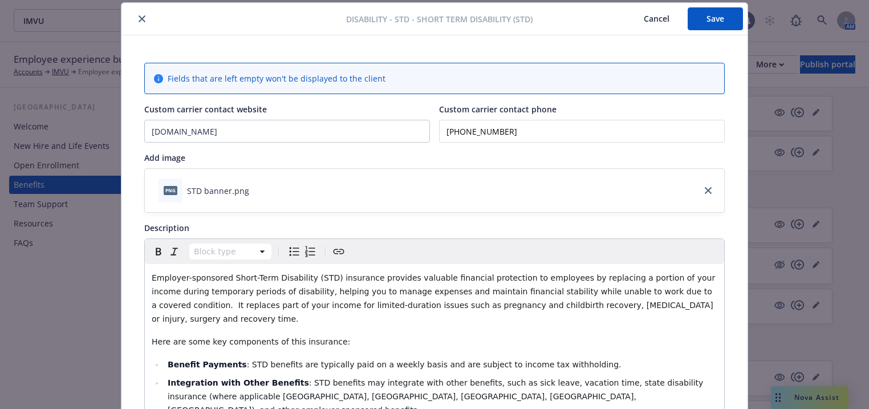
click at [587, 184] on div "png STD banner.png" at bounding box center [434, 190] width 579 height 43
click at [214, 189] on div "STD banner.png" at bounding box center [218, 191] width 62 height 12
click at [255, 192] on icon "download file" at bounding box center [259, 189] width 9 height 9
click at [708, 188] on icon "close" at bounding box center [708, 190] width 7 height 7
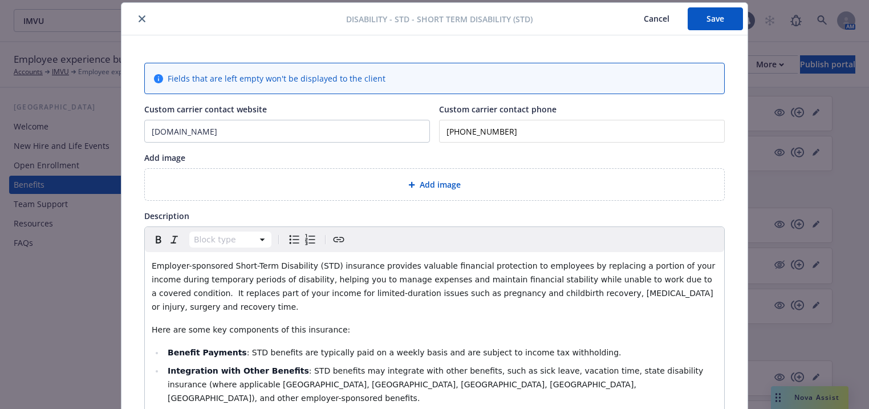
click at [453, 184] on span "Add image" at bounding box center [440, 184] width 41 height 12
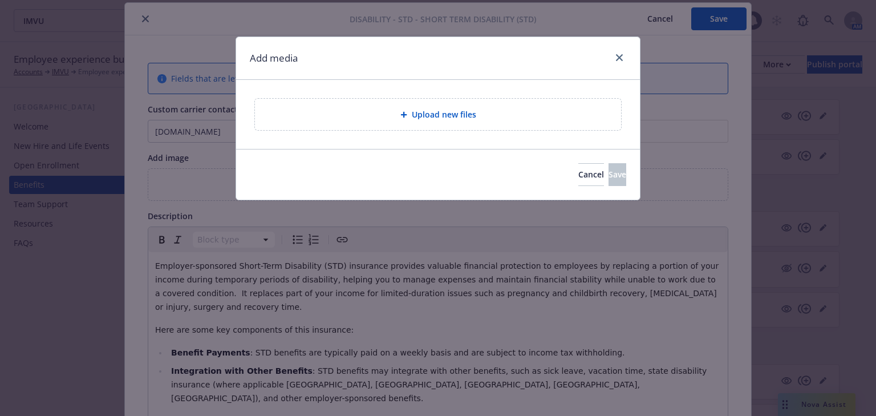
click at [450, 115] on span "Upload new files" at bounding box center [444, 114] width 64 height 12
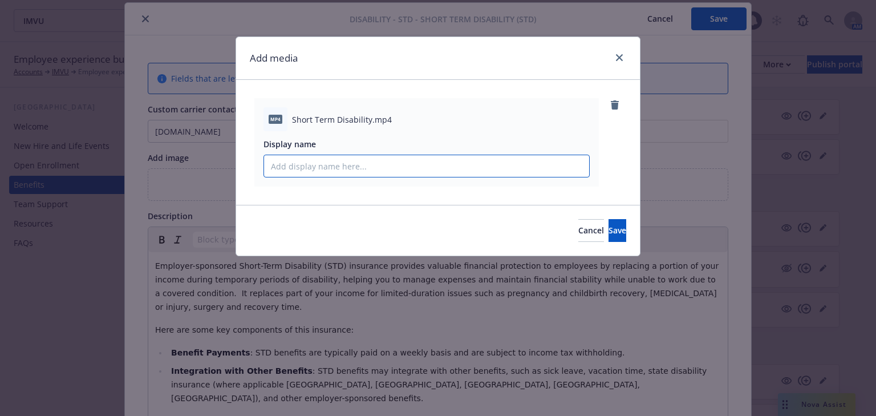
click at [335, 172] on input "Display name" at bounding box center [426, 166] width 325 height 22
type input "STD Video"
click at [608, 228] on span "Save" at bounding box center [617, 230] width 18 height 11
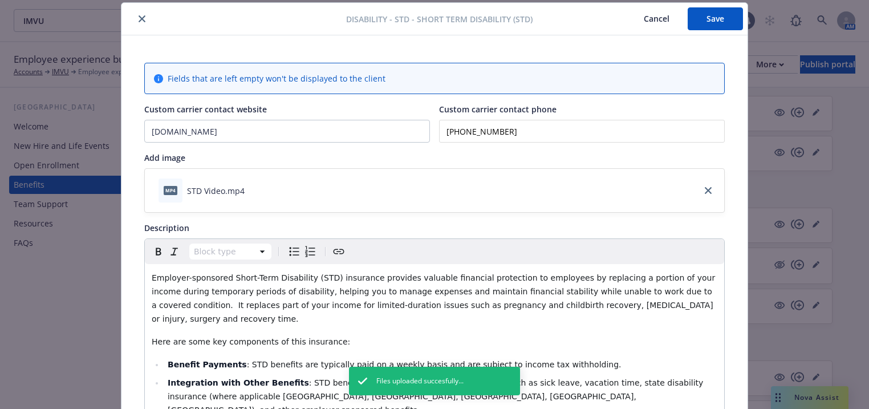
click at [707, 24] on button "Save" at bounding box center [715, 18] width 55 height 23
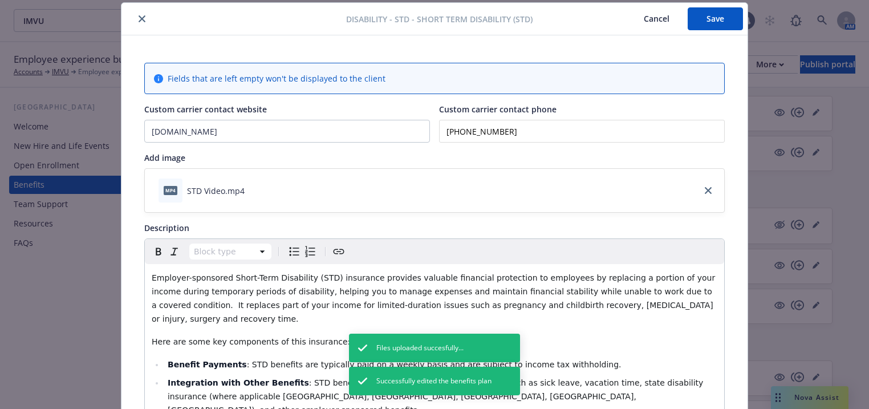
click at [139, 16] on icon "close" at bounding box center [142, 18] width 7 height 7
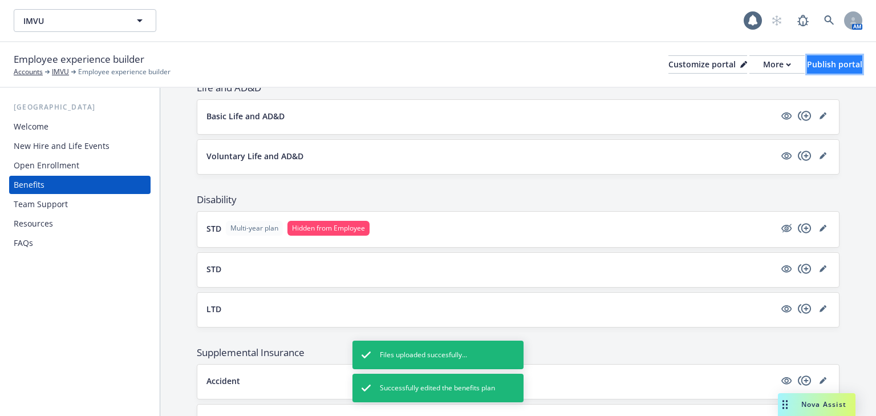
click at [824, 61] on div "Publish portal" at bounding box center [834, 64] width 55 height 17
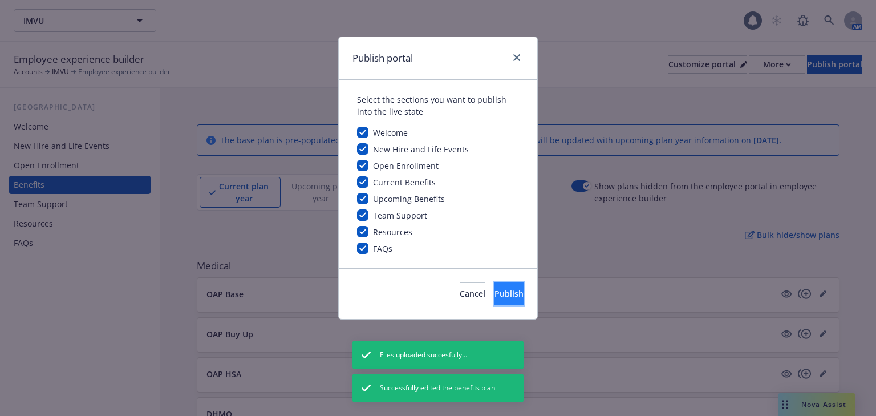
click at [494, 293] on span "Publish" at bounding box center [508, 293] width 29 height 11
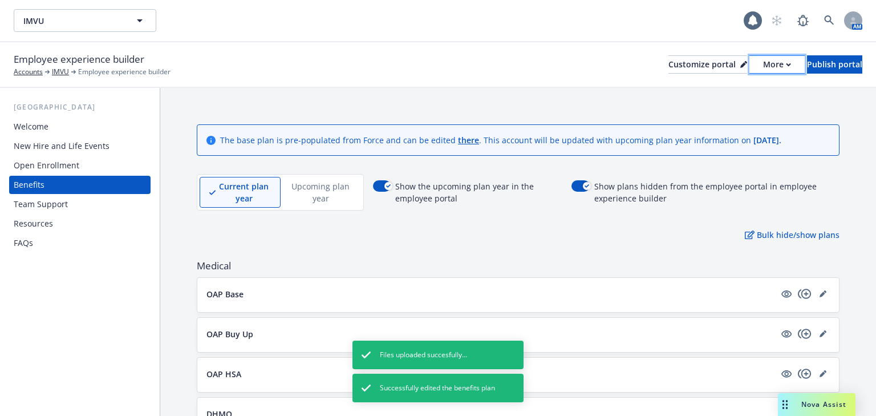
click at [755, 66] on button "More" at bounding box center [776, 64] width 55 height 18
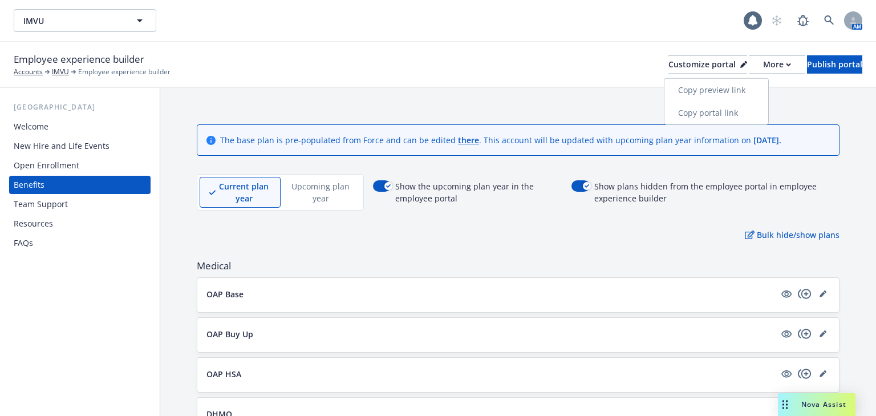
click at [717, 94] on link "Copy preview link" at bounding box center [716, 90] width 104 height 23
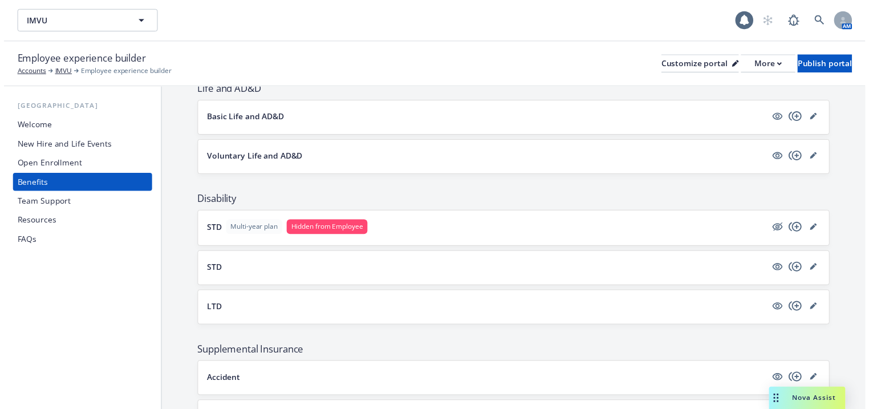
scroll to position [593, 0]
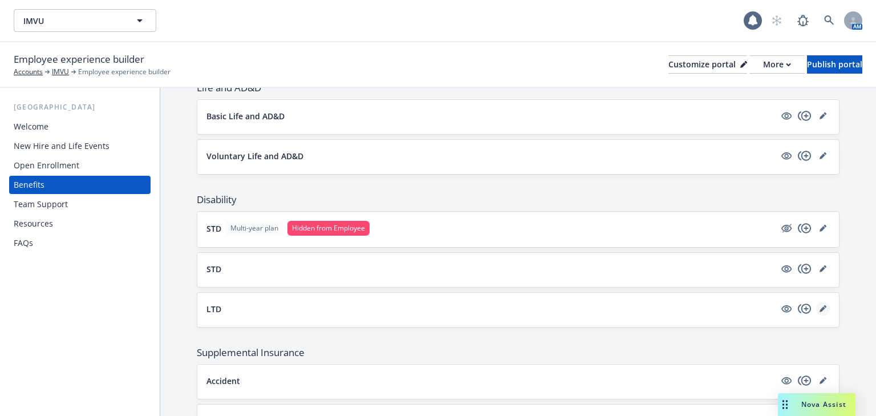
click at [819, 305] on icon "editPencil" at bounding box center [822, 308] width 7 height 7
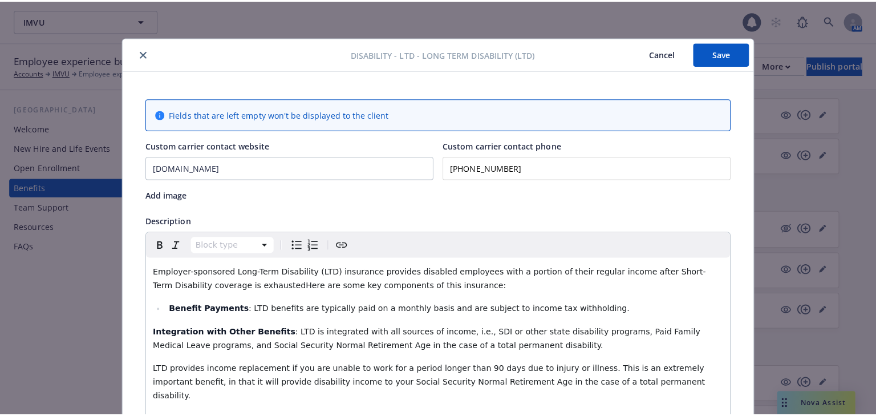
scroll to position [34, 0]
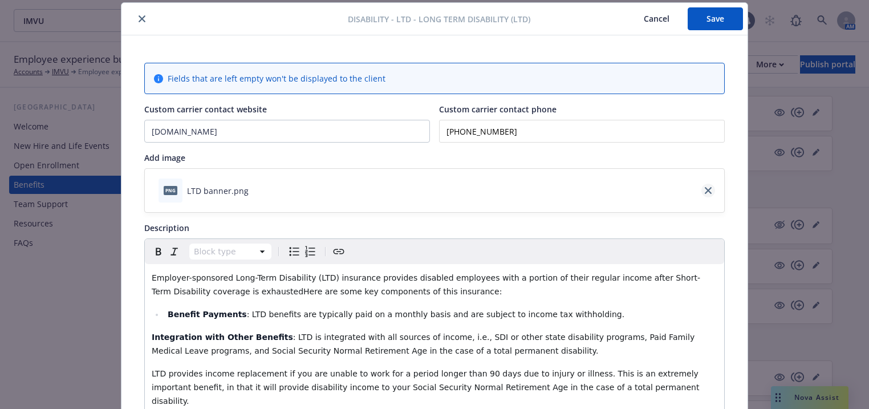
click at [705, 191] on icon "close" at bounding box center [708, 190] width 7 height 7
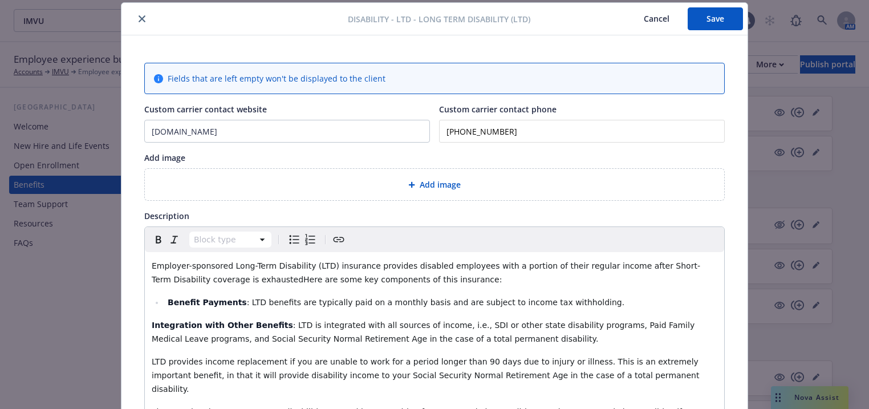
click at [437, 184] on span "Add image" at bounding box center [440, 184] width 41 height 12
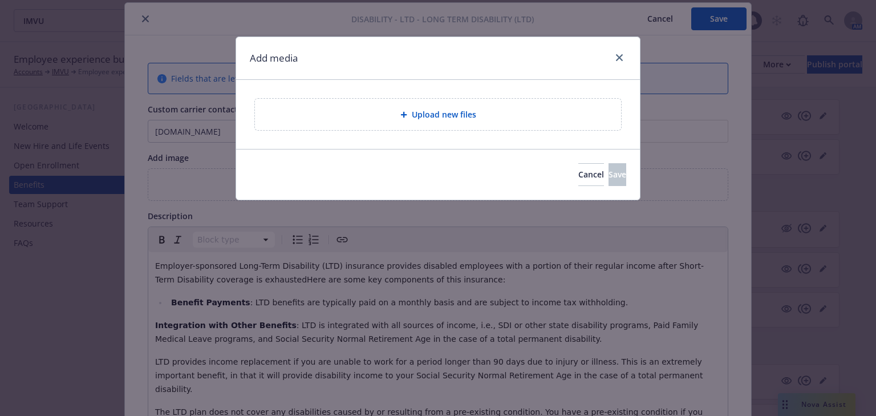
click at [436, 113] on span "Upload new files" at bounding box center [444, 114] width 64 height 12
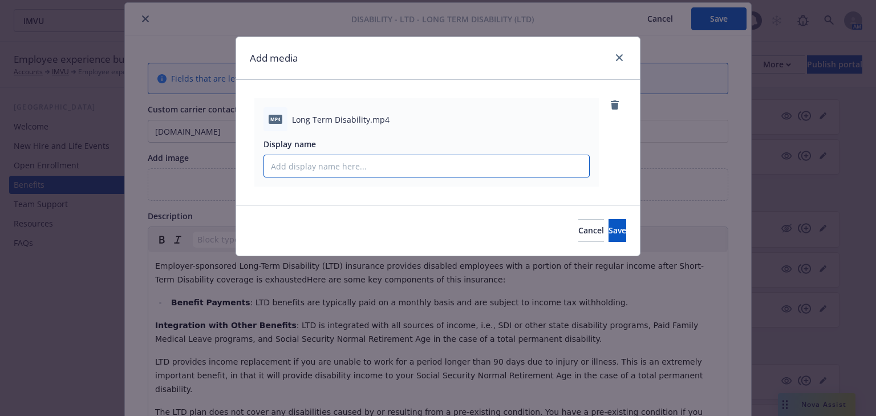
click at [374, 163] on input "Display name" at bounding box center [426, 166] width 325 height 22
type input "LTD Video"
click at [608, 225] on button "Save" at bounding box center [617, 230] width 18 height 23
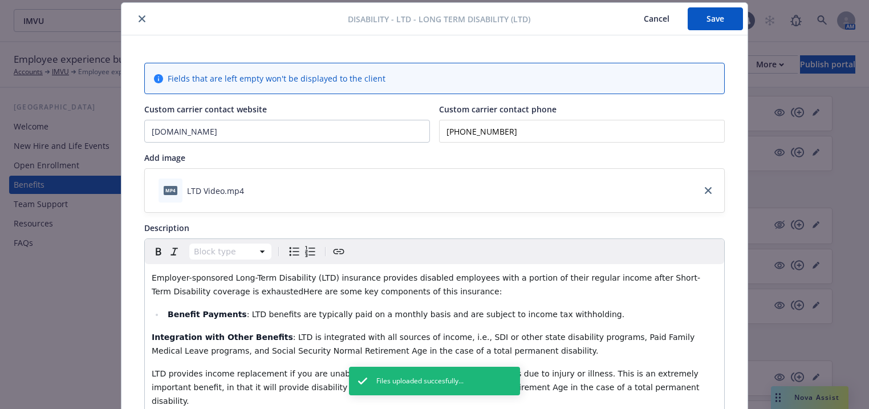
click at [710, 27] on button "Save" at bounding box center [715, 18] width 55 height 23
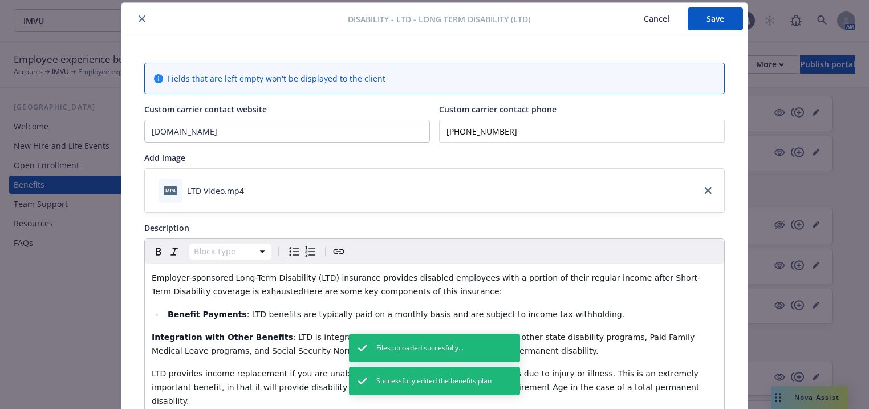
drag, startPoint x: 134, startPoint y: 21, endPoint x: 156, endPoint y: 54, distance: 39.9
click at [135, 21] on button "close" at bounding box center [142, 19] width 14 height 14
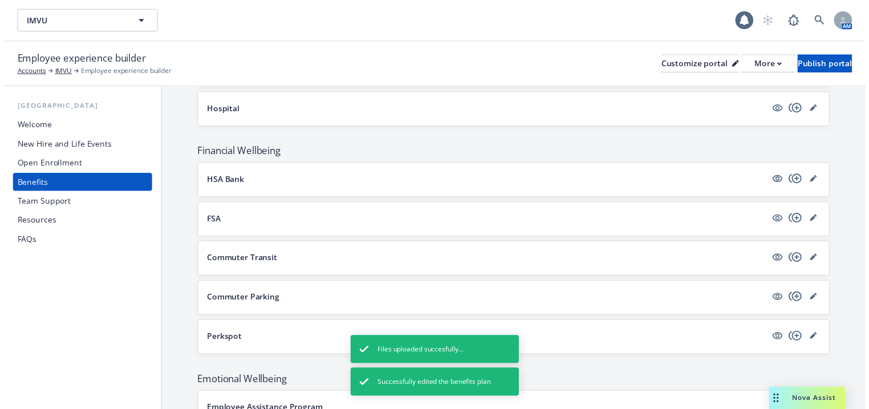
scroll to position [958, 0]
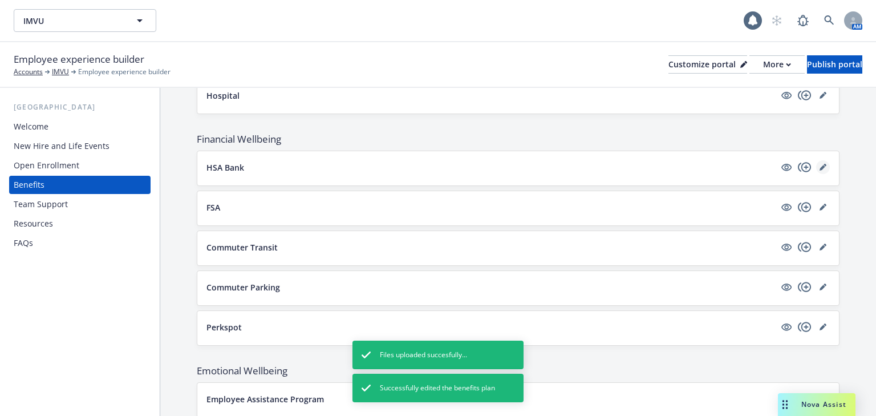
click at [819, 165] on icon "editPencil" at bounding box center [822, 167] width 7 height 7
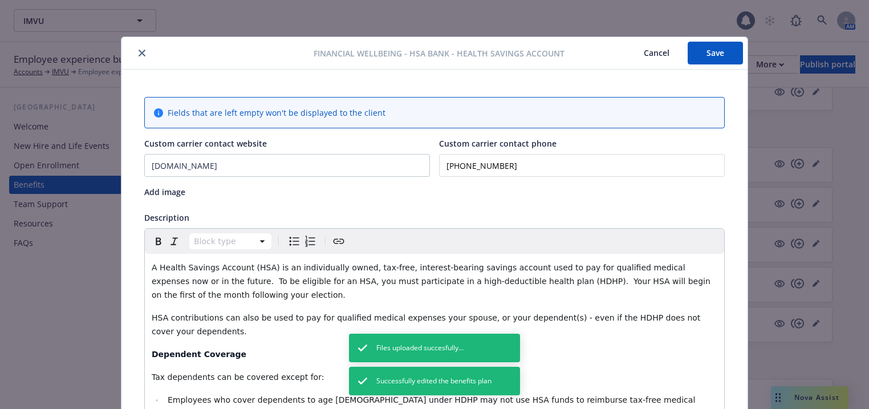
scroll to position [34, 0]
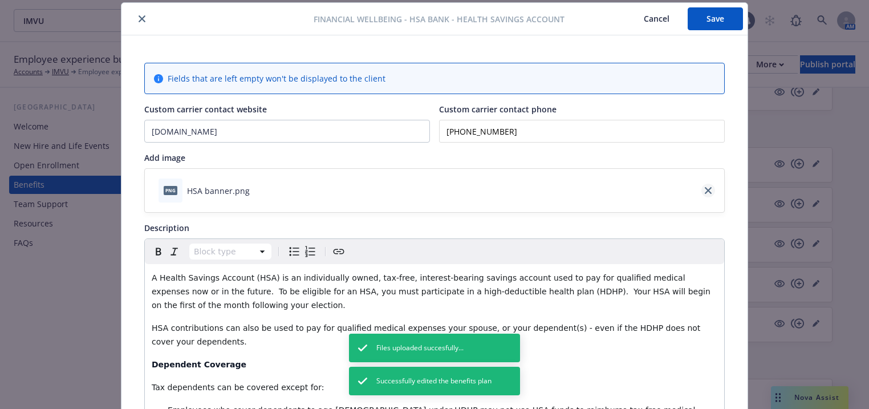
click at [701, 190] on link "close" at bounding box center [708, 191] width 14 height 14
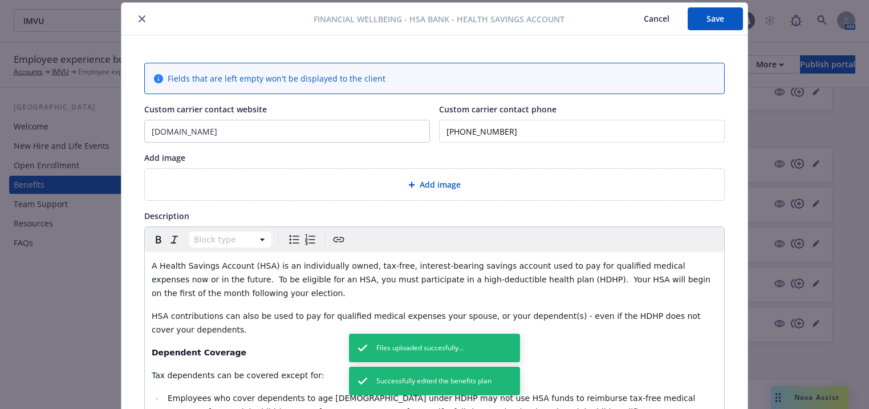
click at [446, 186] on span "Add image" at bounding box center [440, 184] width 41 height 12
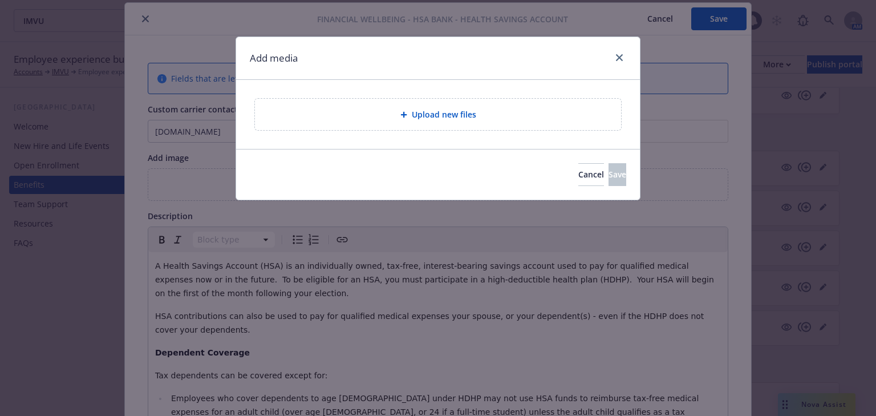
click at [446, 118] on span "Upload new files" at bounding box center [444, 114] width 64 height 12
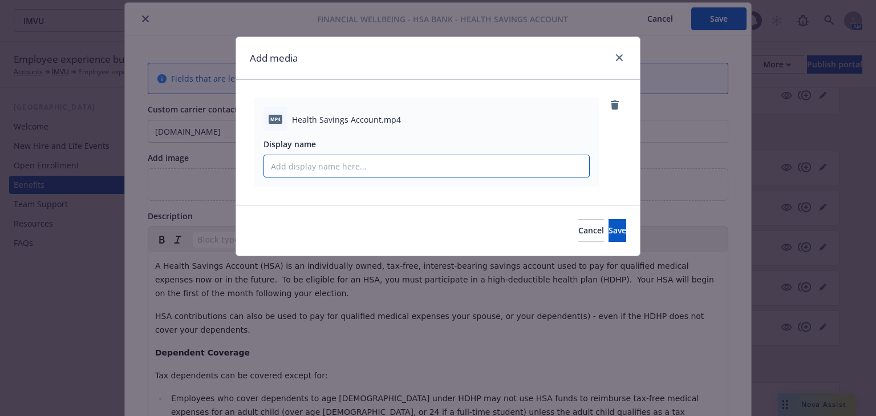
click at [355, 171] on input "Display name" at bounding box center [426, 166] width 325 height 22
type input "HSA Video"
click at [608, 228] on button "Save" at bounding box center [617, 230] width 18 height 23
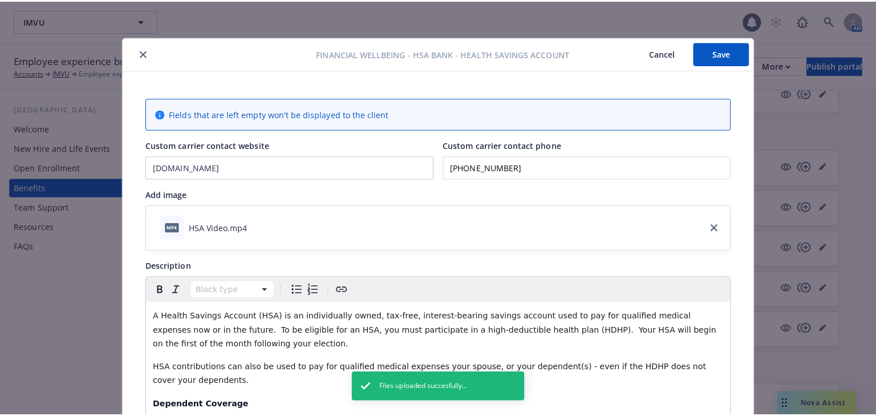
scroll to position [0, 0]
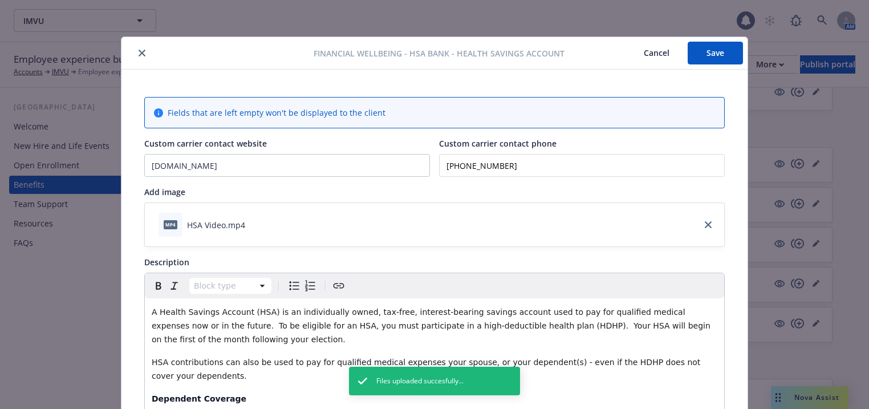
click at [704, 55] on button "Save" at bounding box center [715, 53] width 55 height 23
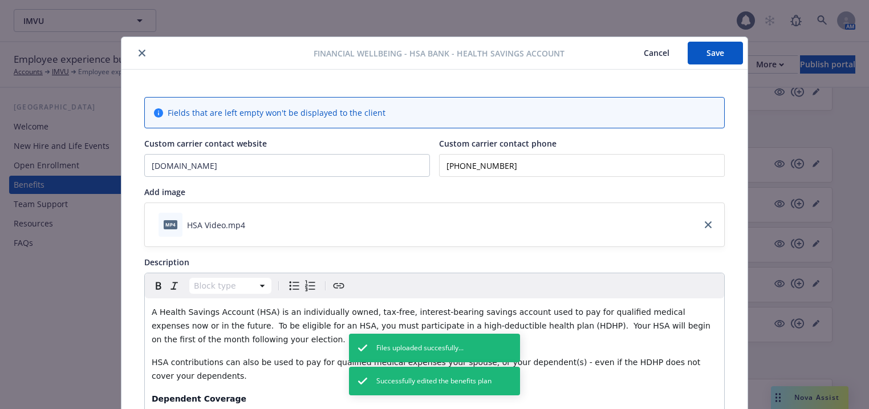
click at [140, 52] on icon "close" at bounding box center [142, 53] width 7 height 7
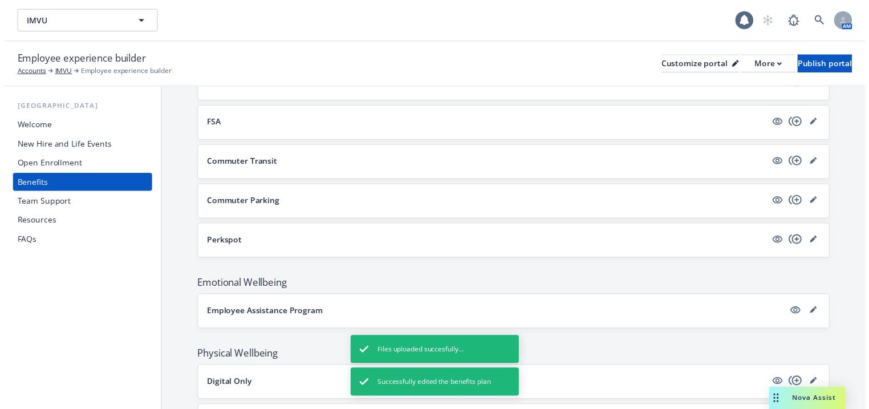
scroll to position [1049, 0]
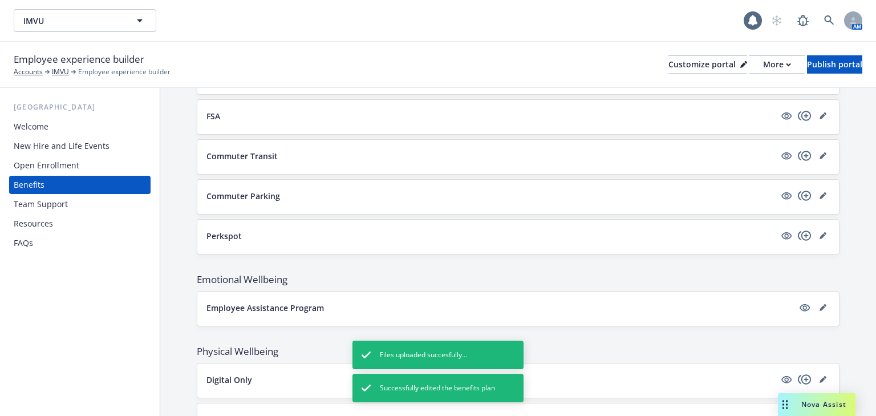
click at [346, 119] on div "FSA" at bounding box center [517, 117] width 623 height 16
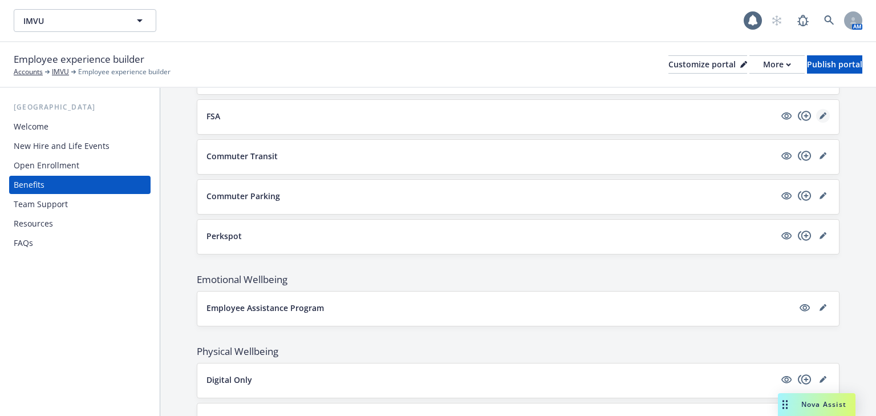
click at [819, 110] on link "editPencil" at bounding box center [823, 116] width 14 height 14
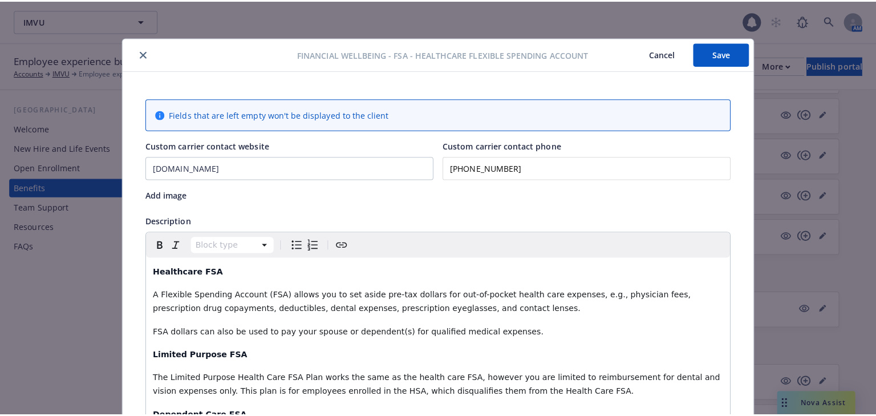
scroll to position [34, 0]
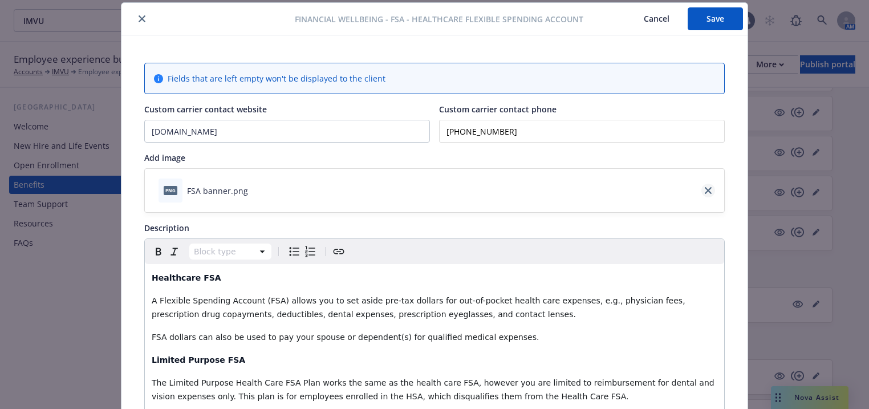
click at [705, 189] on icon "close" at bounding box center [708, 190] width 7 height 7
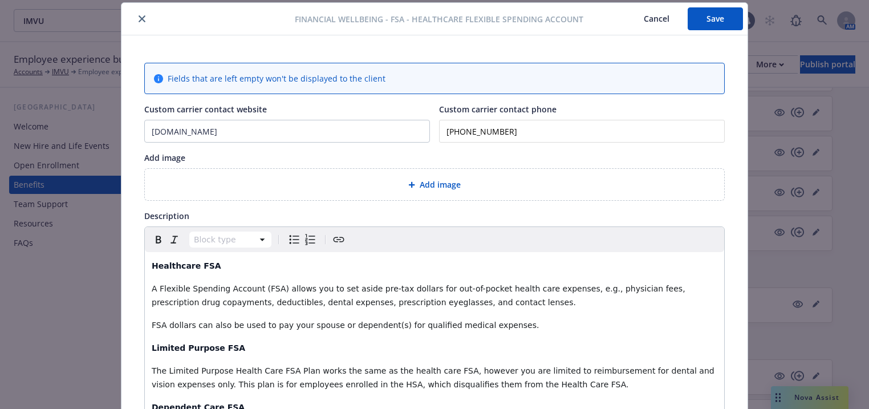
click at [436, 189] on span "Add image" at bounding box center [440, 184] width 41 height 12
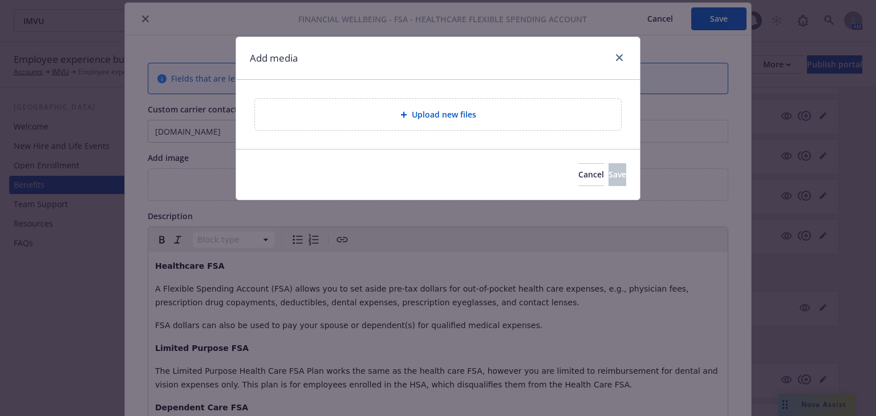
click at [440, 114] on span "Upload new files" at bounding box center [444, 114] width 64 height 12
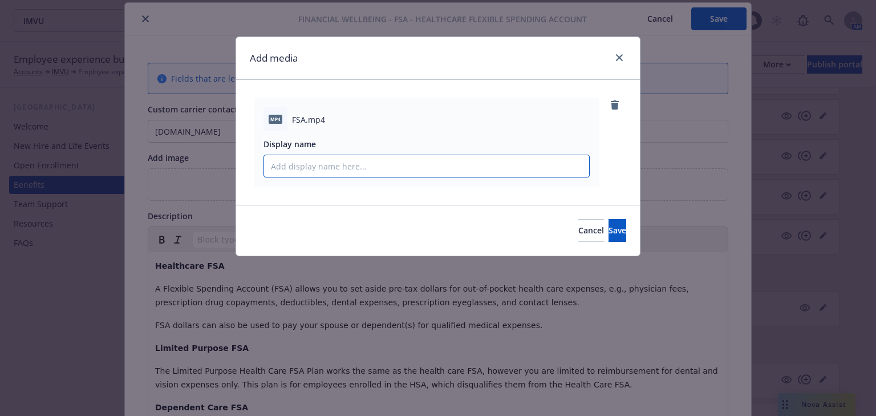
click at [376, 166] on input "Display name" at bounding box center [426, 166] width 325 height 22
type input "FSA Video"
click at [608, 230] on span "Save" at bounding box center [617, 230] width 18 height 11
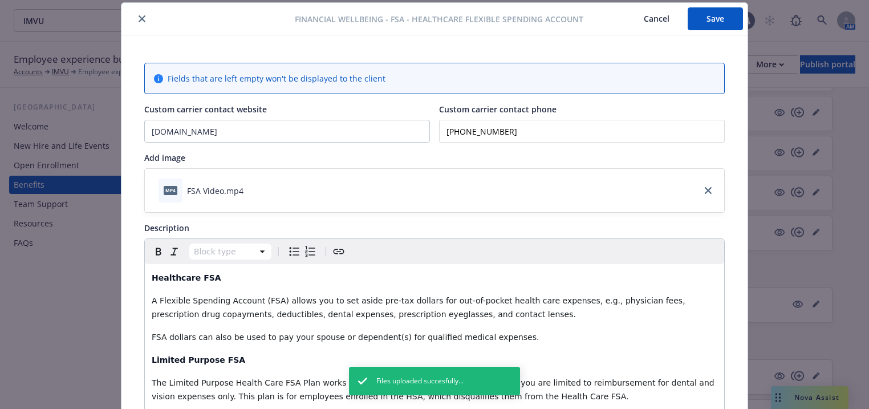
click at [706, 23] on button "Save" at bounding box center [715, 18] width 55 height 23
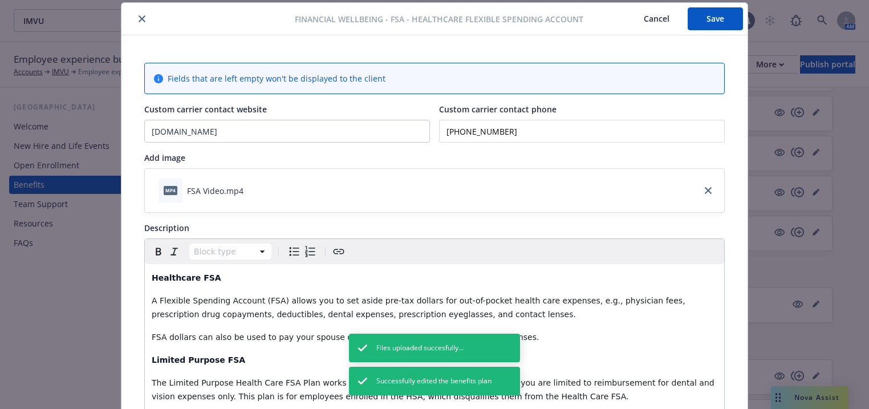
click at [141, 21] on button "close" at bounding box center [142, 19] width 14 height 14
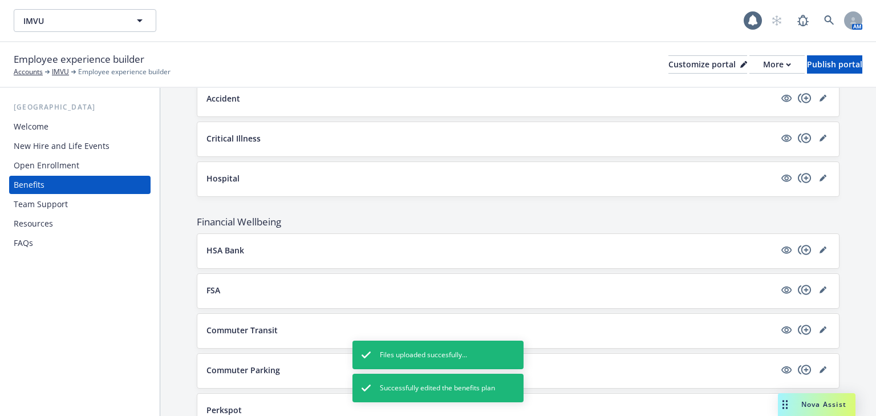
scroll to position [789, 0]
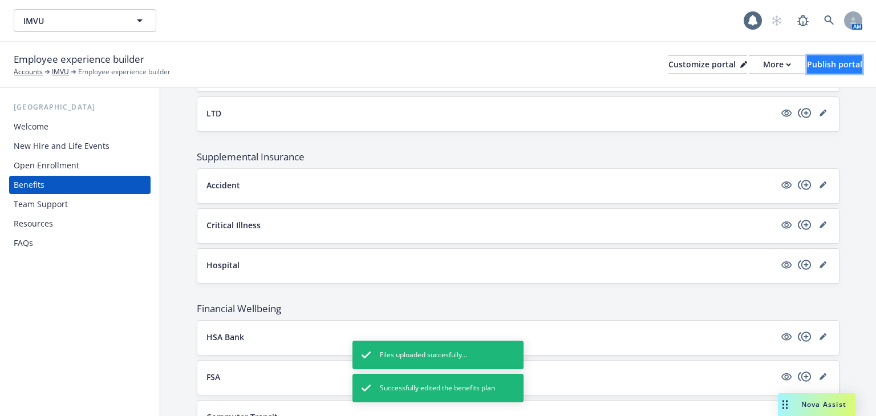
click at [807, 68] on div "Publish portal" at bounding box center [834, 64] width 55 height 17
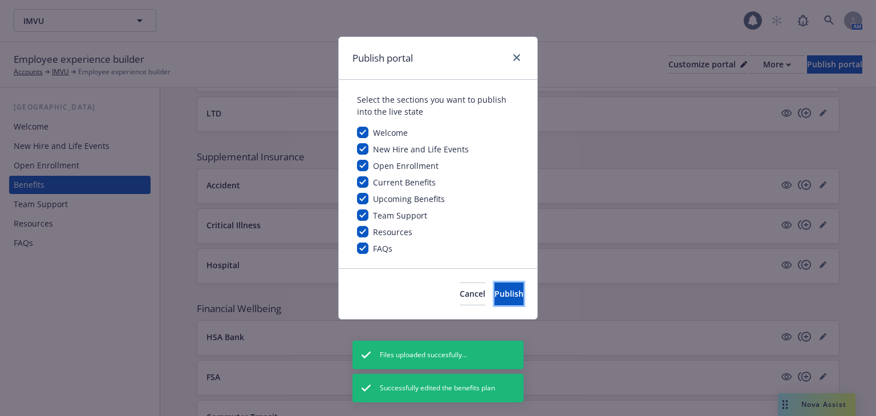
drag, startPoint x: 482, startPoint y: 290, endPoint x: 489, endPoint y: 280, distance: 11.5
click at [494, 289] on span "Publish" at bounding box center [508, 293] width 29 height 11
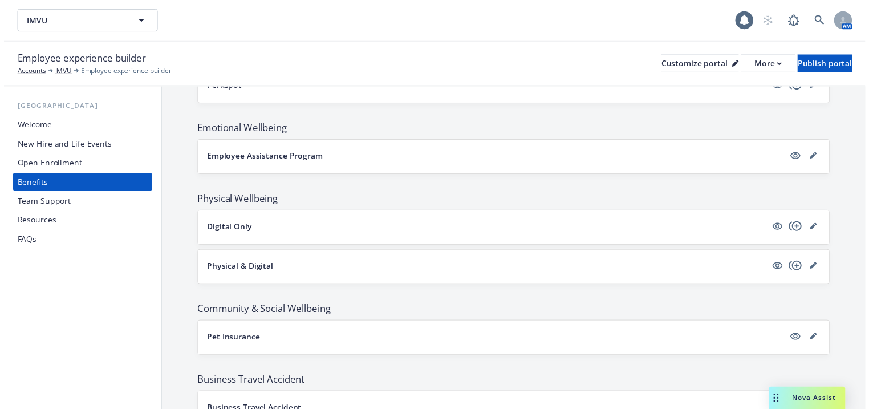
scroll to position [1199, 0]
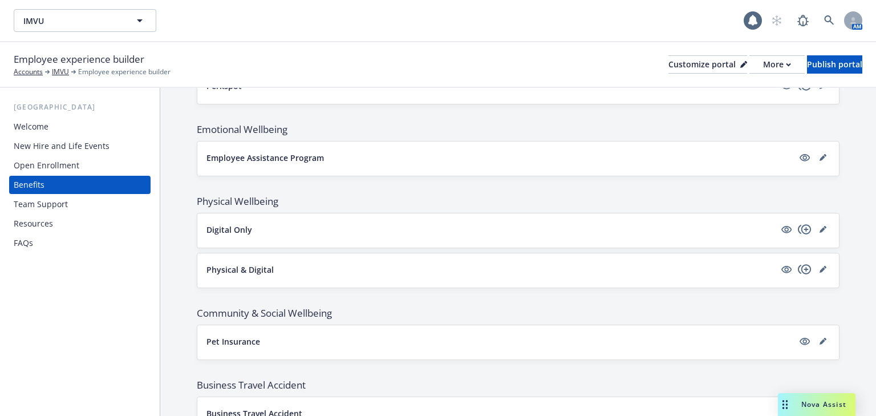
click at [305, 230] on div "Digital Only" at bounding box center [517, 230] width 623 height 16
click at [819, 227] on icon "editPencil" at bounding box center [822, 230] width 6 height 6
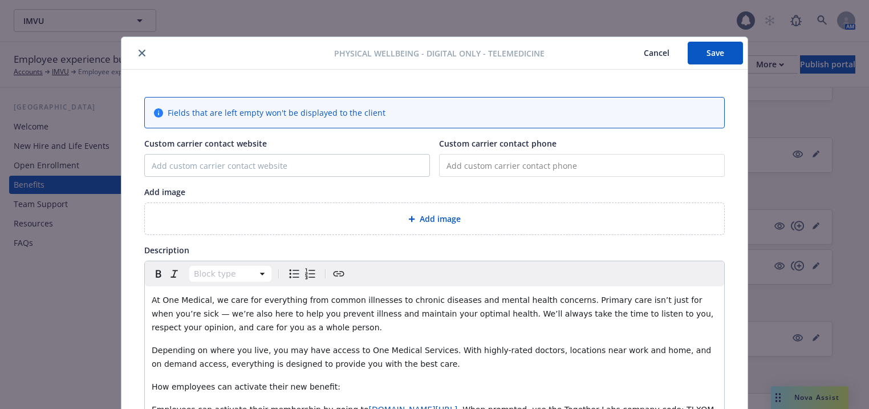
scroll to position [34, 0]
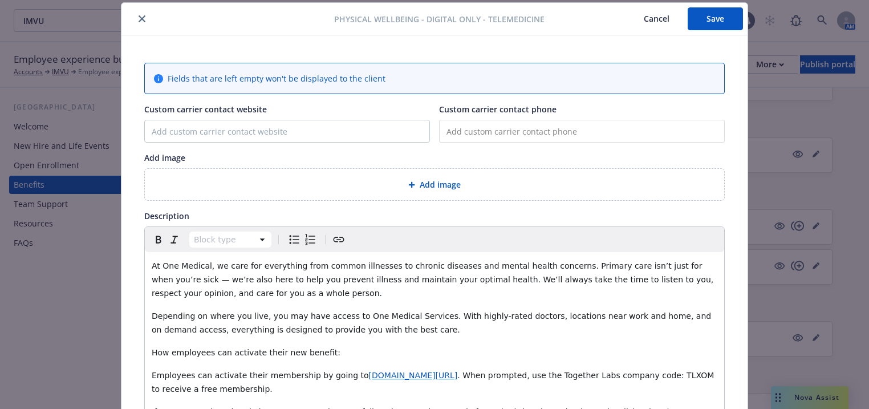
click at [444, 182] on span "Add image" at bounding box center [440, 184] width 41 height 12
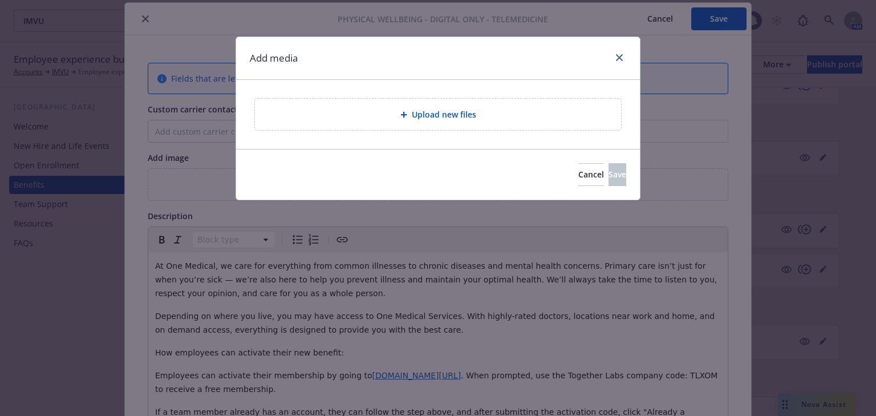
click at [454, 112] on span "Upload new files" at bounding box center [444, 114] width 64 height 12
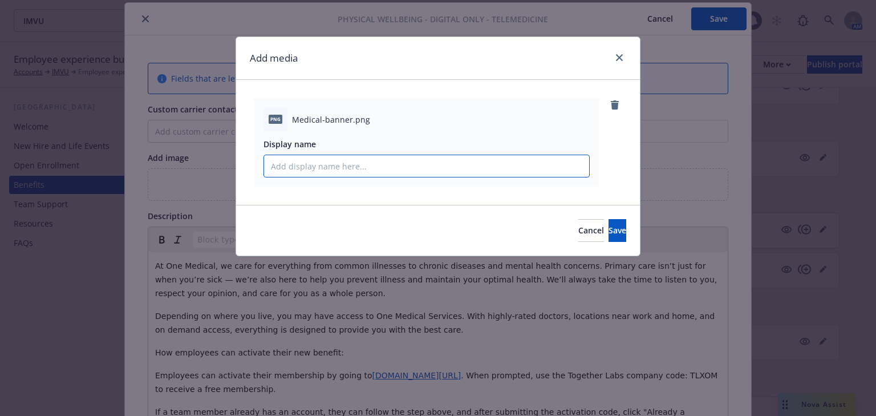
click at [359, 162] on input "Display name" at bounding box center [426, 166] width 325 height 22
type input "OneMedical banner"
click at [608, 222] on button "Save" at bounding box center [617, 230] width 18 height 23
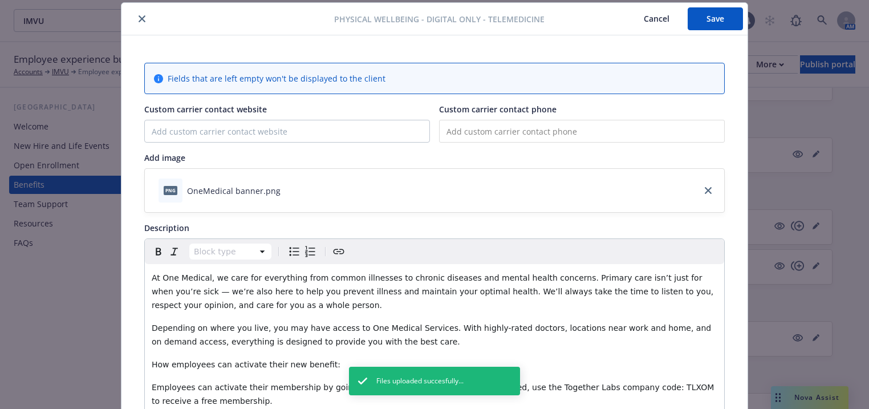
click at [700, 27] on button "Save" at bounding box center [715, 18] width 55 height 23
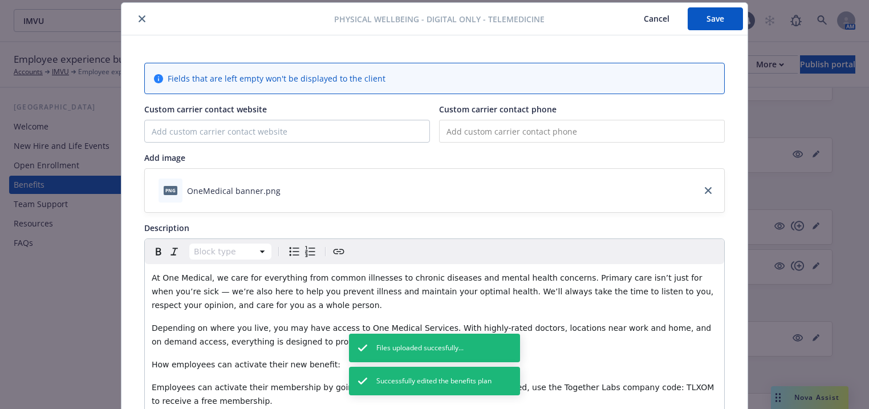
click at [143, 21] on button "close" at bounding box center [142, 19] width 14 height 14
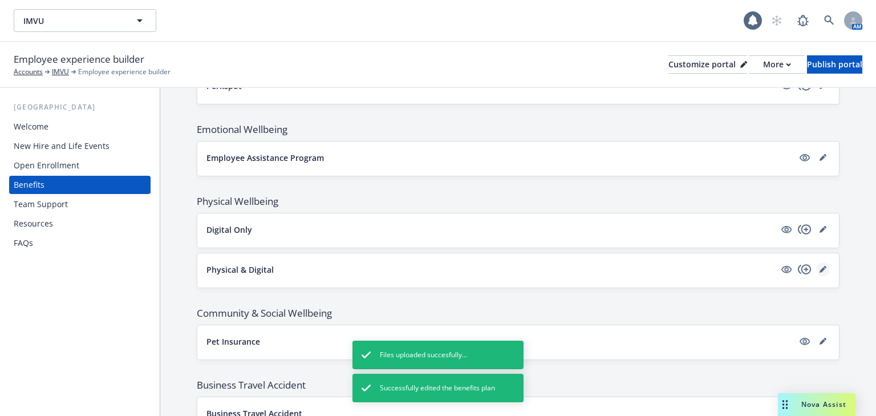
click at [819, 266] on icon "editPencil" at bounding box center [822, 269] width 7 height 7
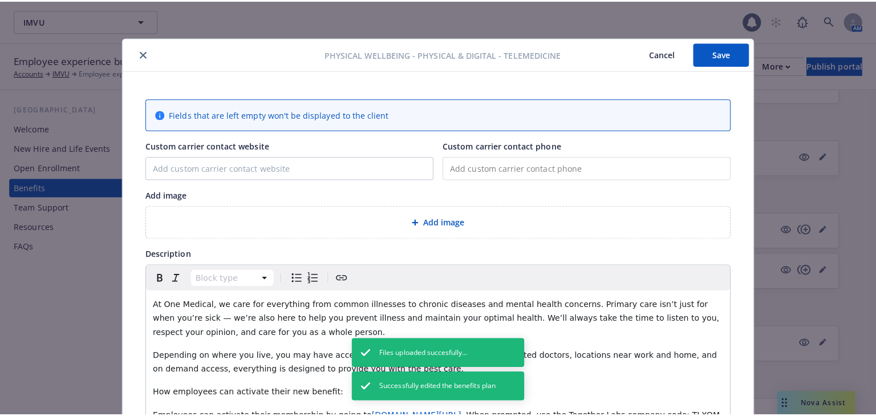
scroll to position [34, 0]
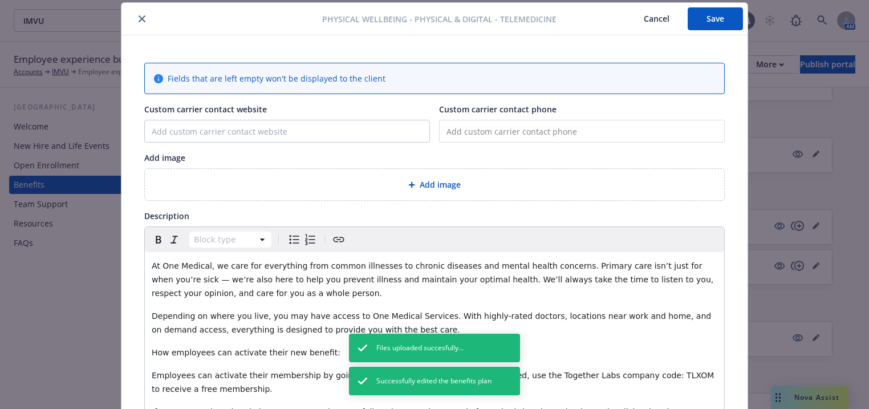
click at [439, 182] on span "Add image" at bounding box center [440, 184] width 41 height 12
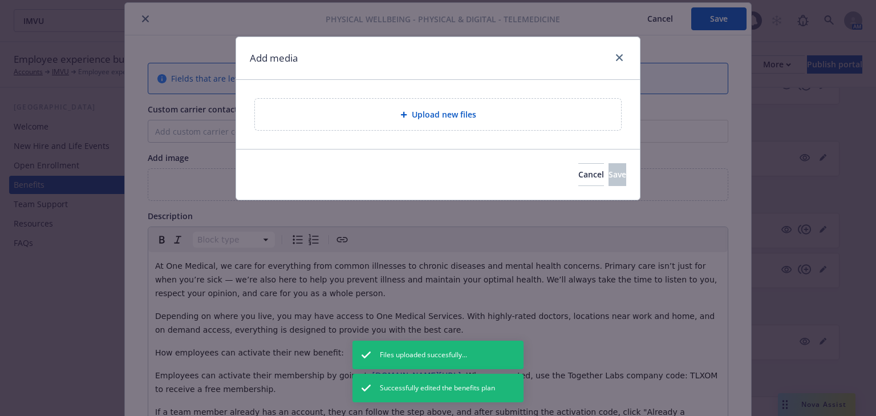
click at [457, 119] on span "Upload new files" at bounding box center [444, 114] width 64 height 12
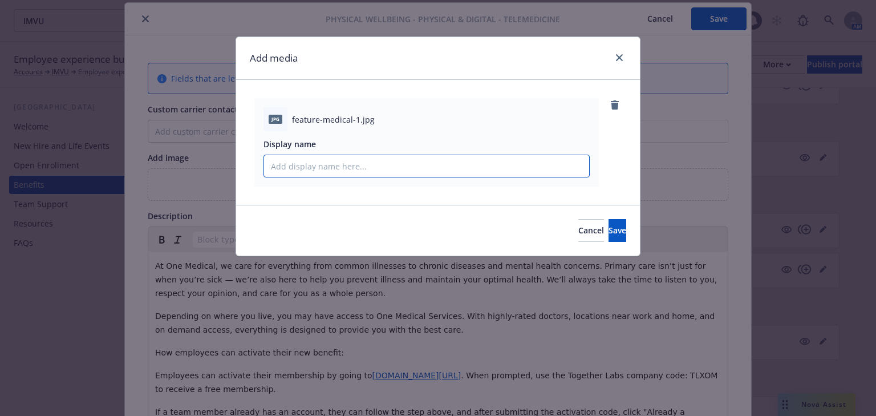
click at [367, 170] on input "Display name" at bounding box center [426, 166] width 325 height 22
type input "One Med Physical banner"
click at [608, 237] on button "Save" at bounding box center [617, 230] width 18 height 23
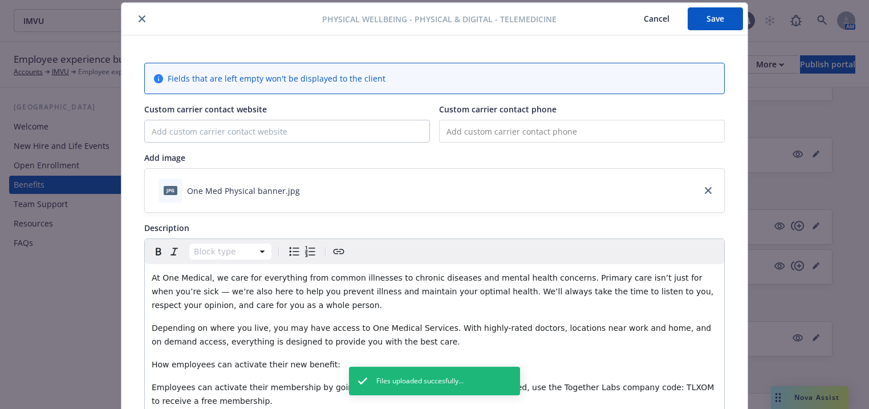
click at [708, 27] on button "Save" at bounding box center [715, 18] width 55 height 23
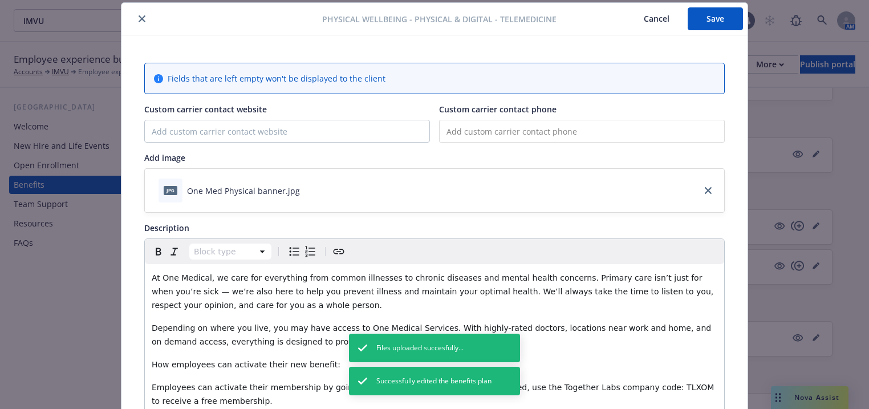
click at [807, 67] on div "Physical Wellbeing - Physical & Digital - TeleMedicine Cancel Save Fields that …" at bounding box center [434, 204] width 869 height 409
click at [723, 25] on button "Save" at bounding box center [715, 18] width 55 height 23
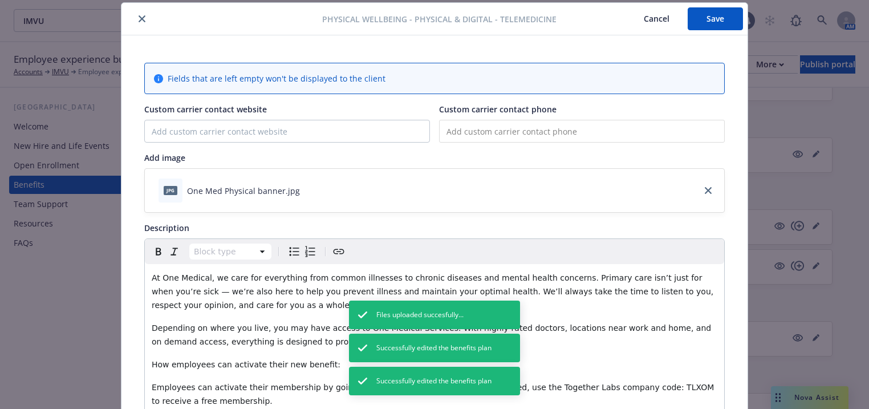
click at [139, 19] on icon "close" at bounding box center [142, 18] width 7 height 7
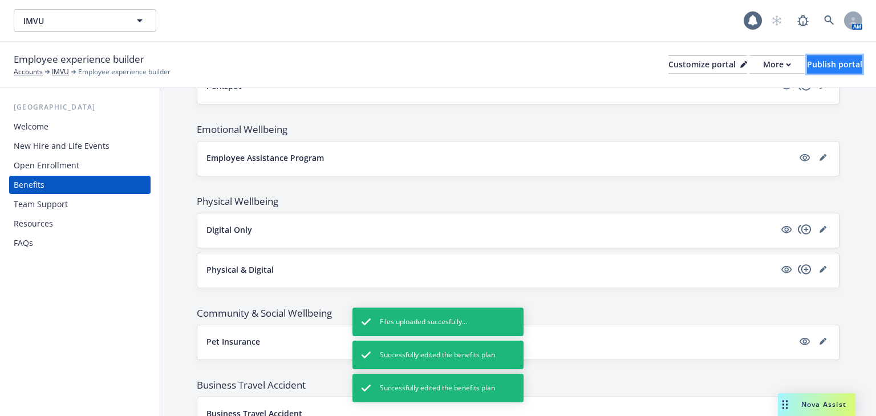
click at [807, 68] on div "Publish portal" at bounding box center [834, 64] width 55 height 17
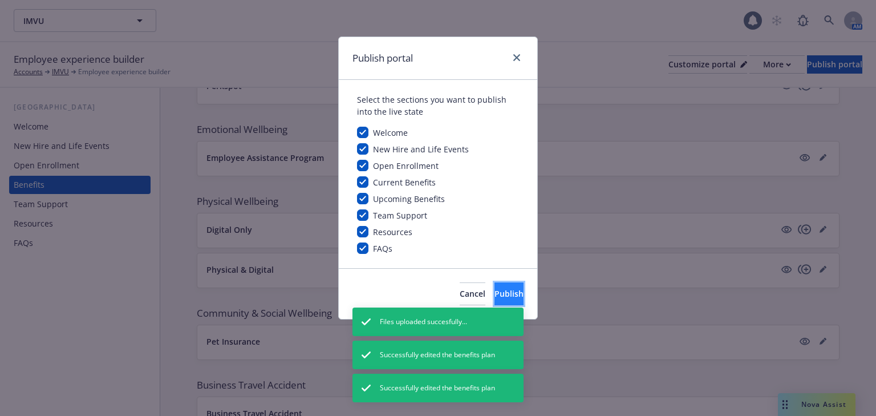
click at [494, 296] on span "Publish" at bounding box center [508, 293] width 29 height 11
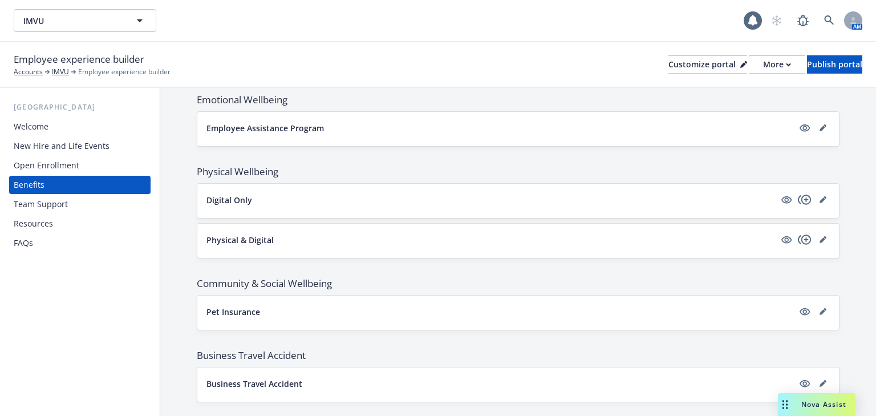
scroll to position [1245, 0]
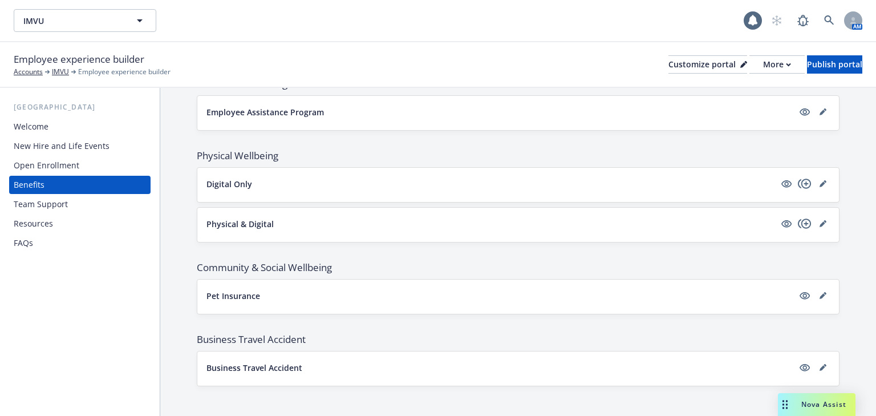
click at [275, 361] on p "Business Travel Accident" at bounding box center [254, 367] width 96 height 12
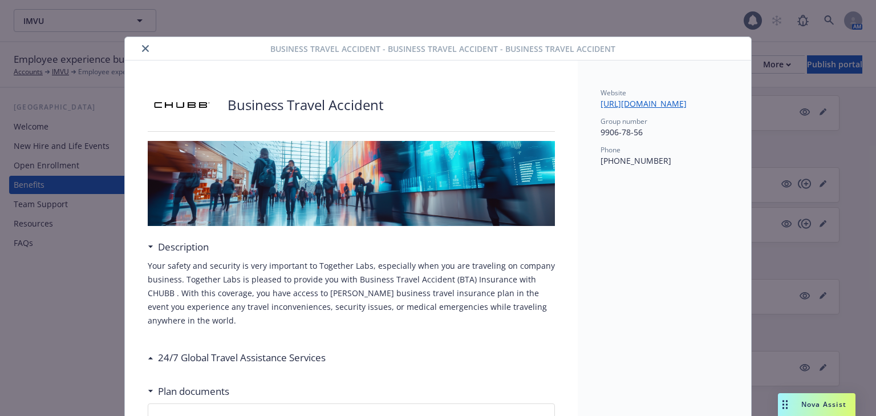
scroll to position [18, 0]
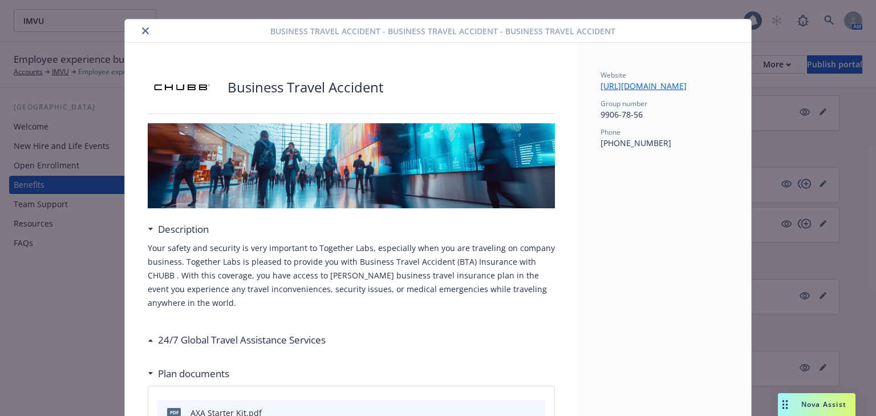
click at [142, 31] on icon "close" at bounding box center [145, 30] width 7 height 7
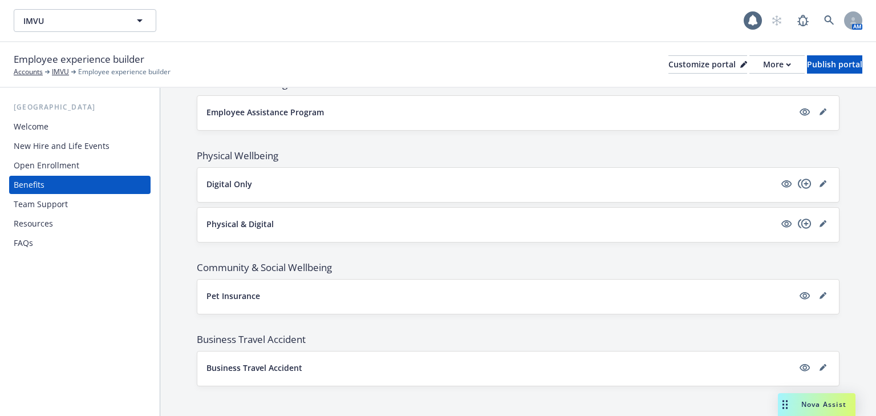
click at [50, 226] on div "Resources" at bounding box center [33, 223] width 39 height 18
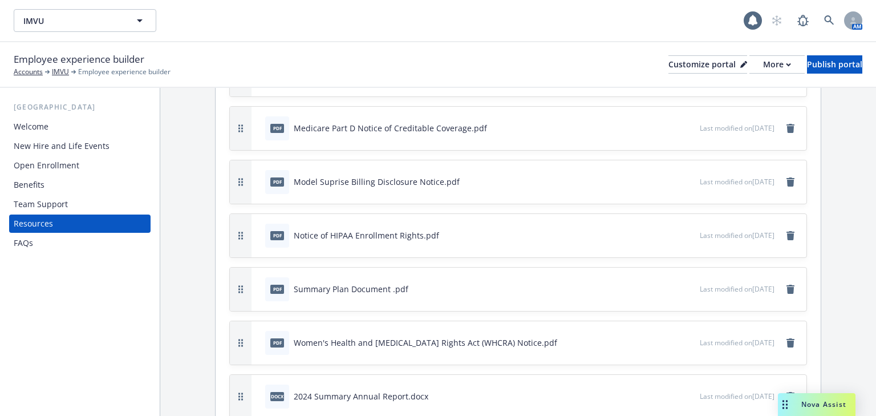
scroll to position [547, 0]
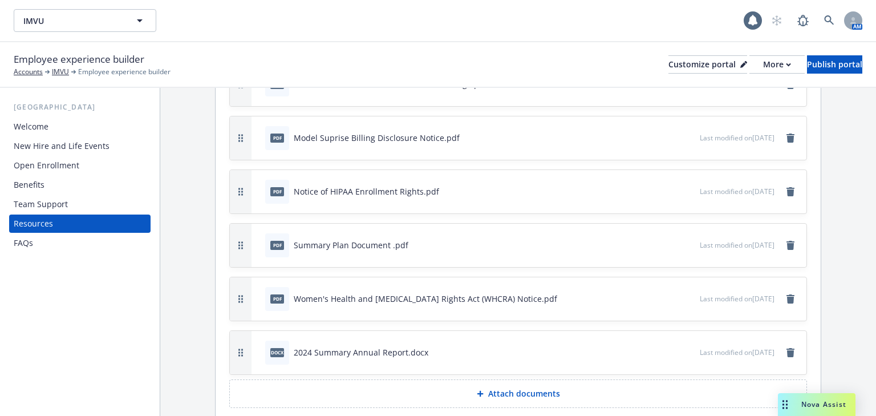
click at [46, 202] on div "Team Support" at bounding box center [41, 204] width 54 height 18
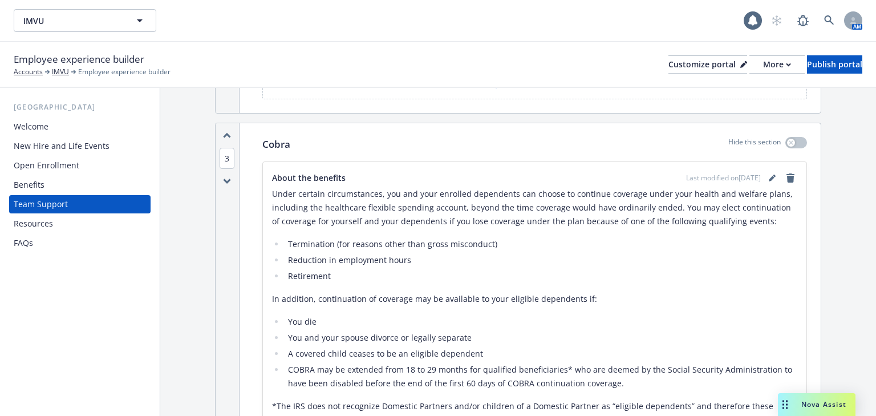
scroll to position [958, 0]
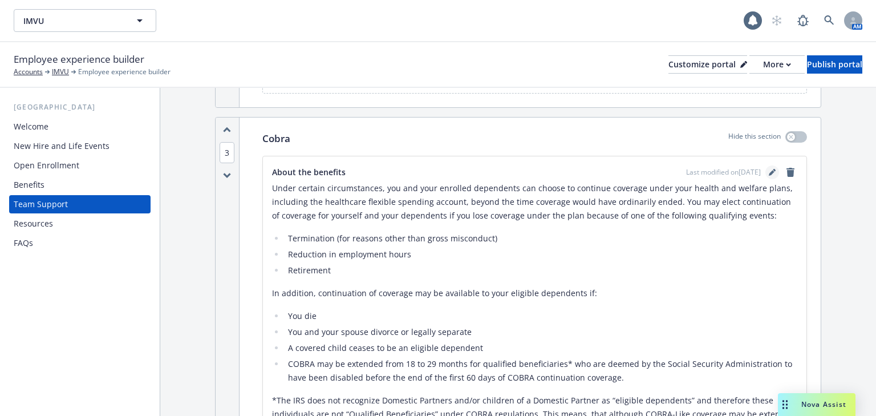
click at [767, 165] on link "editPencil" at bounding box center [772, 172] width 14 height 14
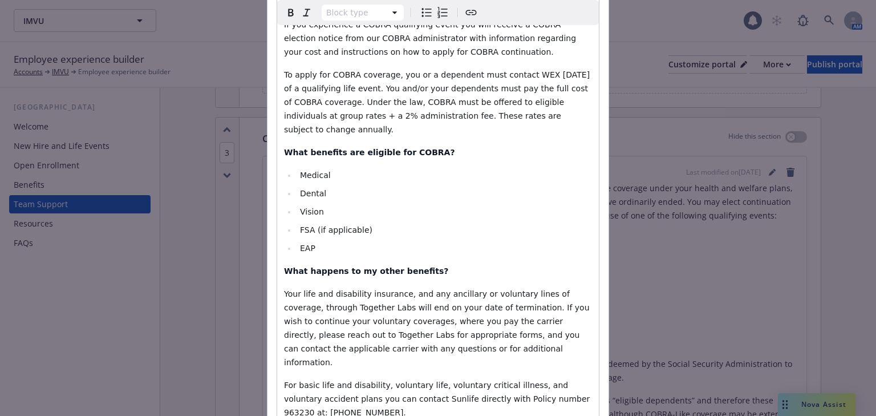
scroll to position [547, 0]
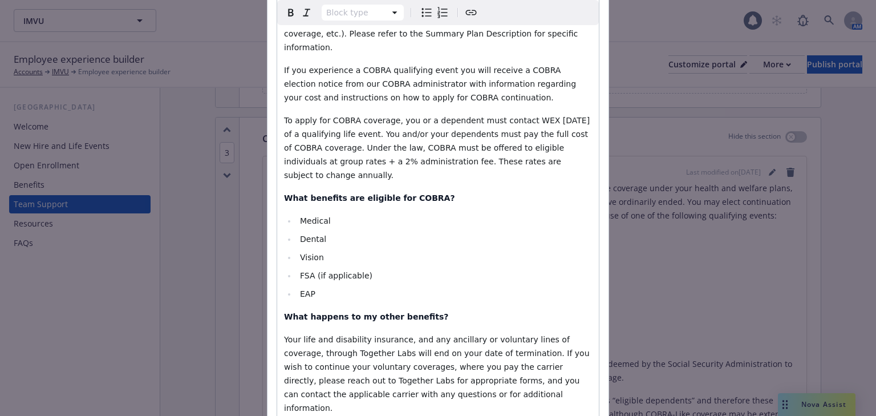
click at [438, 332] on p "Your life and disability insurance, and any ancillary or voluntary lines of cov…" at bounding box center [438, 373] width 308 height 82
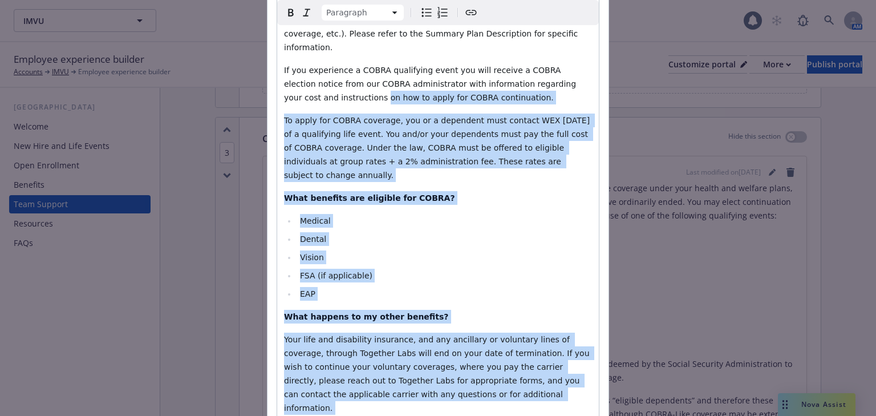
drag, startPoint x: 436, startPoint y: 326, endPoint x: 273, endPoint y: 62, distance: 310.6
click at [271, 42] on div "Section title * Cobra About the benefits Paragraph Paragraph Heading 1 Heading …" at bounding box center [437, 103] width 341 height 1143
click at [426, 287] on li "EAP" at bounding box center [443, 294] width 295 height 14
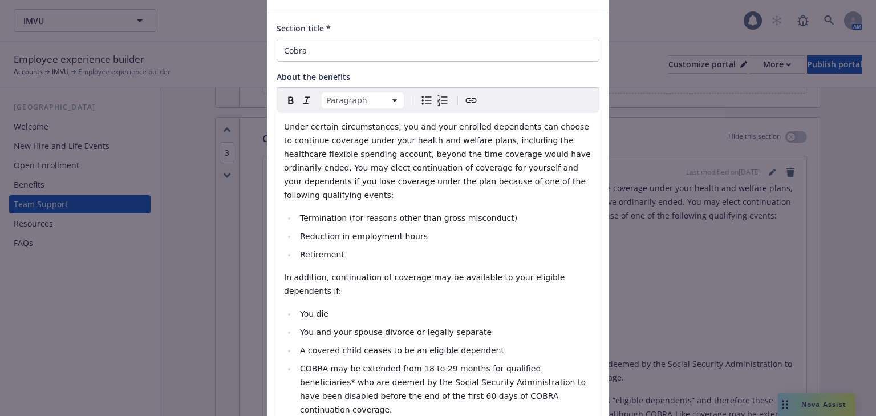
scroll to position [0, 0]
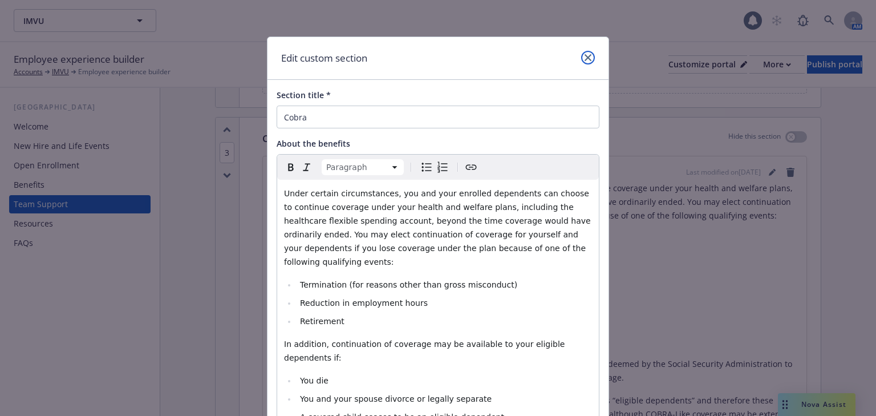
drag, startPoint x: 580, startPoint y: 58, endPoint x: 450, endPoint y: 109, distance: 139.2
click at [584, 55] on icon "close" at bounding box center [587, 57] width 7 height 7
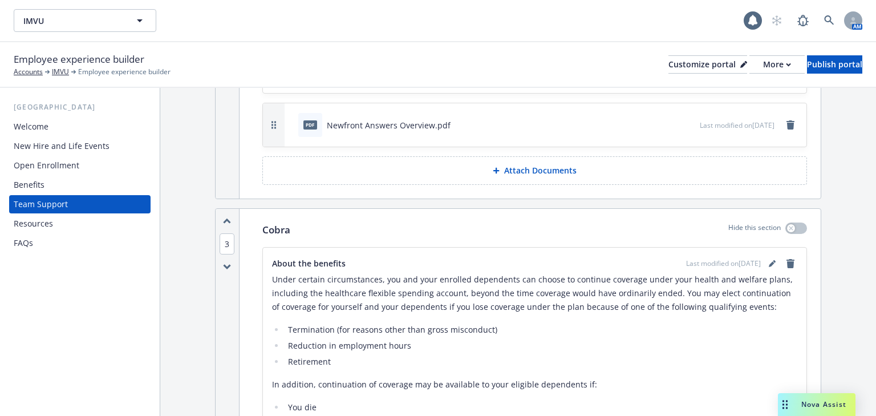
scroll to position [867, 0]
click at [807, 71] on div "Publish portal" at bounding box center [834, 64] width 55 height 17
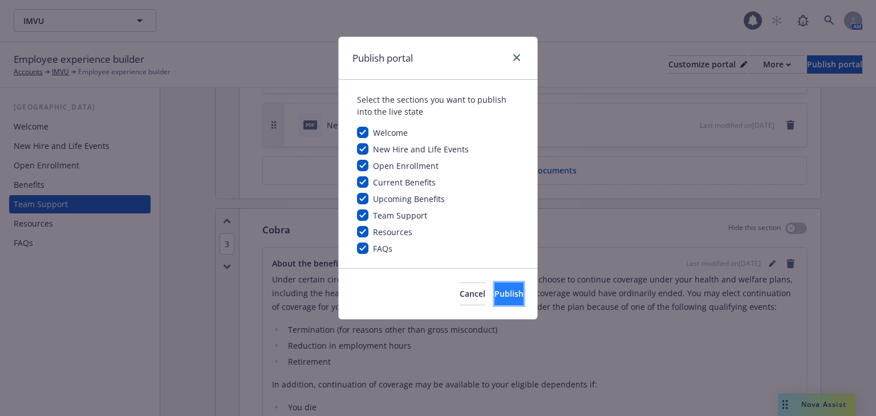
click at [494, 284] on button "Publish" at bounding box center [508, 293] width 29 height 23
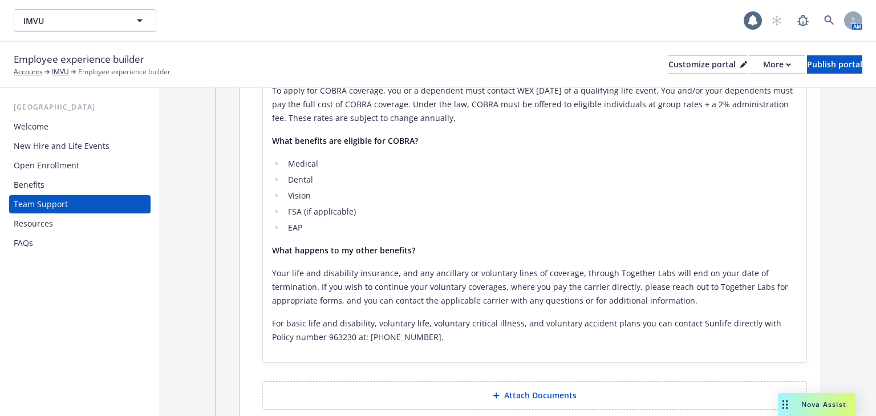
scroll to position [1368, 0]
click at [64, 192] on div "Benefits" at bounding box center [80, 185] width 132 height 18
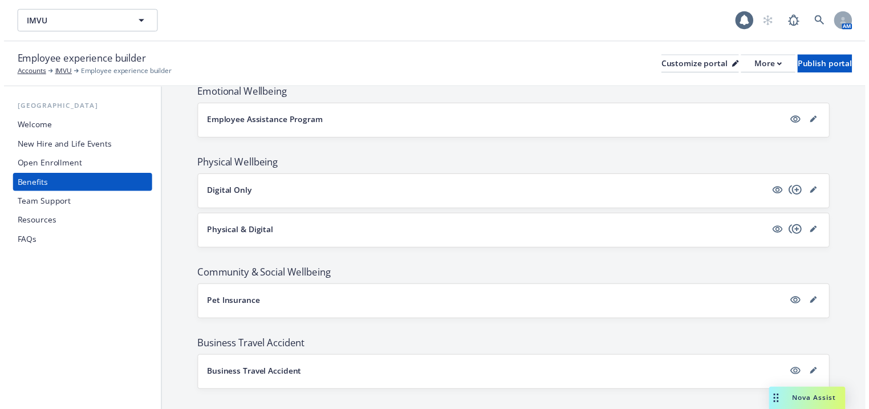
scroll to position [1245, 0]
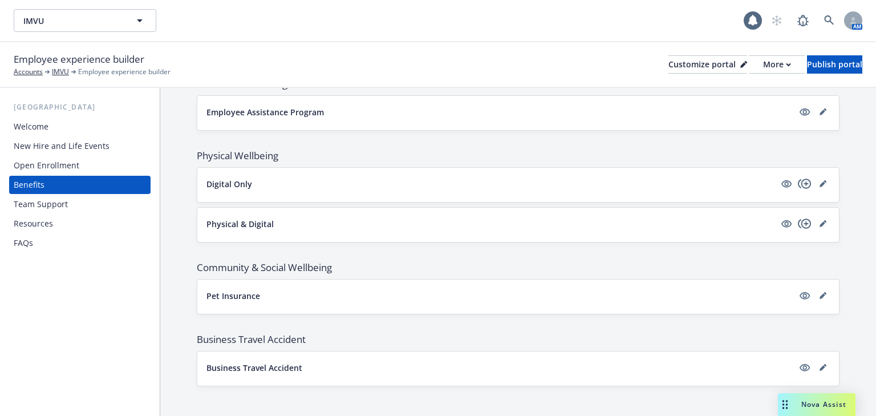
click at [304, 186] on div "Digital Only" at bounding box center [517, 185] width 623 height 16
click at [816, 177] on link "editPencil" at bounding box center [823, 184] width 14 height 14
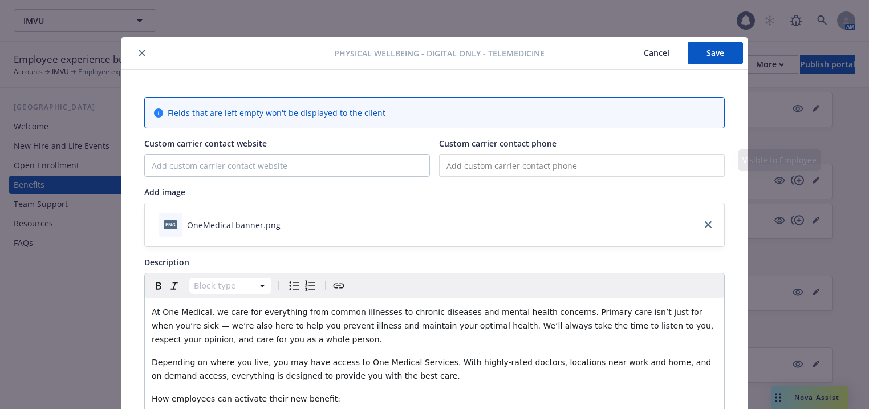
scroll to position [34, 0]
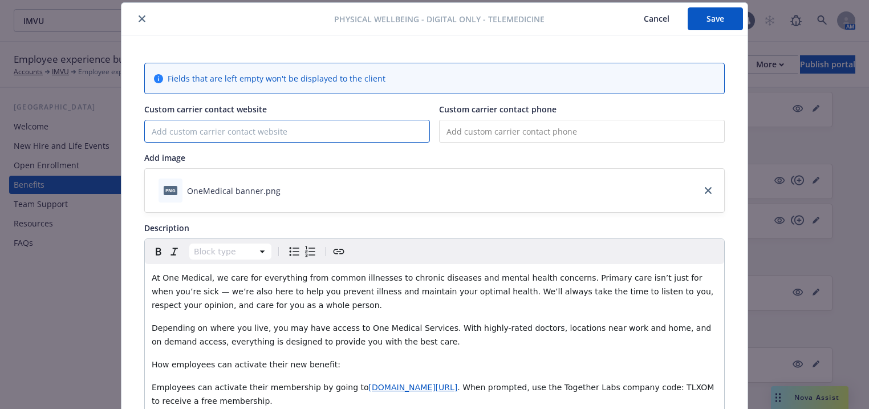
click at [230, 133] on input "Custom carrier contact website" at bounding box center [287, 131] width 285 height 22
paste input "www.onemedical.com/myhealth"
type input "www.onemedical.com/myhealth"
click at [694, 22] on button "Save" at bounding box center [715, 18] width 55 height 23
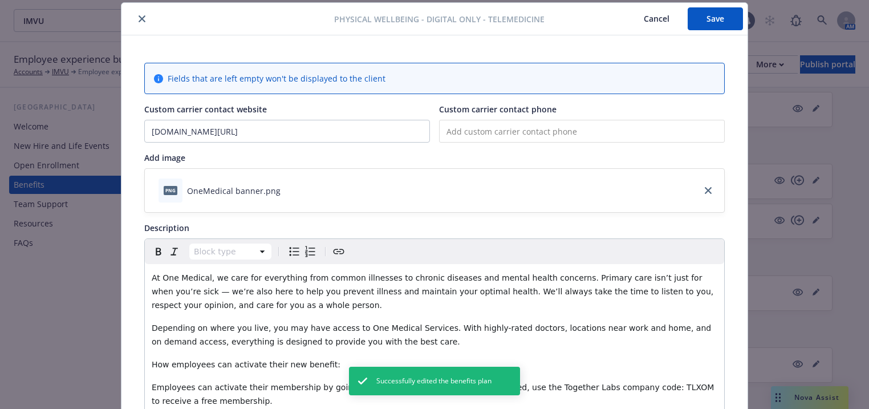
drag, startPoint x: 140, startPoint y: 18, endPoint x: 182, endPoint y: 55, distance: 56.2
click at [140, 18] on icon "close" at bounding box center [142, 18] width 7 height 7
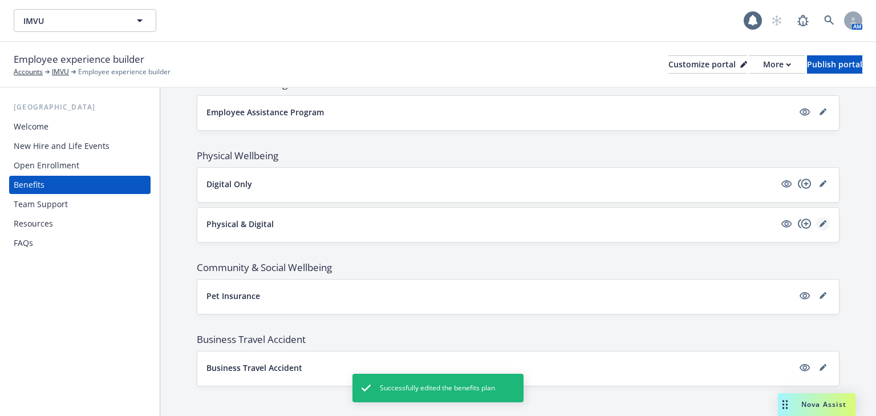
click at [819, 220] on icon "editPencil" at bounding box center [822, 223] width 7 height 7
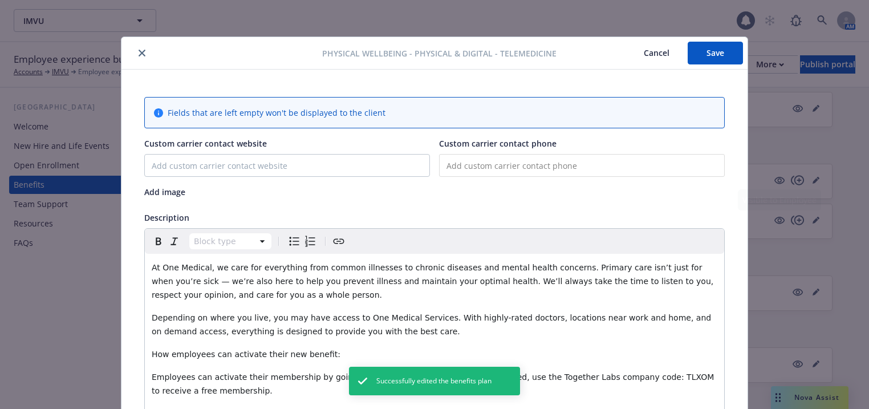
scroll to position [34, 0]
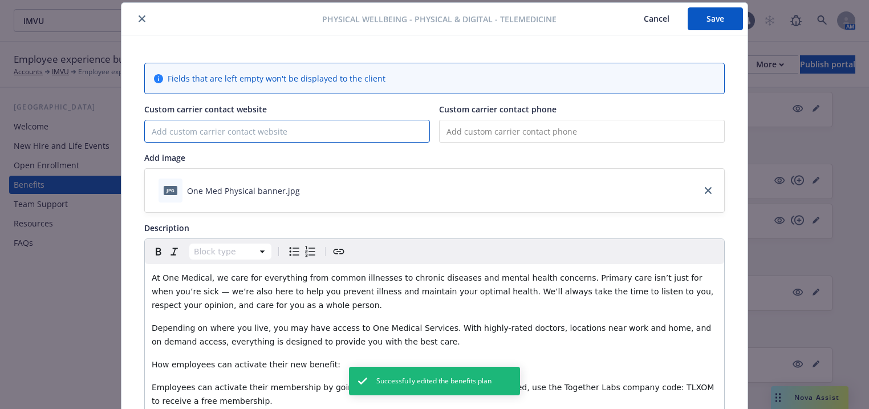
paste input "www.onemedical.com/myhealth"
type input "www.onemedical.com/myhealth"
click at [709, 24] on button "Save" at bounding box center [715, 18] width 55 height 23
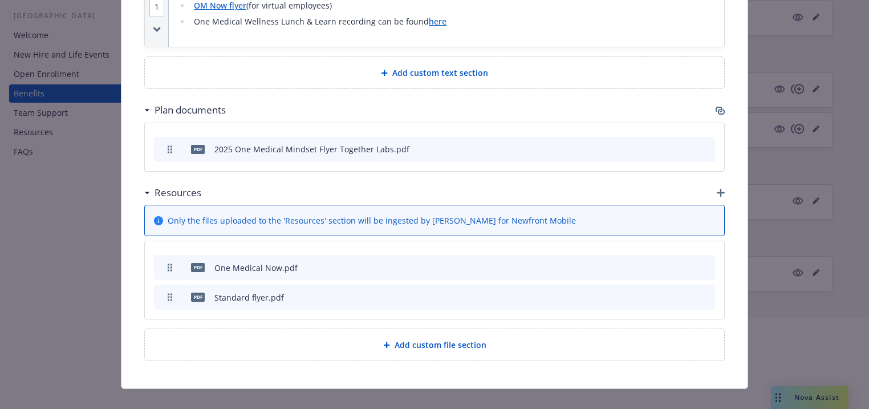
scroll to position [844, 0]
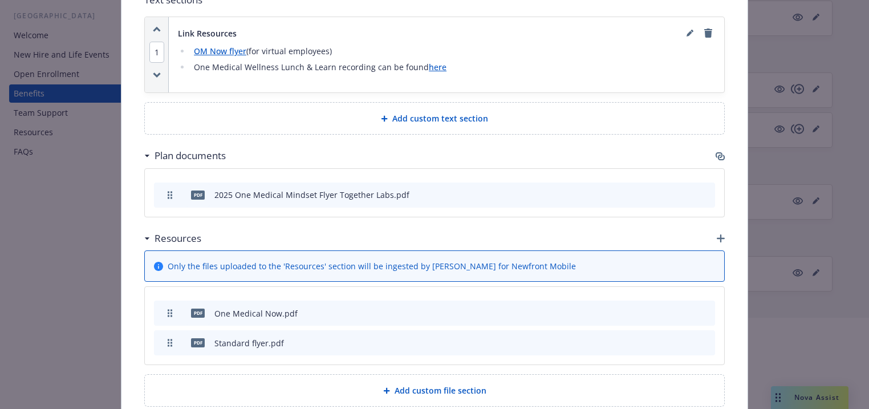
click at [717, 234] on icon "button" at bounding box center [721, 238] width 8 height 8
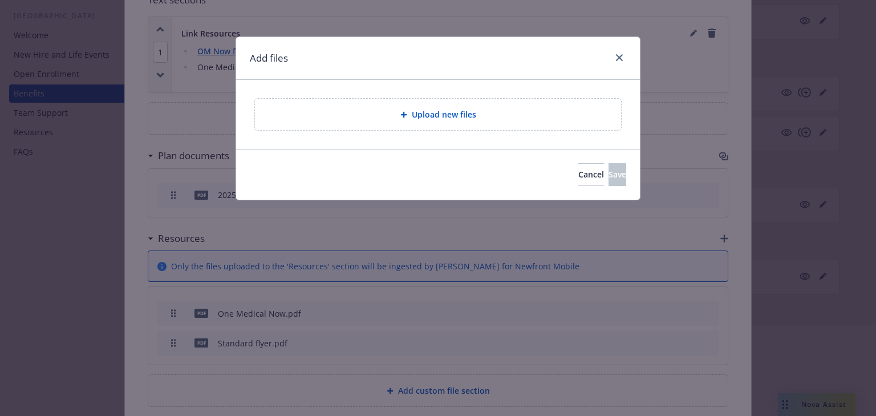
click at [435, 119] on span "Upload new files" at bounding box center [444, 114] width 64 height 12
click at [578, 178] on button "Cancel" at bounding box center [591, 174] width 26 height 23
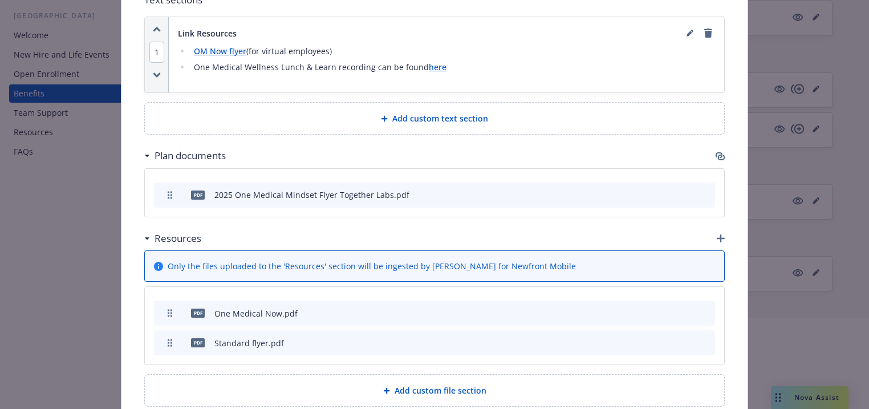
click at [717, 234] on icon "button" at bounding box center [721, 238] width 8 height 8
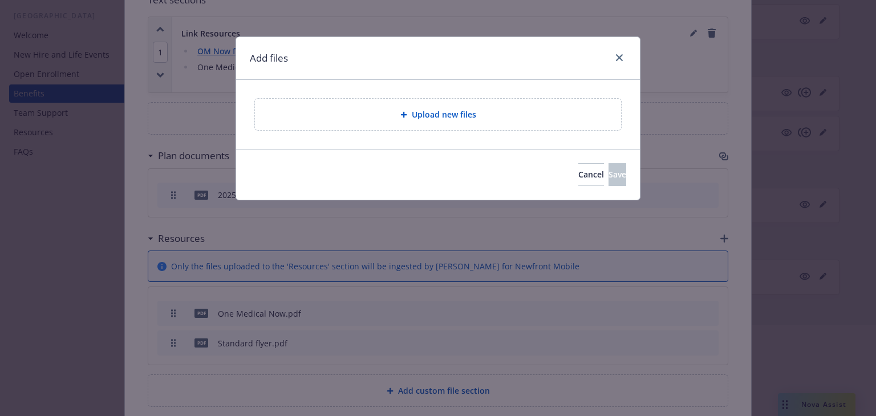
click at [450, 120] on div "Upload new files" at bounding box center [438, 114] width 366 height 31
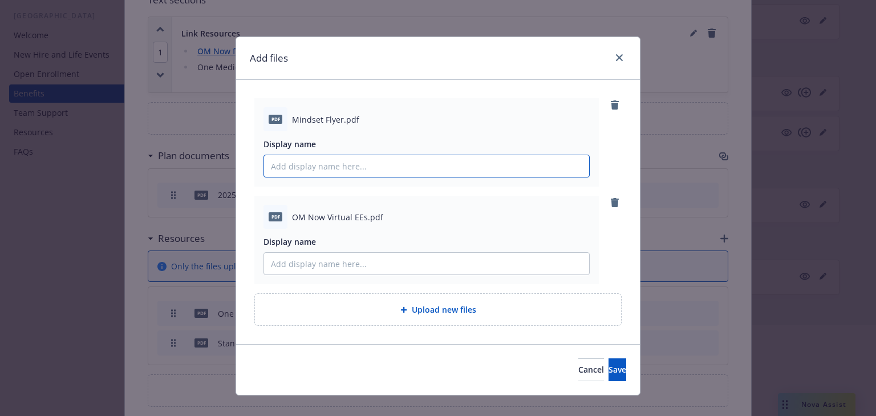
click at [322, 167] on input "Display name" at bounding box center [426, 166] width 325 height 22
type input "m"
type input "i"
type input "Mindset Flyer"
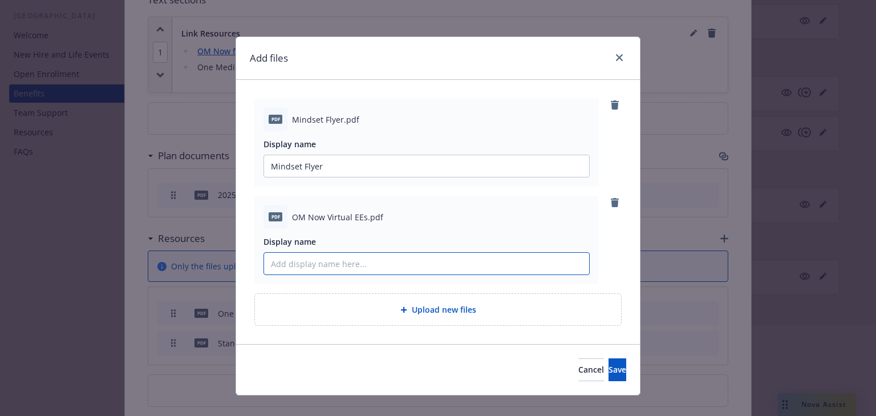
click at [320, 266] on input "Display name" at bounding box center [426, 264] width 325 height 22
click at [587, 374] on div at bounding box center [438, 360] width 876 height 73
click at [578, 375] on div at bounding box center [438, 360] width 876 height 73
click at [605, 371] on div at bounding box center [438, 360] width 876 height 73
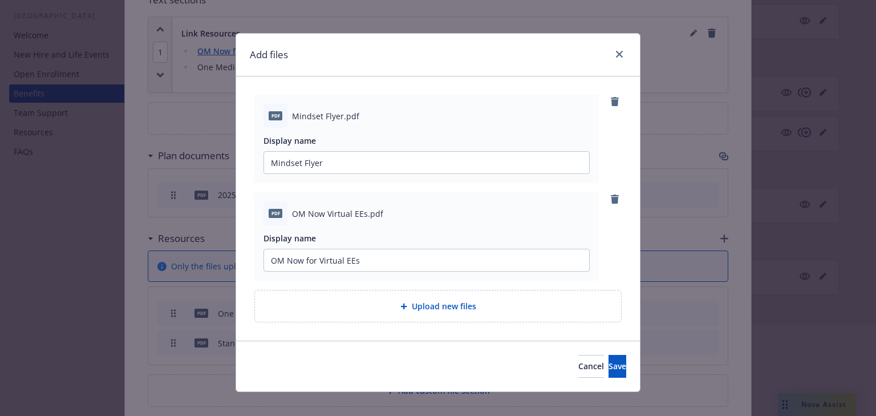
scroll to position [0, 0]
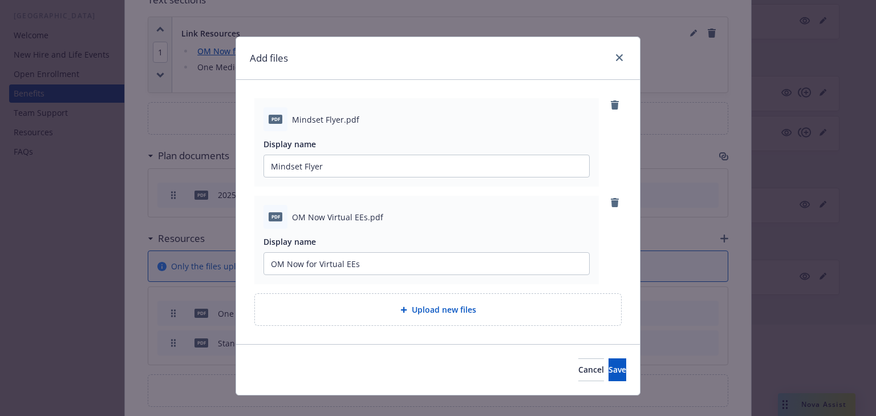
click at [588, 370] on div at bounding box center [438, 360] width 876 height 73
click at [589, 369] on div at bounding box center [438, 360] width 876 height 73
click at [591, 369] on div at bounding box center [438, 360] width 876 height 73
click at [591, 372] on div at bounding box center [438, 360] width 876 height 73
click at [438, 314] on span "Upload new files" at bounding box center [444, 309] width 64 height 12
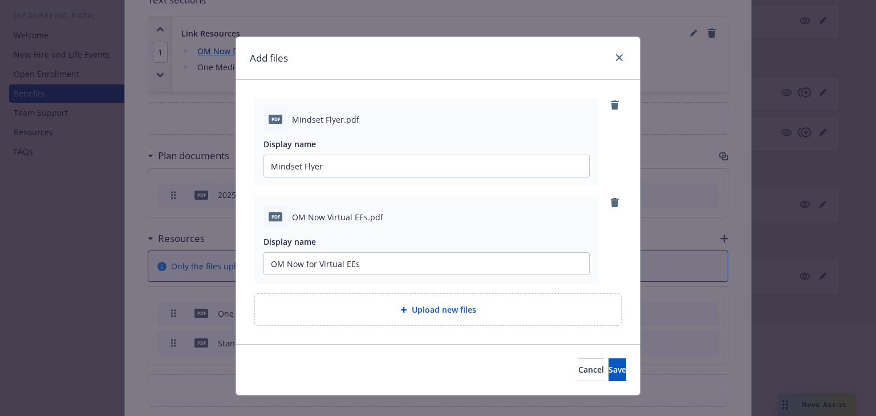
click at [602, 369] on div at bounding box center [438, 360] width 876 height 73
click at [604, 371] on div at bounding box center [438, 360] width 876 height 73
click at [327, 248] on div "Display name OM Now for Virtual EEs" at bounding box center [426, 254] width 326 height 39
click at [381, 258] on input "OM Now for Virtual EEs" at bounding box center [426, 264] width 325 height 22
type input "OM Now for Virtual employees"
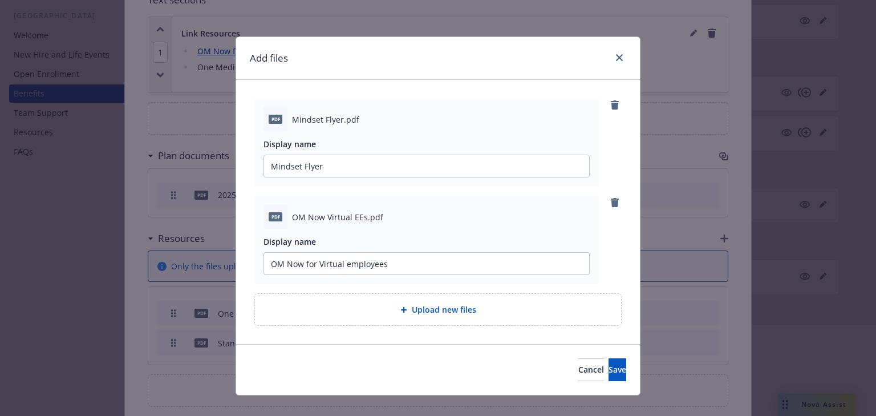
drag, startPoint x: 606, startPoint y: 380, endPoint x: 611, endPoint y: 371, distance: 10.8
click at [606, 381] on div at bounding box center [438, 360] width 876 height 73
click at [611, 373] on div at bounding box center [438, 360] width 876 height 73
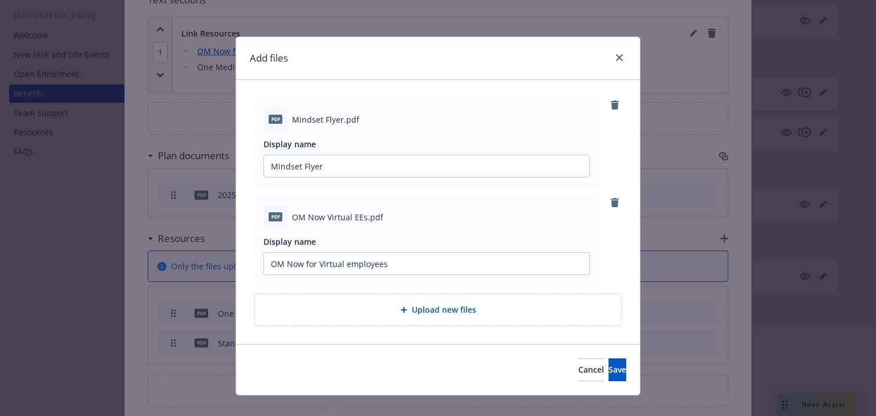
click at [611, 372] on div at bounding box center [438, 360] width 876 height 73
click at [607, 372] on div at bounding box center [438, 360] width 876 height 73
drag, startPoint x: 605, startPoint y: 372, endPoint x: 595, endPoint y: 372, distance: 9.7
click at [604, 372] on div at bounding box center [438, 360] width 876 height 73
click at [612, 56] on link "close" at bounding box center [619, 58] width 14 height 14
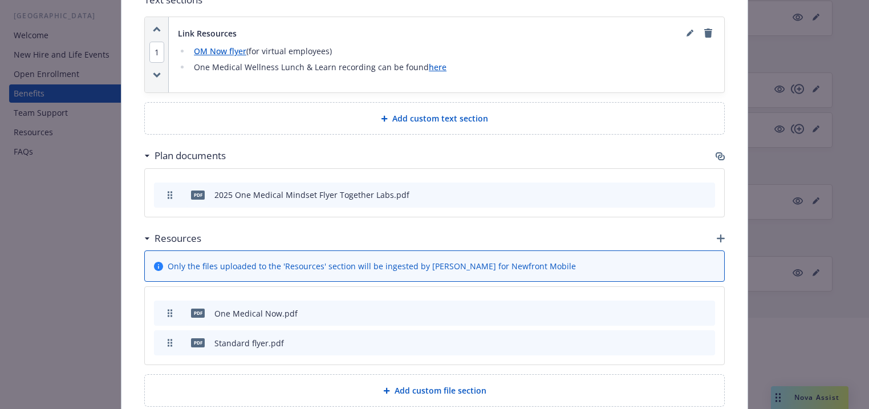
click at [717, 234] on icon "button" at bounding box center [721, 238] width 8 height 8
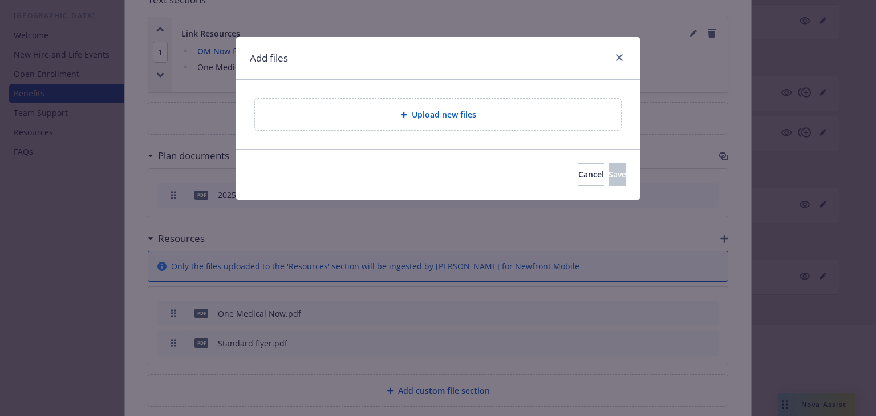
click at [431, 112] on span "Upload new files" at bounding box center [444, 114] width 64 height 12
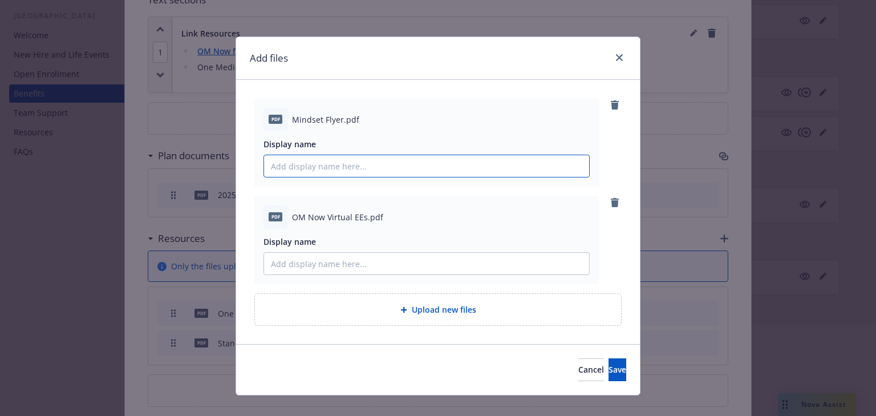
click at [310, 170] on input "Display name" at bounding box center [426, 166] width 325 height 22
type input "Mindset Flyer"
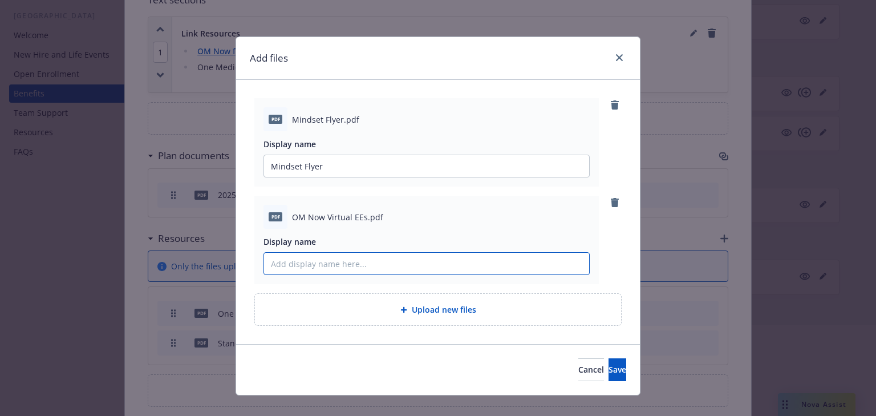
click at [316, 268] on input "Display name" at bounding box center [426, 264] width 325 height 22
type input "OM Now (Virtual Employees)"
click at [587, 365] on div at bounding box center [438, 360] width 876 height 73
click at [588, 364] on div at bounding box center [438, 360] width 876 height 73
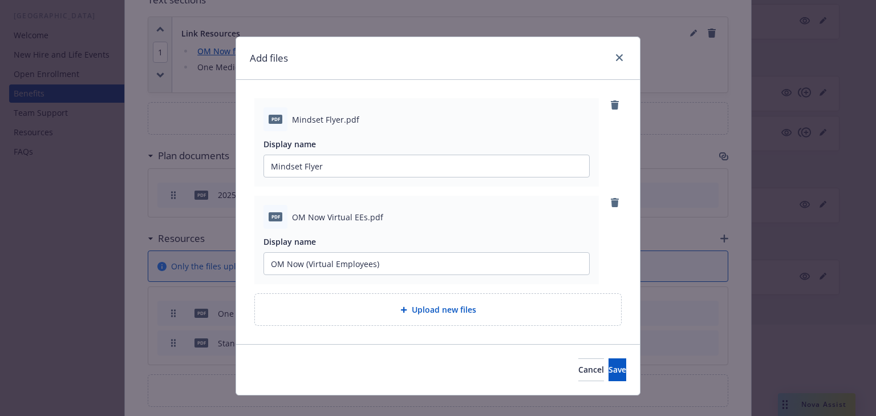
click at [588, 372] on div at bounding box center [438, 360] width 876 height 73
click at [589, 373] on div at bounding box center [438, 360] width 876 height 73
click at [616, 59] on icon "close" at bounding box center [619, 57] width 7 height 7
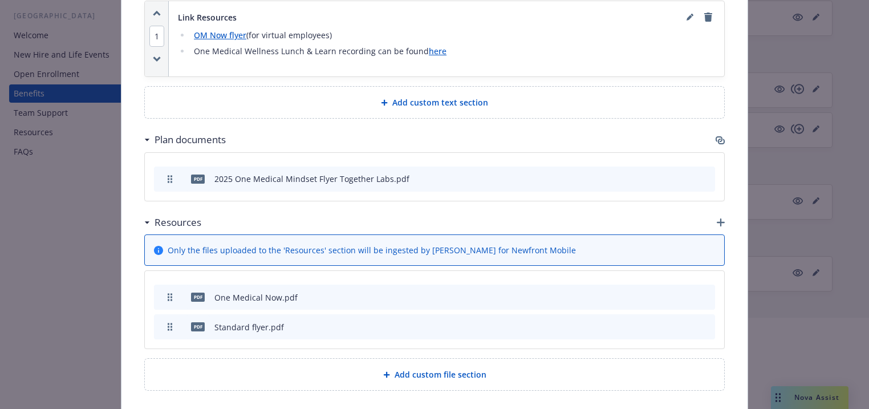
scroll to position [844, 0]
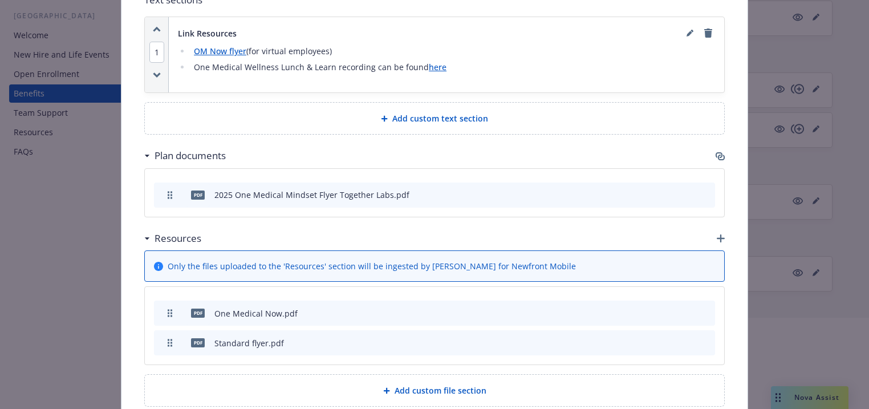
click at [716, 152] on icon "button" at bounding box center [720, 156] width 9 height 9
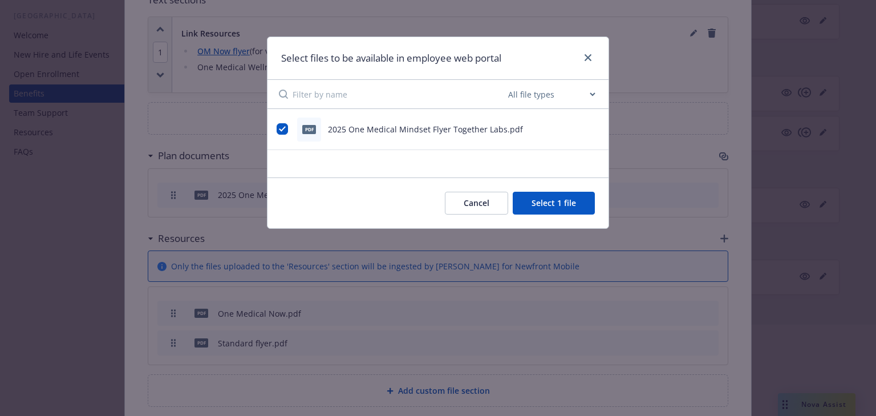
click at [495, 202] on button "Cancel" at bounding box center [476, 203] width 63 height 23
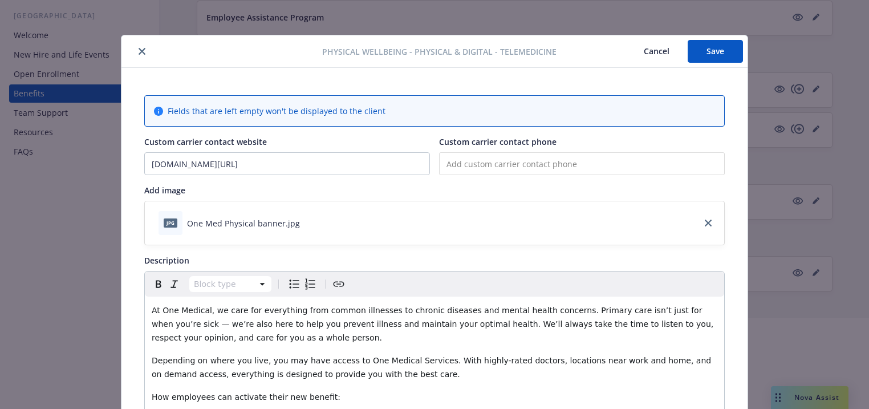
scroll to position [0, 0]
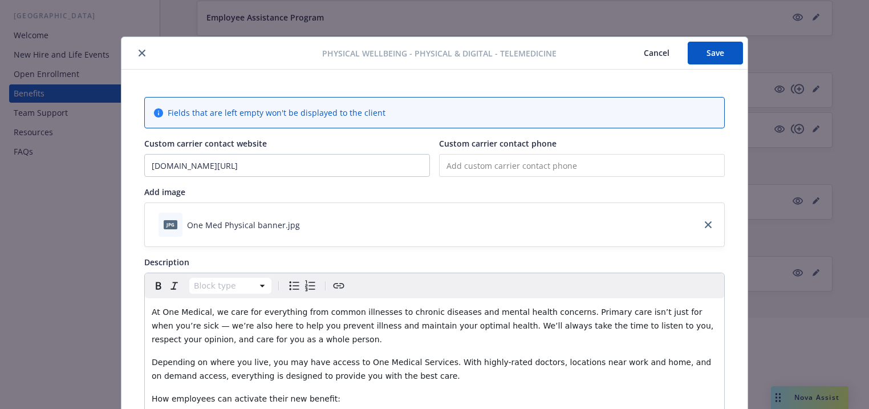
click at [700, 52] on button "Save" at bounding box center [715, 53] width 55 height 23
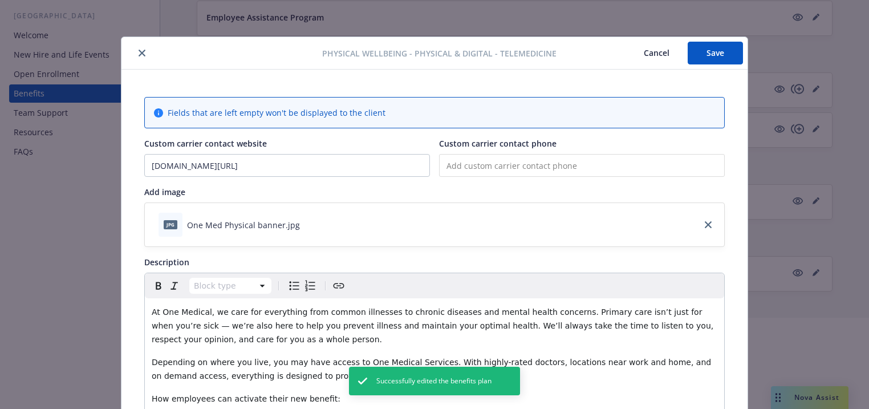
click at [136, 57] on button "close" at bounding box center [142, 53] width 14 height 14
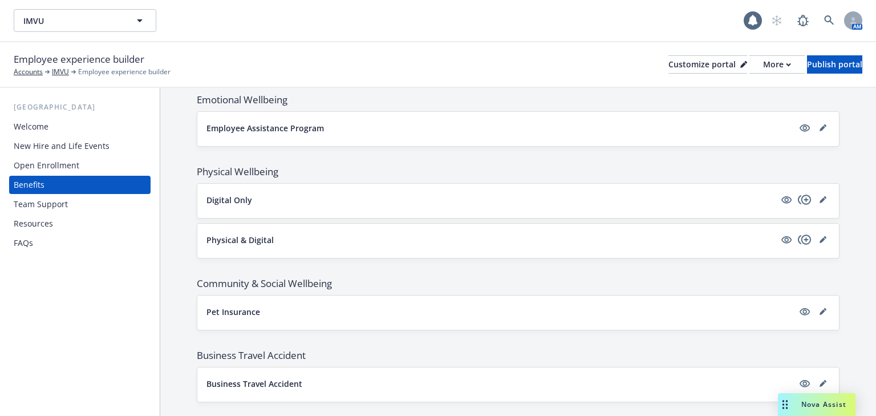
scroll to position [1245, 0]
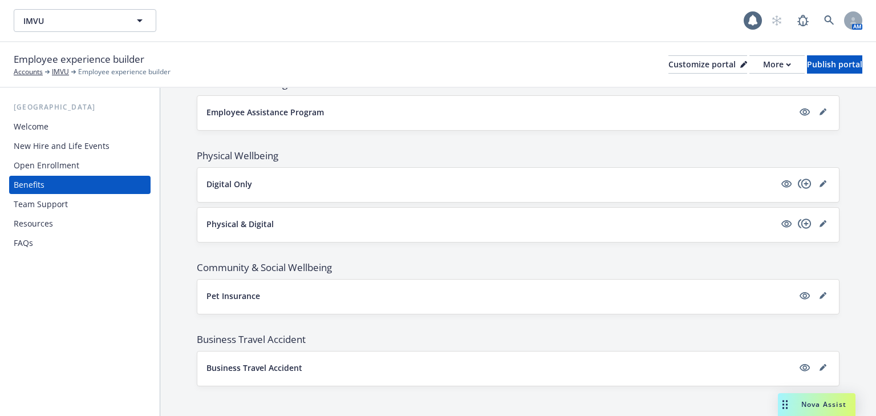
click at [249, 218] on p "Physical & Digital" at bounding box center [239, 224] width 67 height 12
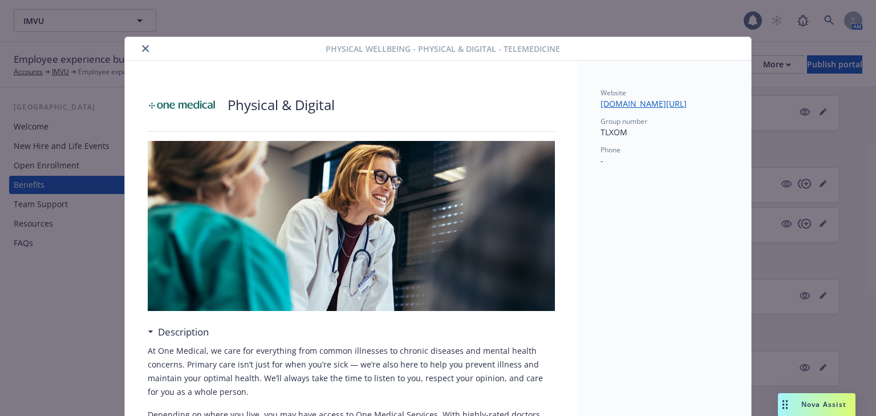
scroll to position [34, 0]
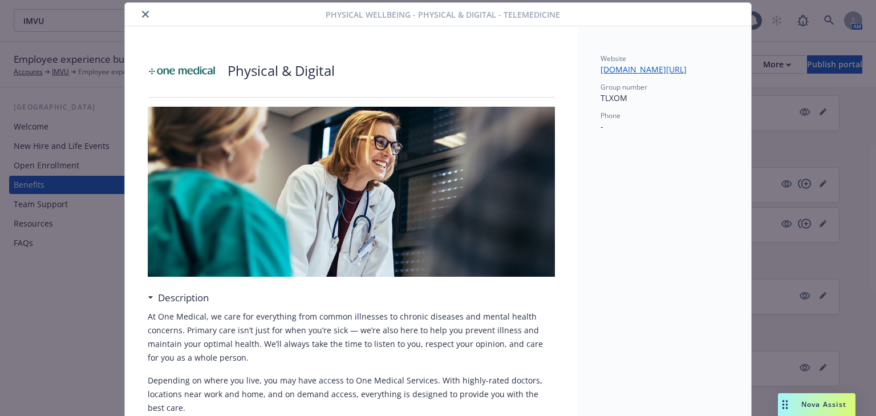
click at [145, 16] on button "close" at bounding box center [146, 14] width 14 height 14
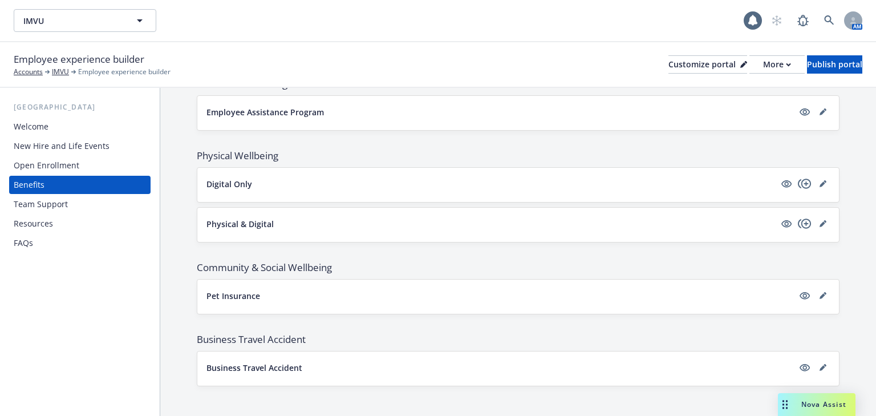
click at [237, 178] on p "Digital Only" at bounding box center [229, 184] width 46 height 12
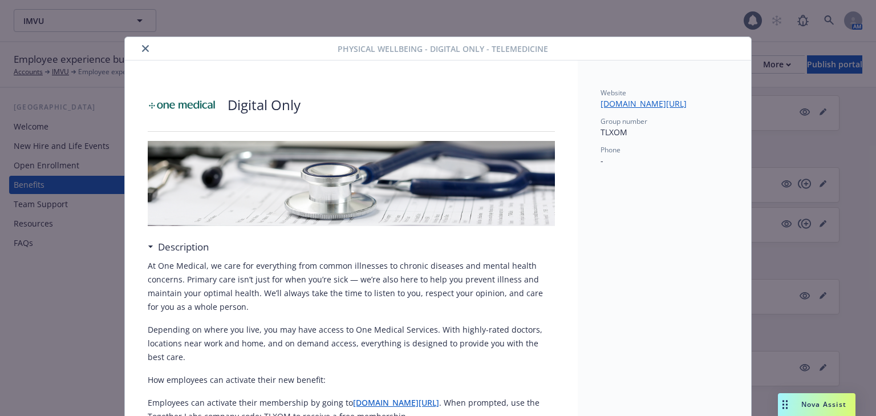
scroll to position [34, 0]
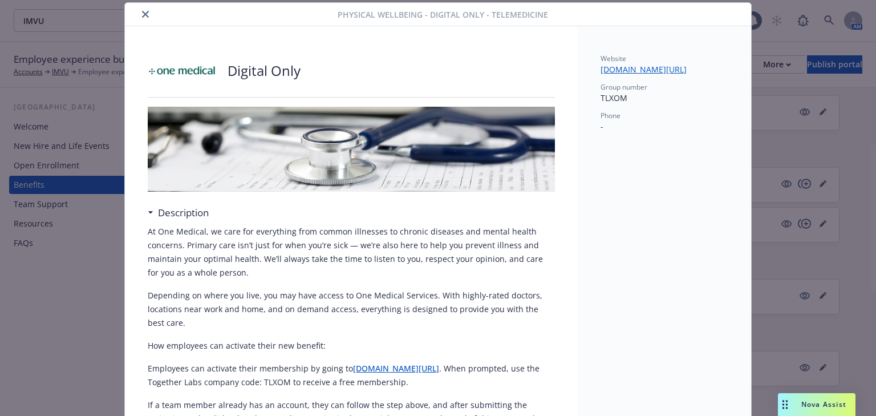
click at [143, 14] on icon "close" at bounding box center [145, 14] width 7 height 7
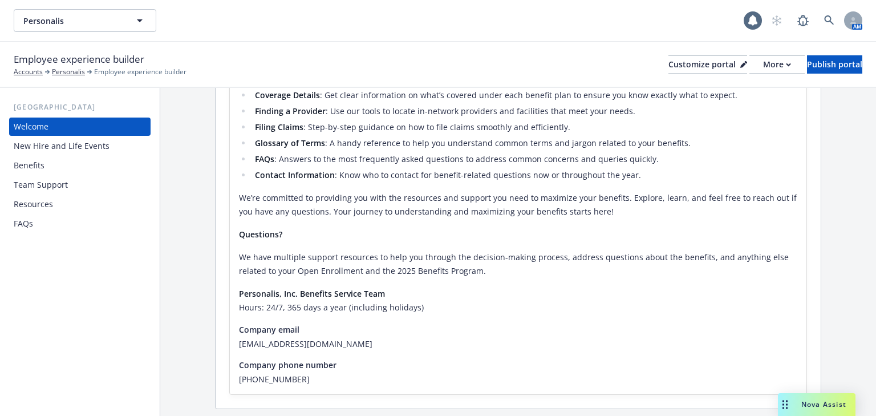
scroll to position [358, 0]
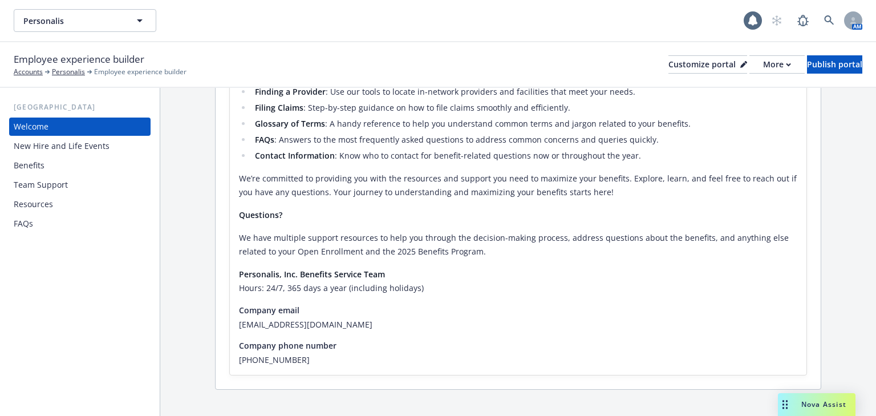
click at [53, 162] on div "Benefits" at bounding box center [80, 165] width 132 height 18
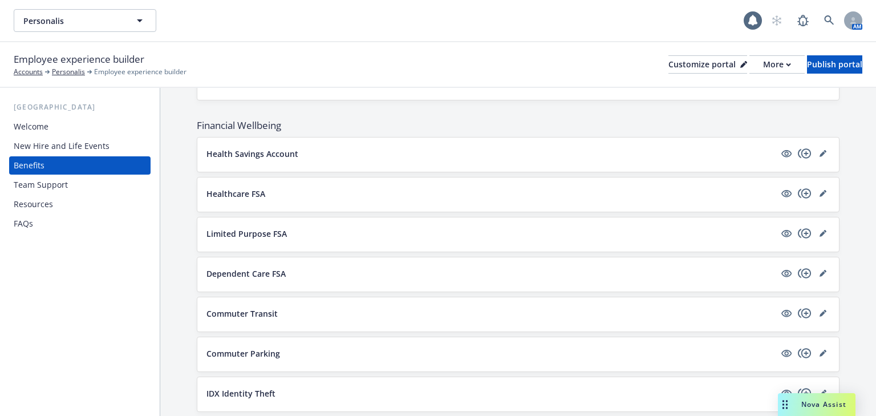
scroll to position [912, 0]
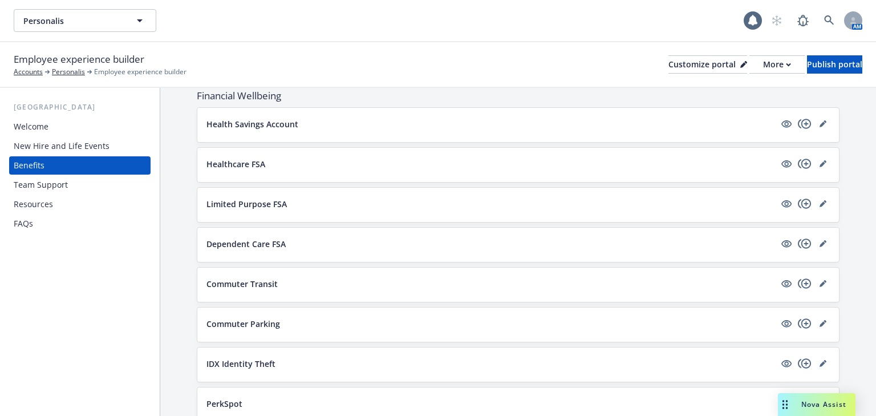
click at [351, 125] on button "Health Savings Account" at bounding box center [490, 124] width 568 height 12
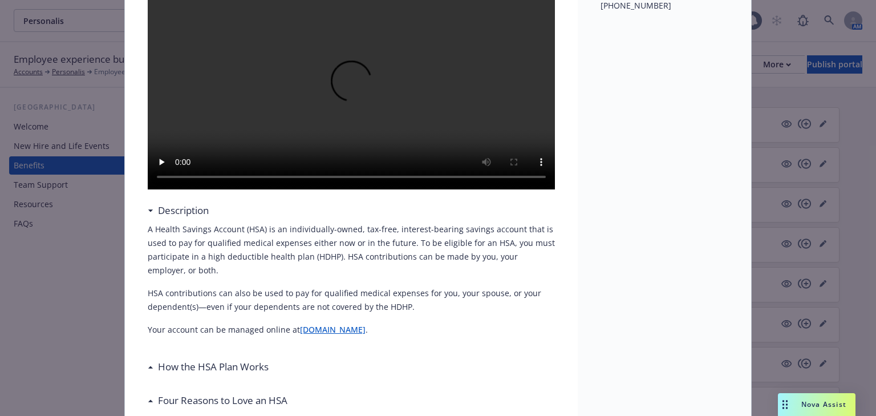
scroll to position [34, 0]
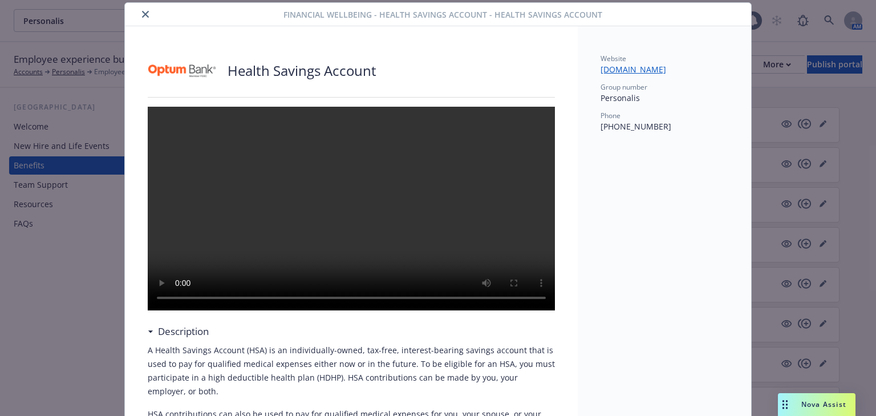
click at [146, 17] on button "close" at bounding box center [146, 14] width 14 height 14
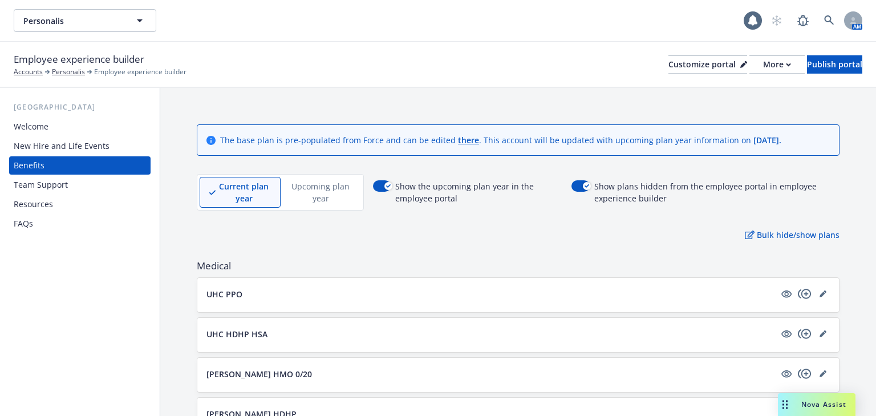
scroll to position [912, 0]
